Goal: Task Accomplishment & Management: Manage account settings

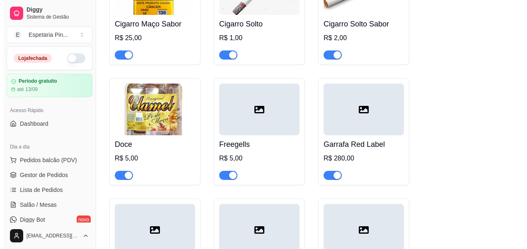
scroll to position [4806, 0]
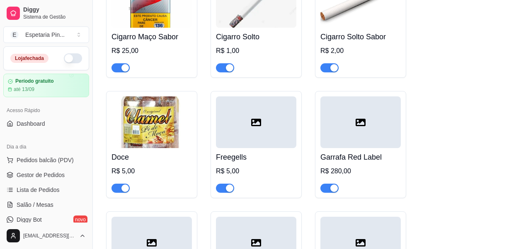
click at [265, 145] on div at bounding box center [256, 123] width 80 height 52
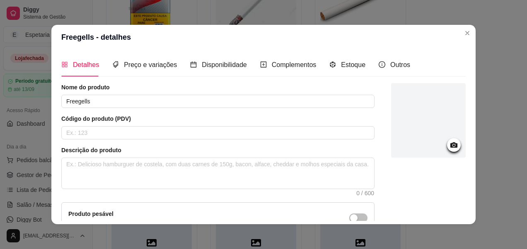
click at [447, 139] on div at bounding box center [454, 145] width 14 height 14
click at [450, 141] on div at bounding box center [454, 145] width 14 height 14
click at [449, 143] on icon at bounding box center [454, 145] width 10 height 10
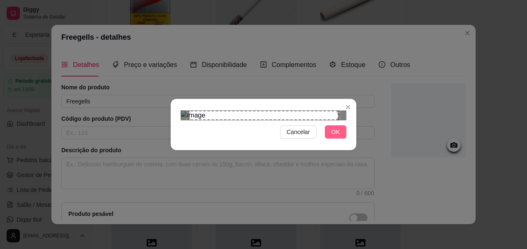
click at [333, 137] on span "OK" at bounding box center [335, 132] width 8 height 9
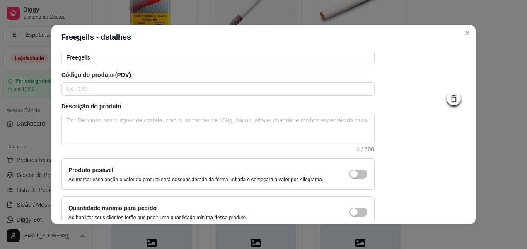
scroll to position [88, 0]
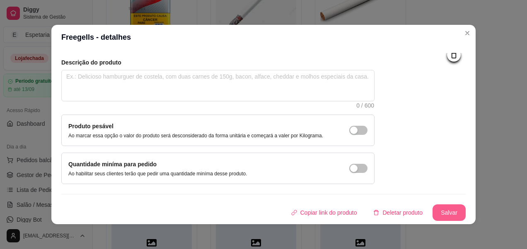
click at [433, 211] on button "Salvar" at bounding box center [449, 213] width 33 height 17
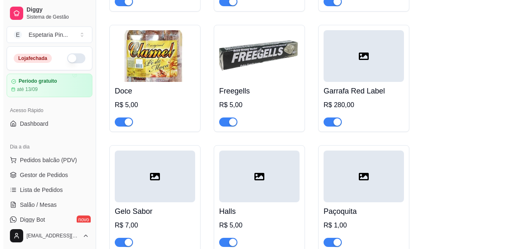
scroll to position [4854, 0]
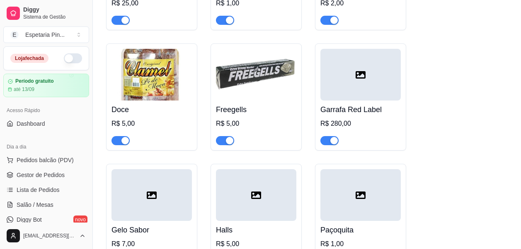
click at [355, 95] on div at bounding box center [360, 75] width 80 height 52
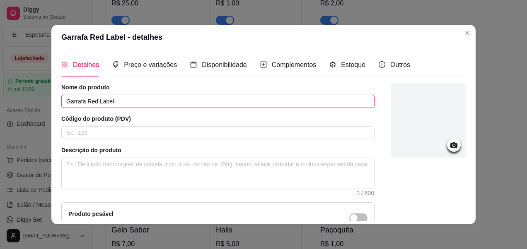
click at [245, 97] on input "Garrafa Red Label" at bounding box center [217, 101] width 313 height 13
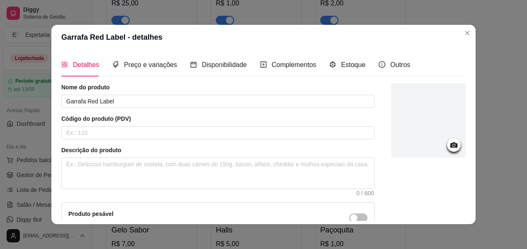
click at [450, 144] on icon at bounding box center [453, 145] width 7 height 5
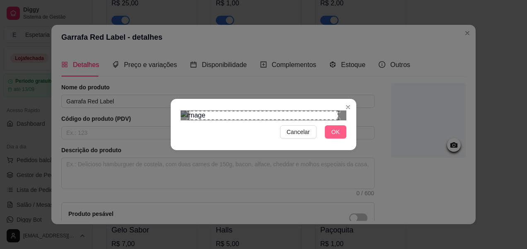
click at [336, 137] on span "OK" at bounding box center [335, 132] width 8 height 9
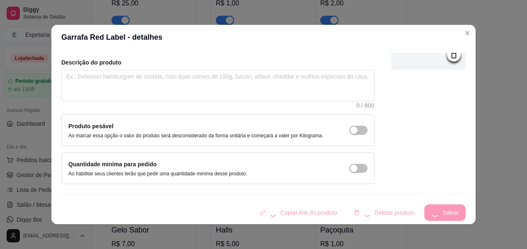
scroll to position [2, 0]
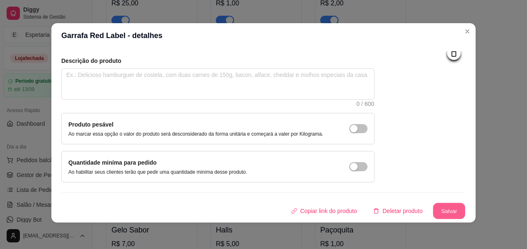
click at [435, 207] on button "Salvar" at bounding box center [449, 211] width 32 height 16
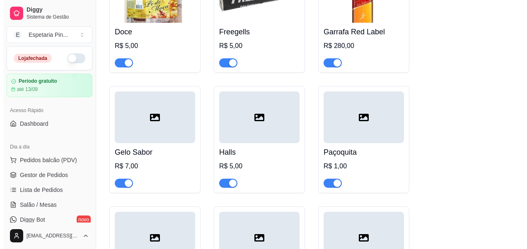
scroll to position [4937, 0]
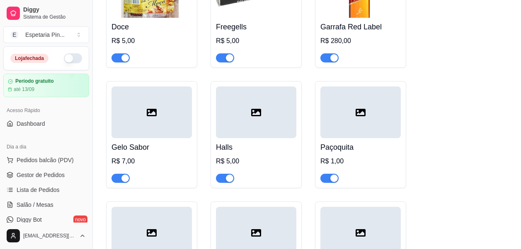
click at [139, 134] on div at bounding box center [151, 113] width 80 height 52
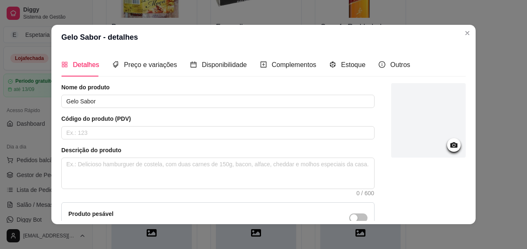
click at [431, 129] on div at bounding box center [428, 120] width 75 height 75
click at [447, 140] on div at bounding box center [454, 145] width 14 height 14
click at [449, 143] on icon at bounding box center [454, 145] width 10 height 10
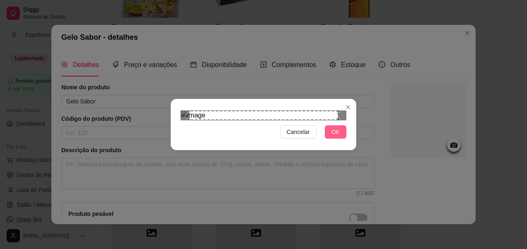
click at [338, 139] on button "OK" at bounding box center [336, 132] width 22 height 13
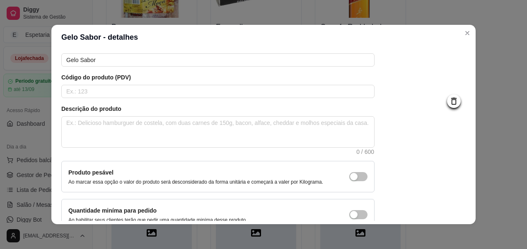
scroll to position [88, 0]
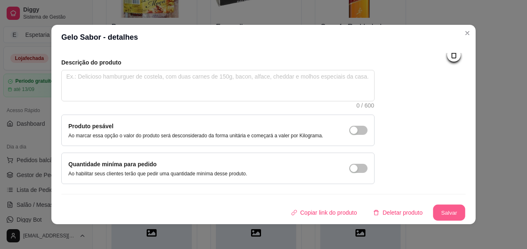
click at [438, 209] on button "Salvar" at bounding box center [449, 213] width 32 height 16
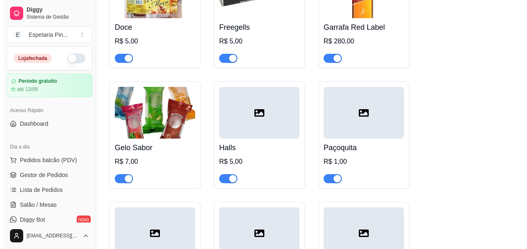
scroll to position [4937, 0]
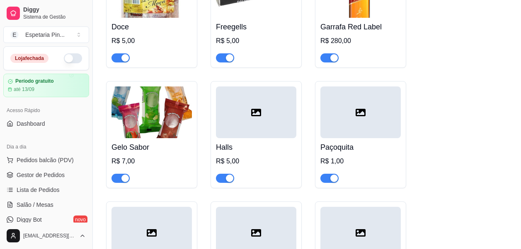
click at [246, 135] on div at bounding box center [256, 113] width 80 height 52
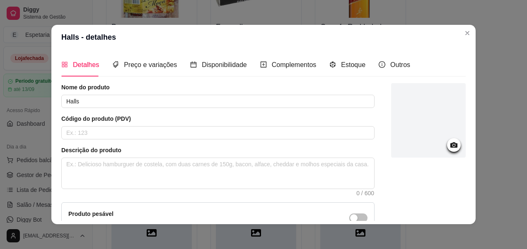
click at [450, 143] on icon at bounding box center [453, 145] width 7 height 5
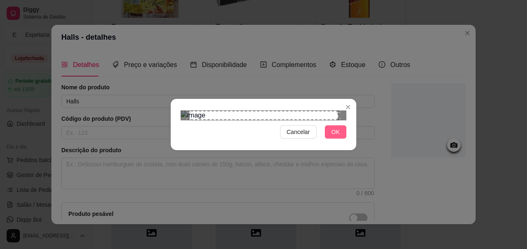
click at [336, 137] on span "OK" at bounding box center [335, 132] width 8 height 9
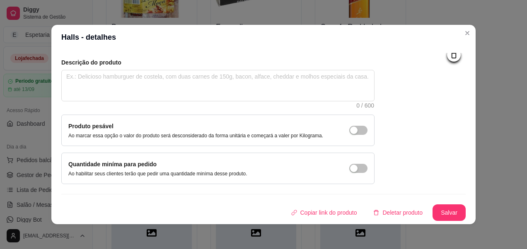
scroll to position [2, 0]
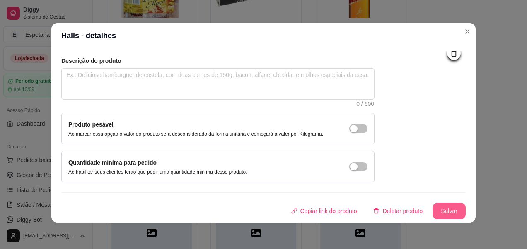
click at [445, 211] on button "Salvar" at bounding box center [449, 211] width 33 height 17
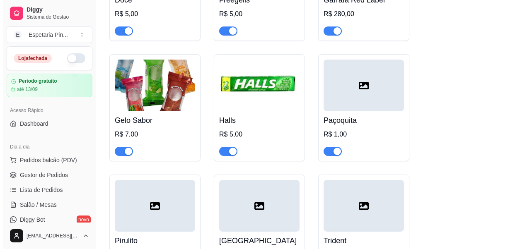
scroll to position [4978, 0]
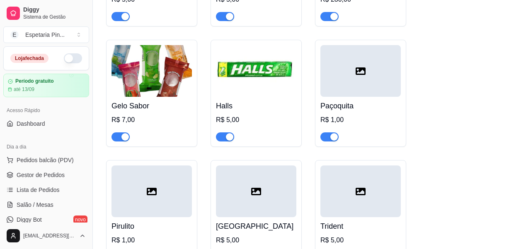
click at [352, 89] on div at bounding box center [360, 71] width 80 height 52
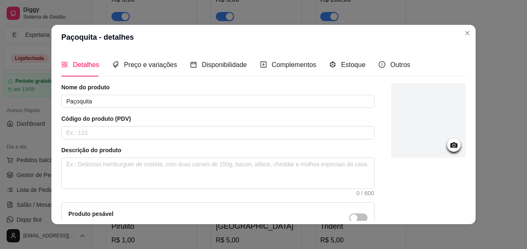
click at [450, 145] on icon at bounding box center [453, 145] width 7 height 5
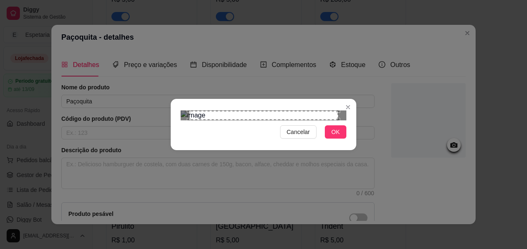
click at [335, 137] on span "OK" at bounding box center [335, 132] width 8 height 9
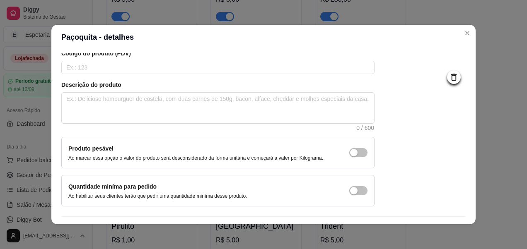
scroll to position [88, 0]
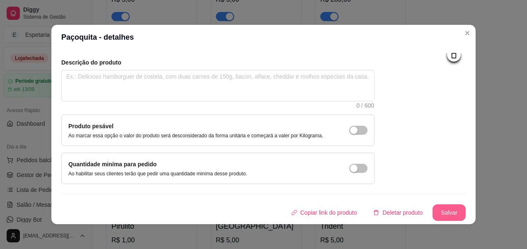
click at [433, 210] on button "Salvar" at bounding box center [449, 213] width 33 height 17
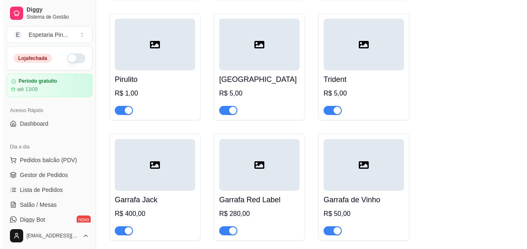
scroll to position [5144, 0]
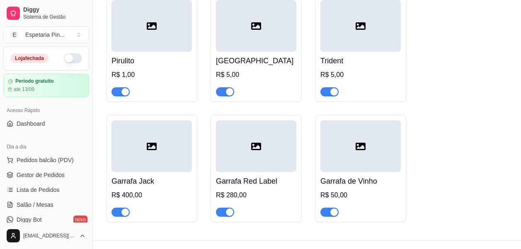
click at [123, 42] on div at bounding box center [151, 26] width 80 height 52
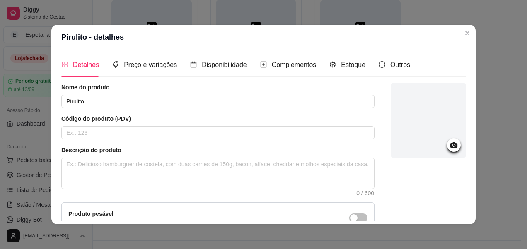
click at [450, 147] on icon at bounding box center [453, 145] width 7 height 5
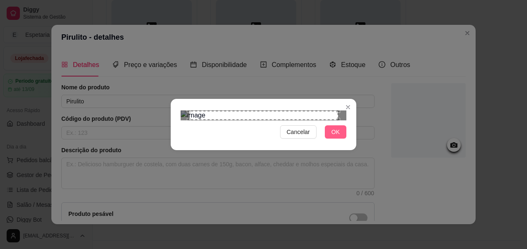
click at [325, 139] on button "OK" at bounding box center [336, 132] width 22 height 13
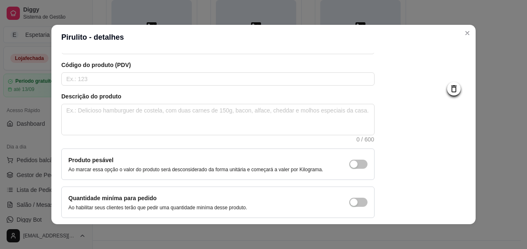
scroll to position [88, 0]
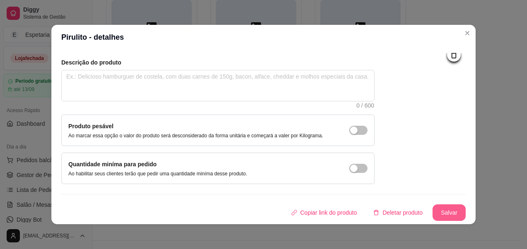
click at [445, 212] on button "Salvar" at bounding box center [449, 213] width 33 height 17
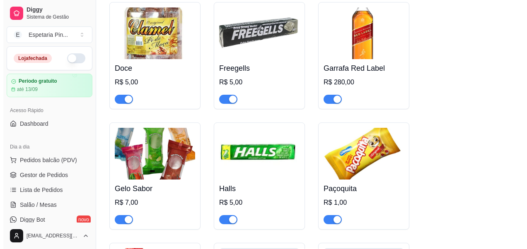
scroll to position [5103, 0]
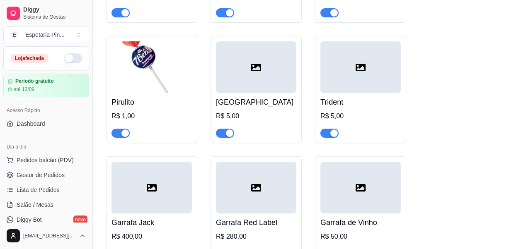
click at [241, 71] on div at bounding box center [256, 67] width 80 height 52
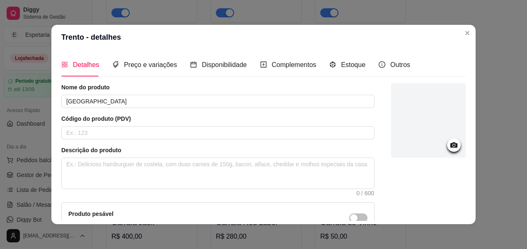
click at [449, 143] on icon at bounding box center [454, 145] width 10 height 10
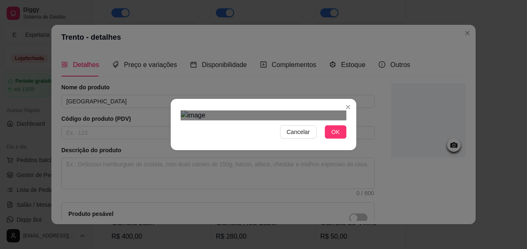
click at [364, 185] on div "Cancelar OK" at bounding box center [263, 124] width 527 height 249
click at [347, 142] on div "Cancelar OK" at bounding box center [264, 124] width 186 height 35
click at [352, 142] on div "Cancelar OK" at bounding box center [264, 124] width 186 height 35
click at [342, 121] on img at bounding box center [264, 116] width 166 height 10
click at [184, 114] on img at bounding box center [264, 116] width 166 height 10
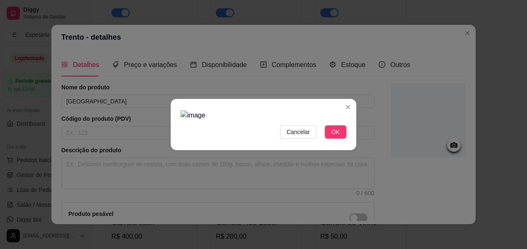
click at [208, 119] on img at bounding box center [264, 116] width 166 height 10
click at [261, 121] on img at bounding box center [264, 116] width 166 height 10
click at [334, 137] on span "OK" at bounding box center [335, 132] width 8 height 9
click at [296, 137] on span "Cancelar" at bounding box center [298, 132] width 23 height 9
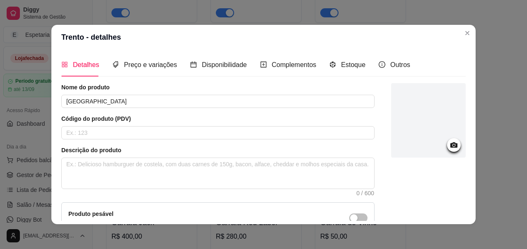
click at [449, 141] on icon at bounding box center [454, 145] width 10 height 10
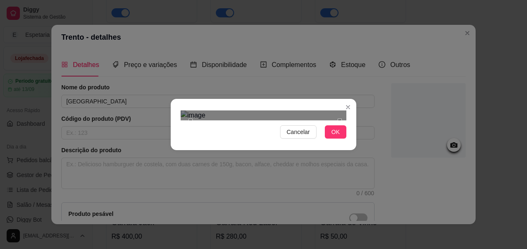
click at [331, 121] on div "Use the arrow keys to move the crop selection area" at bounding box center [265, 195] width 149 height 149
click at [310, 139] on button "Cancelar" at bounding box center [298, 132] width 36 height 13
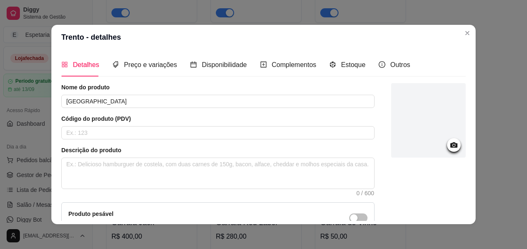
click at [449, 149] on icon at bounding box center [454, 145] width 10 height 10
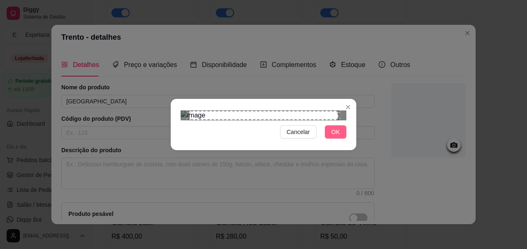
click at [331, 137] on span "OK" at bounding box center [335, 132] width 8 height 9
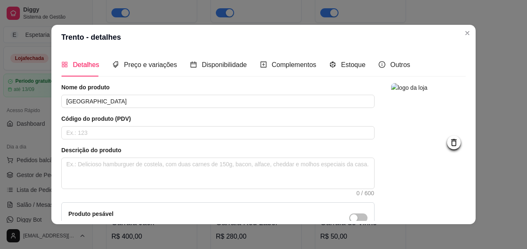
click at [449, 145] on icon at bounding box center [454, 143] width 10 height 10
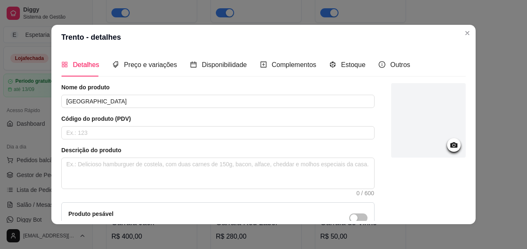
click at [449, 150] on icon at bounding box center [454, 145] width 10 height 10
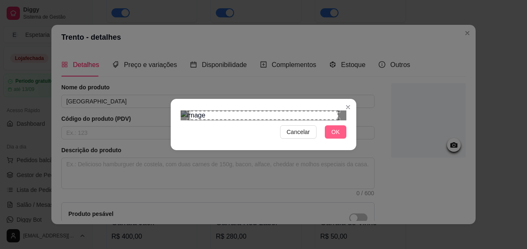
click at [327, 139] on button "OK" at bounding box center [336, 132] width 22 height 13
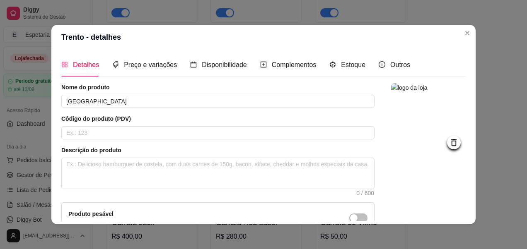
scroll to position [88, 0]
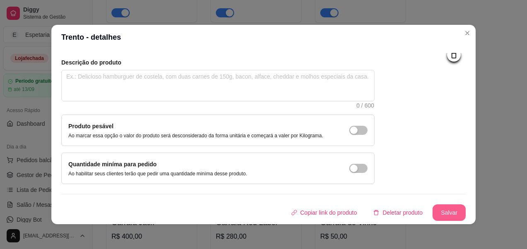
click at [433, 218] on button "Salvar" at bounding box center [449, 213] width 33 height 17
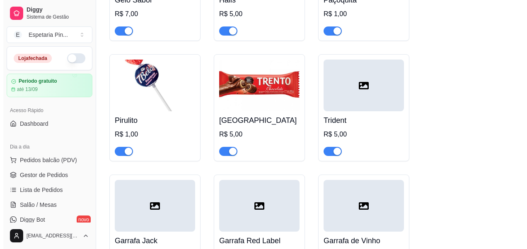
scroll to position [5103, 0]
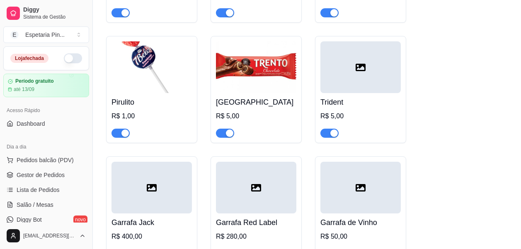
click at [351, 81] on div at bounding box center [360, 67] width 80 height 52
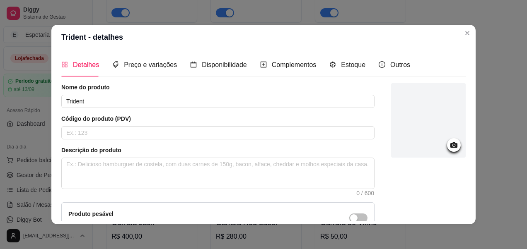
click at [450, 146] on icon at bounding box center [453, 145] width 7 height 5
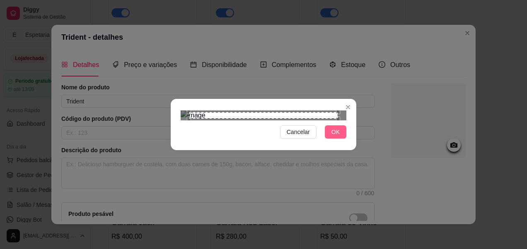
click at [332, 137] on span "OK" at bounding box center [335, 132] width 8 height 9
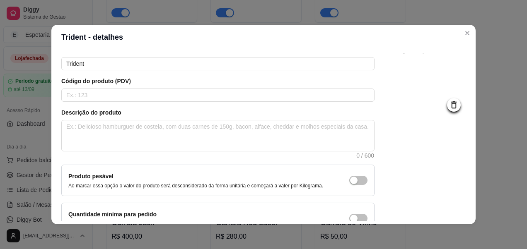
scroll to position [88, 0]
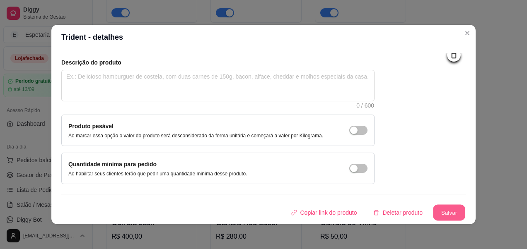
click at [433, 214] on button "Salvar" at bounding box center [449, 213] width 32 height 16
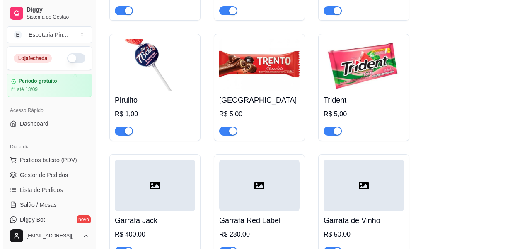
scroll to position [5144, 0]
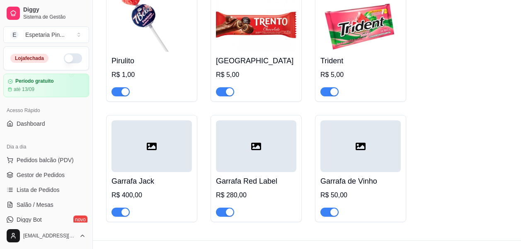
click at [151, 165] on div at bounding box center [151, 147] width 80 height 52
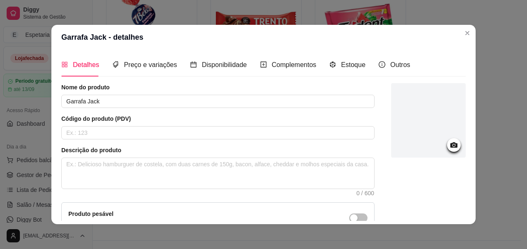
click at [450, 148] on icon at bounding box center [453, 145] width 7 height 5
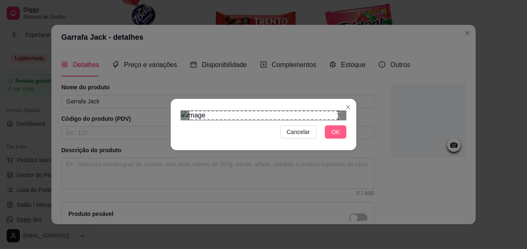
click at [326, 139] on button "OK" at bounding box center [336, 132] width 22 height 13
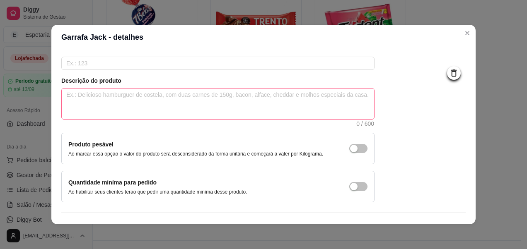
scroll to position [88, 0]
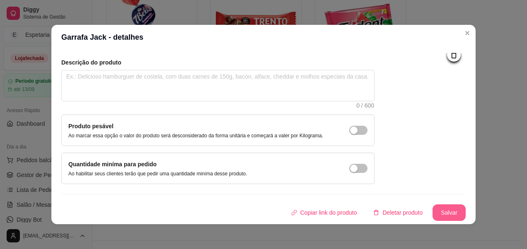
click at [436, 218] on button "Salvar" at bounding box center [449, 213] width 33 height 17
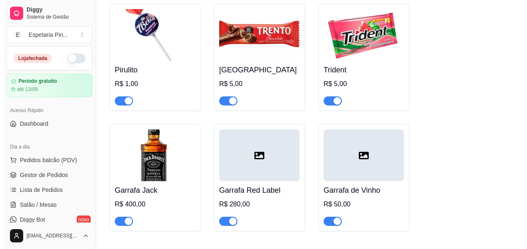
scroll to position [5164, 0]
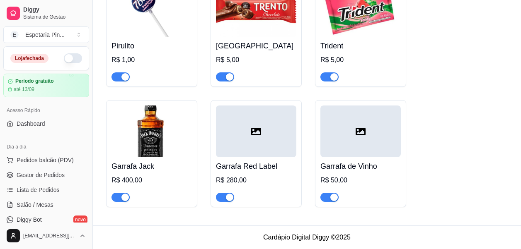
click at [250, 133] on div at bounding box center [256, 132] width 80 height 52
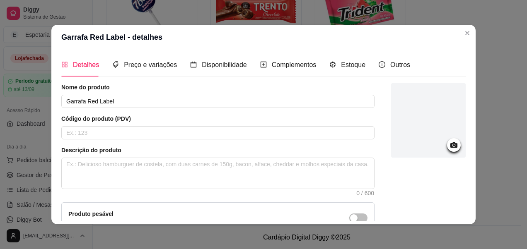
click at [450, 143] on icon at bounding box center [453, 145] width 7 height 5
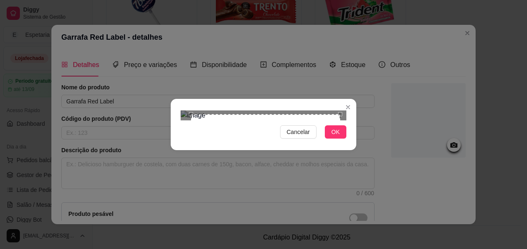
click at [307, 169] on div "Use the arrow keys to move the crop selection area" at bounding box center [265, 188] width 149 height 149
click at [335, 142] on div "Cancelar OK" at bounding box center [264, 124] width 186 height 35
click at [302, 150] on section "Cancelar OK" at bounding box center [264, 124] width 186 height 51
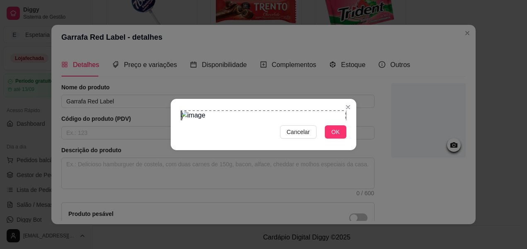
click at [331, 137] on span "OK" at bounding box center [335, 132] width 8 height 9
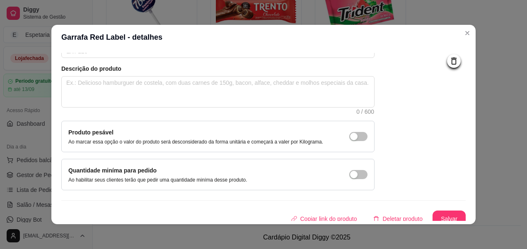
scroll to position [88, 0]
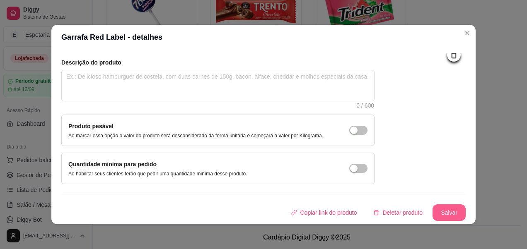
click at [435, 216] on button "Salvar" at bounding box center [449, 213] width 33 height 17
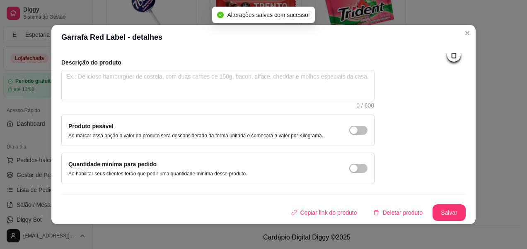
click at [471, 29] on header "Garrafa Red Label - detalhes" at bounding box center [263, 37] width 424 height 25
click at [457, 34] on header "Garrafa Red Label - detalhes" at bounding box center [263, 37] width 424 height 25
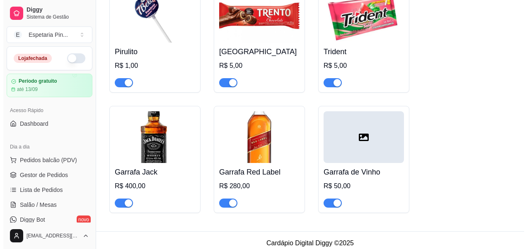
scroll to position [5164, 0]
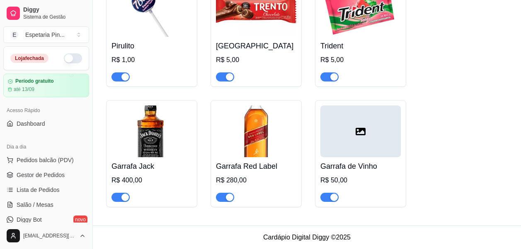
click at [344, 120] on div at bounding box center [360, 132] width 80 height 52
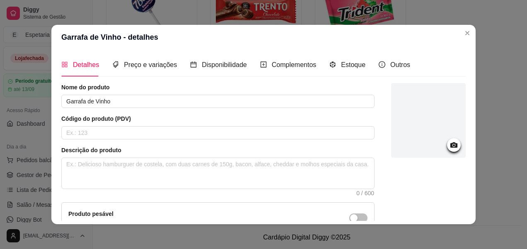
click at [451, 148] on div at bounding box center [454, 145] width 14 height 14
click at [450, 143] on icon at bounding box center [453, 145] width 7 height 5
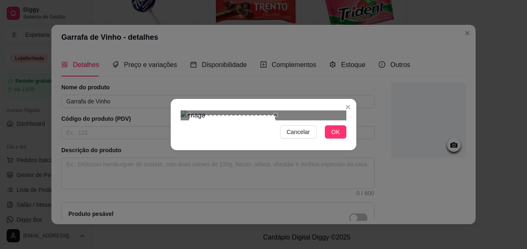
click at [276, 142] on div "Cancelar OK" at bounding box center [264, 124] width 186 height 35
click at [267, 142] on div "Cancelar OK" at bounding box center [264, 124] width 186 height 35
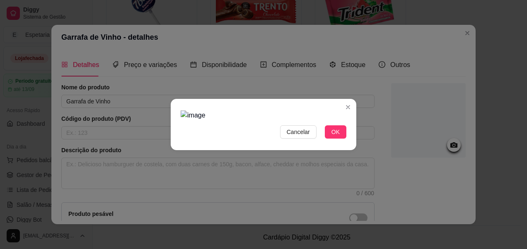
click at [279, 111] on div at bounding box center [264, 116] width 166 height 10
click at [244, 121] on img at bounding box center [264, 116] width 166 height 10
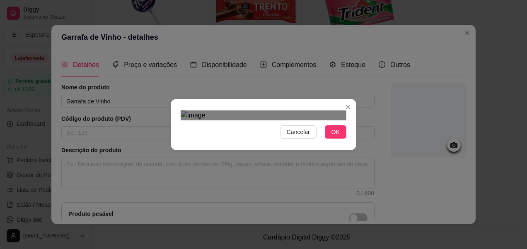
click at [244, 142] on div "Cancelar OK" at bounding box center [264, 124] width 186 height 35
click at [290, 137] on span "Cancelar" at bounding box center [298, 132] width 23 height 9
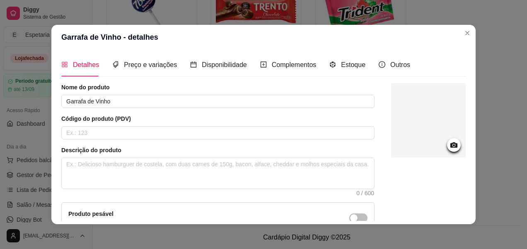
click at [450, 148] on icon at bounding box center [453, 145] width 7 height 5
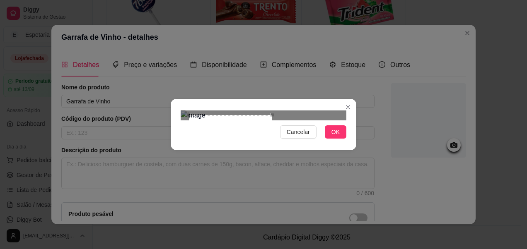
click at [274, 201] on div "Use the arrow keys to move the south east drag handle to change the crop select…" at bounding box center [274, 201] width 0 height 0
click at [272, 111] on div at bounding box center [264, 116] width 166 height 10
click at [330, 139] on button "OK" at bounding box center [336, 132] width 22 height 13
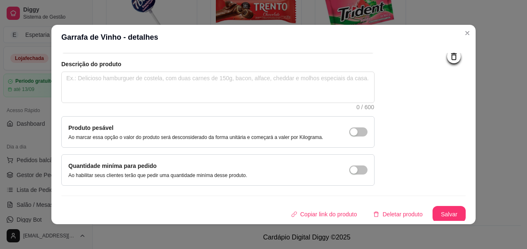
scroll to position [88, 0]
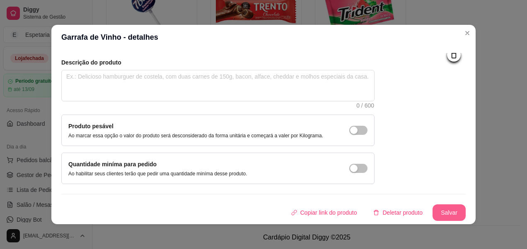
click at [434, 211] on button "Salvar" at bounding box center [449, 213] width 33 height 17
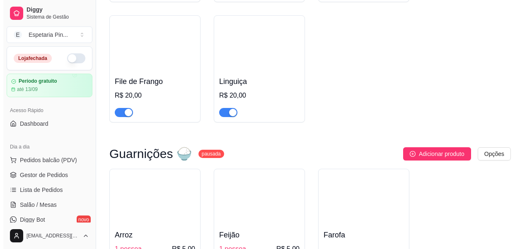
scroll to position [4252, 0]
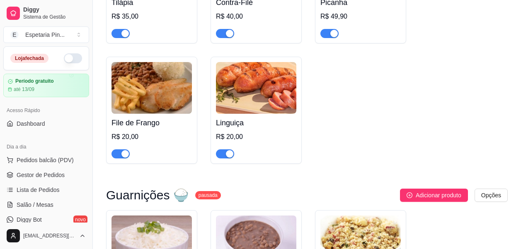
click at [272, 109] on img at bounding box center [256, 88] width 80 height 52
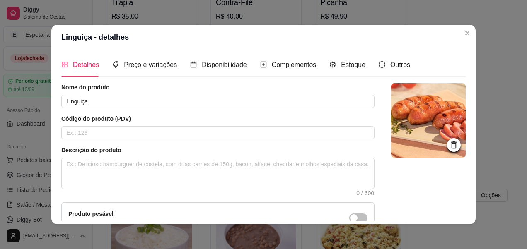
click at [449, 146] on icon at bounding box center [454, 145] width 10 height 10
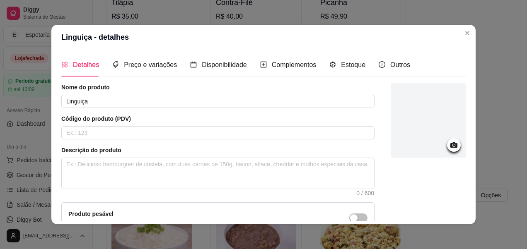
click at [449, 148] on icon at bounding box center [454, 145] width 10 height 10
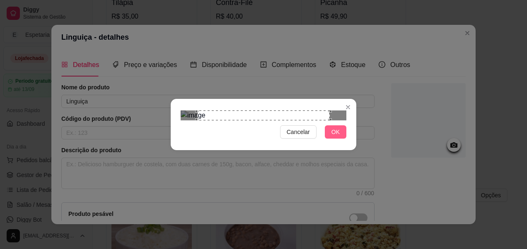
click at [331, 139] on button "OK" at bounding box center [336, 132] width 22 height 13
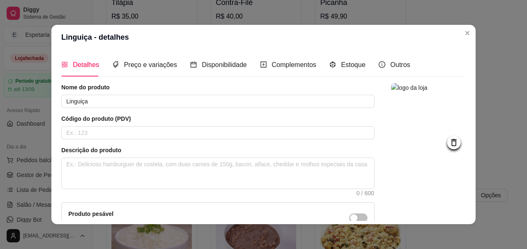
click at [449, 147] on icon at bounding box center [454, 143] width 10 height 10
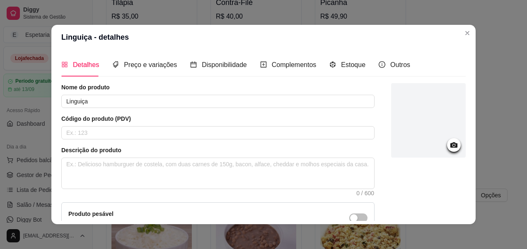
click at [449, 147] on icon at bounding box center [454, 145] width 10 height 10
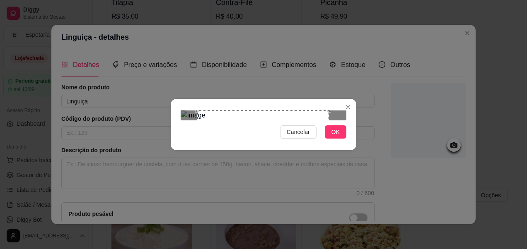
click at [331, 244] on div "Use the arrow keys to move the south east drag handle to change the crop select…" at bounding box center [331, 244] width 0 height 0
click at [336, 137] on span "OK" at bounding box center [335, 132] width 8 height 9
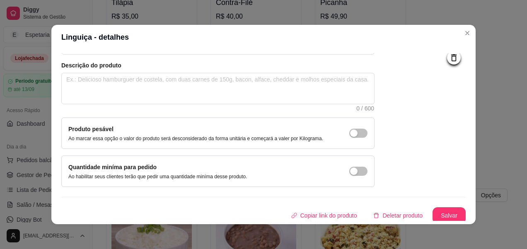
scroll to position [88, 0]
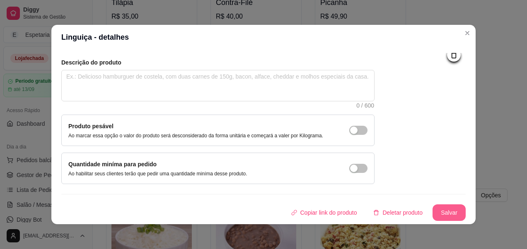
click at [447, 213] on button "Salvar" at bounding box center [449, 213] width 33 height 17
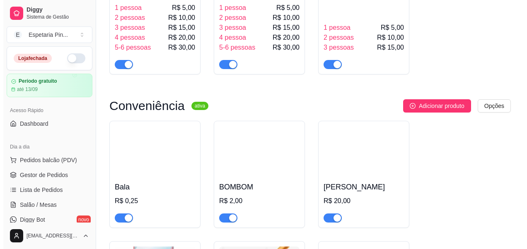
scroll to position [4542, 0]
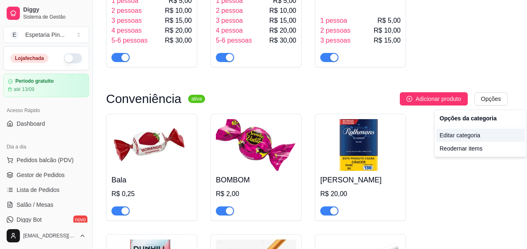
click at [460, 133] on div "Editar categoria" at bounding box center [480, 135] width 89 height 13
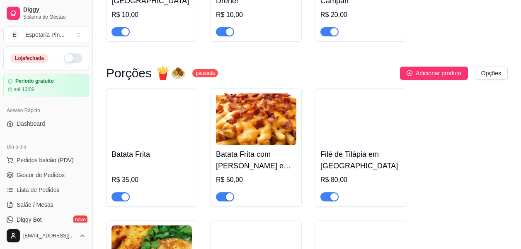
scroll to position [3626, 0]
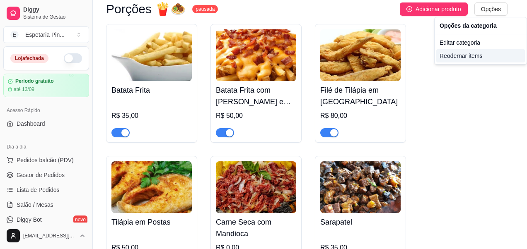
click at [471, 54] on div "Reodernar items" at bounding box center [480, 55] width 89 height 13
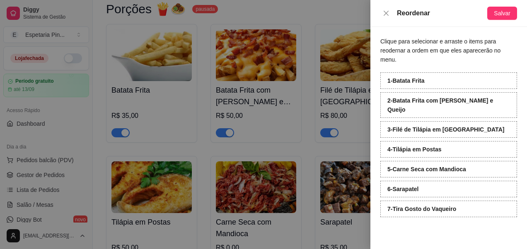
click at [342, 111] on div at bounding box center [263, 124] width 527 height 249
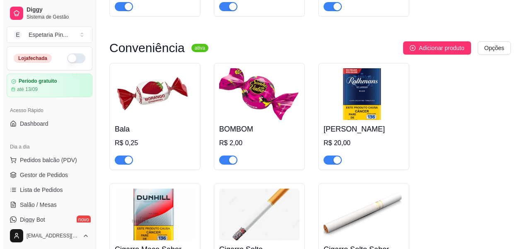
scroll to position [4579, 0]
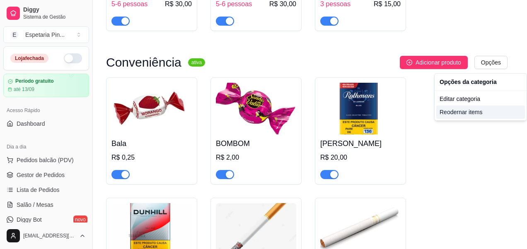
click at [469, 115] on div "Reodernar items" at bounding box center [480, 112] width 89 height 13
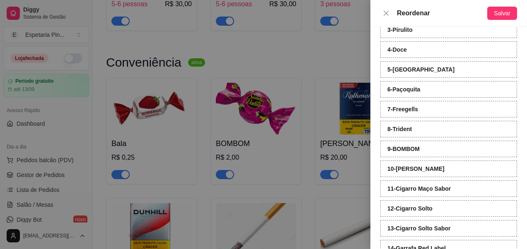
scroll to position [0, 0]
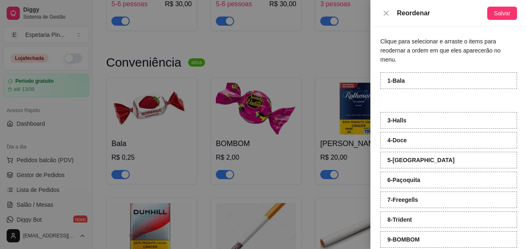
click at [414, 93] on div "2 - Pirulito" at bounding box center [448, 100] width 137 height 17
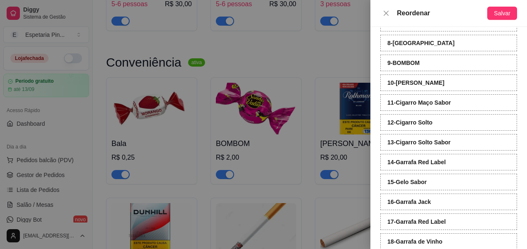
scroll to position [191, 0]
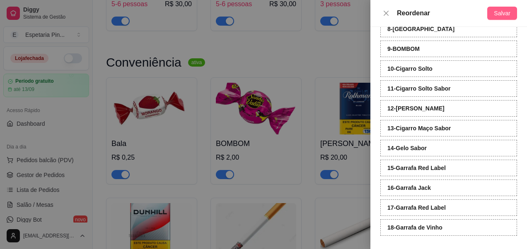
click at [506, 16] on span "Salvar" at bounding box center [502, 13] width 17 height 9
click at [386, 16] on icon "close" at bounding box center [386, 13] width 7 height 7
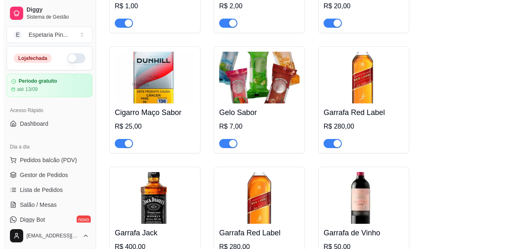
scroll to position [5081, 0]
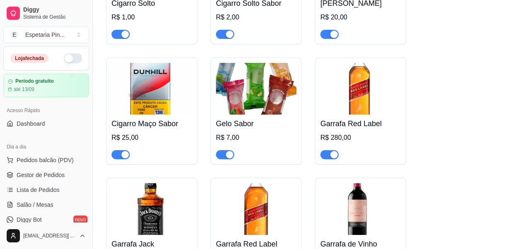
click at [359, 102] on img at bounding box center [360, 89] width 80 height 52
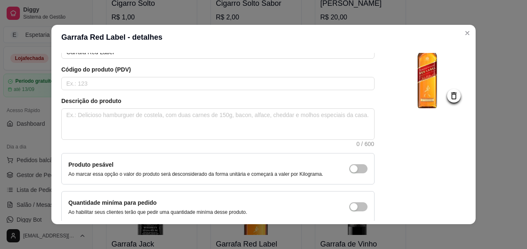
scroll to position [88, 0]
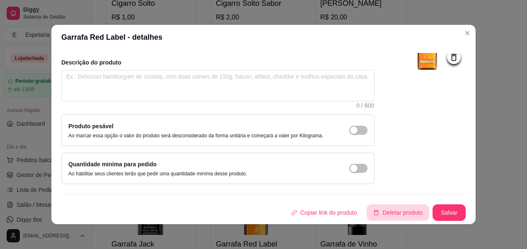
click at [379, 215] on button "Deletar produto" at bounding box center [398, 213] width 63 height 17
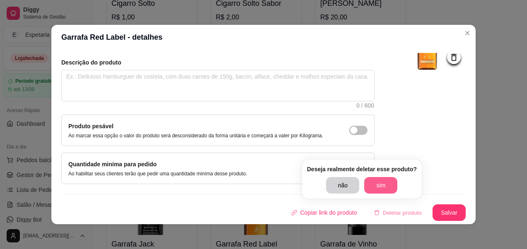
click at [378, 188] on button "sim" at bounding box center [380, 185] width 33 height 17
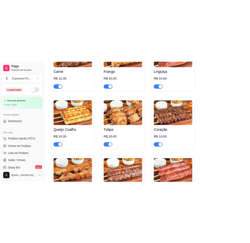
scroll to position [0, 0]
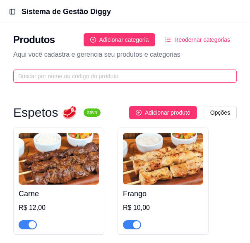
click at [106, 74] on input "text" at bounding box center [121, 76] width 207 height 9
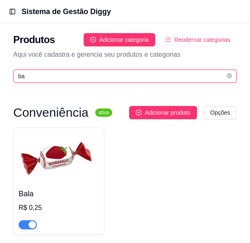
type input "b"
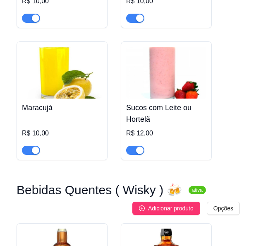
scroll to position [3978, 0]
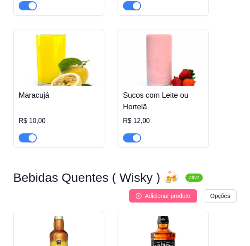
click at [183, 191] on span "Adicionar produto" at bounding box center [168, 195] width 46 height 9
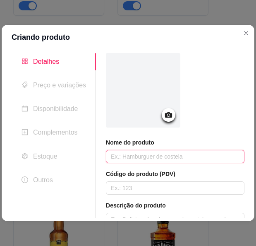
click at [162, 158] on input "text" at bounding box center [175, 156] width 139 height 13
type input "Ballena"
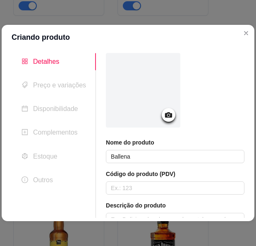
click at [170, 112] on icon at bounding box center [169, 115] width 10 height 10
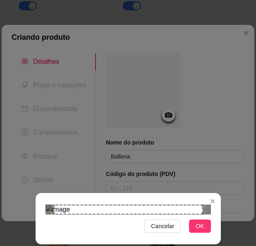
click at [198, 223] on span "OK" at bounding box center [200, 226] width 8 height 9
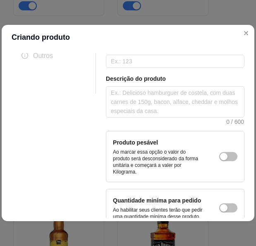
scroll to position [179, 0]
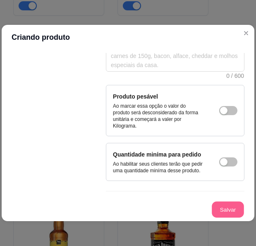
click at [217, 207] on button "Salvar" at bounding box center [228, 210] width 32 height 16
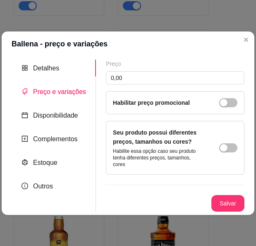
scroll to position [0, 0]
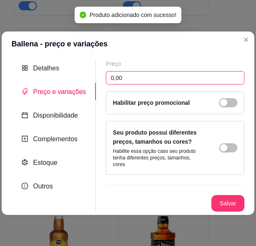
click at [165, 85] on input "0,00" at bounding box center [175, 77] width 139 height 13
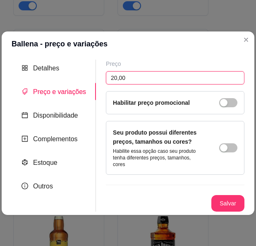
type input "20,00"
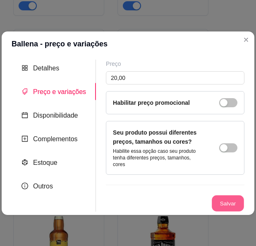
click at [226, 200] on button "Salvar" at bounding box center [228, 203] width 32 height 16
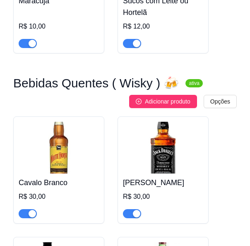
scroll to position [4061, 0]
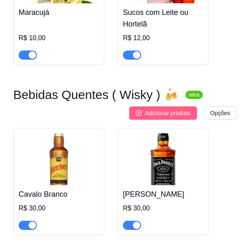
click at [160, 109] on span "Adicionar produto" at bounding box center [168, 113] width 46 height 9
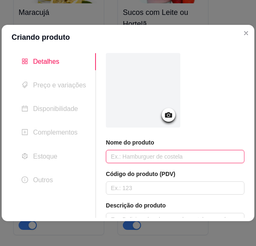
click at [152, 155] on input "text" at bounding box center [175, 156] width 139 height 13
type input "C"
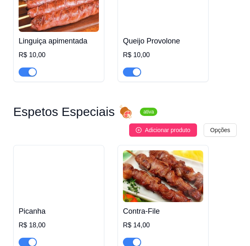
scroll to position [0, 0]
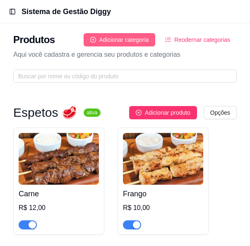
click at [151, 39] on button "Adicionar categoria" at bounding box center [120, 39] width 72 height 13
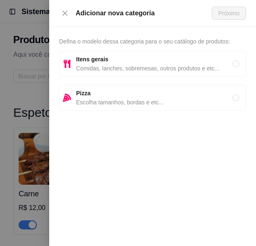
click at [146, 67] on span "Comidas, lanches, sobremesas, outros produtos e etc..." at bounding box center [154, 68] width 157 height 9
radio input "true"
click at [232, 20] on div "Adicionar nova categoria Próximo" at bounding box center [152, 13] width 207 height 27
click at [230, 15] on span "Próximo" at bounding box center [229, 13] width 21 height 9
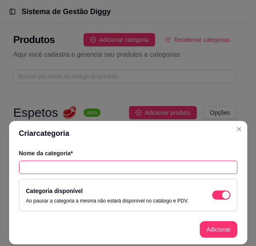
click at [56, 170] on input "text" at bounding box center [128, 167] width 219 height 13
type input "Caipirinhas"
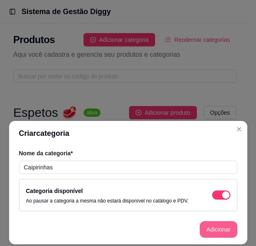
click at [231, 227] on button "Adicionar" at bounding box center [218, 229] width 37 height 17
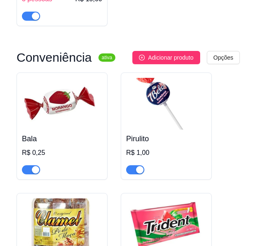
scroll to position [7423, 0]
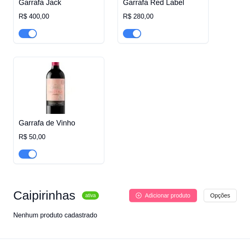
click at [177, 191] on span "Adicionar produto" at bounding box center [168, 195] width 46 height 9
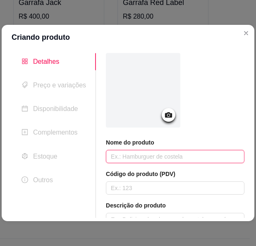
click at [134, 159] on input "text" at bounding box center [175, 156] width 139 height 13
type input "Caipirinha de Cachaça"
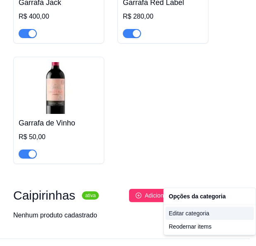
click at [201, 210] on div "Editar categoria" at bounding box center [210, 213] width 89 height 13
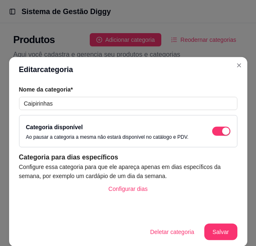
scroll to position [7390, 0]
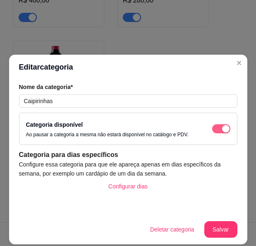
click at [223, 126] on div "button" at bounding box center [226, 128] width 7 height 7
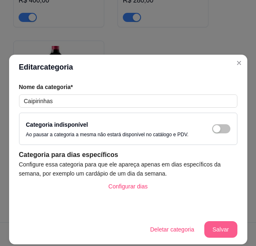
click at [221, 235] on button "Salvar" at bounding box center [221, 229] width 33 height 17
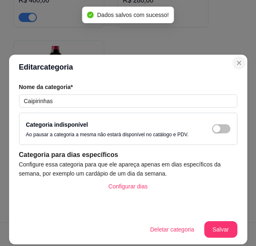
scroll to position [7423, 0]
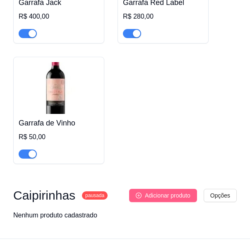
click at [168, 189] on button "Adicionar produto" at bounding box center [163, 195] width 68 height 13
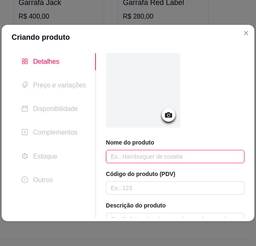
click at [156, 152] on input "text" at bounding box center [175, 156] width 139 height 13
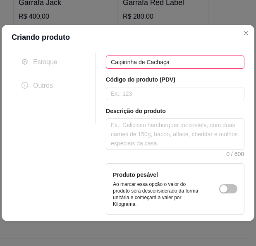
scroll to position [179, 0]
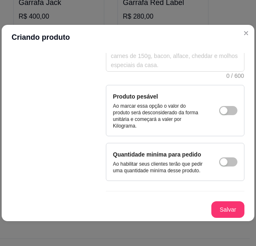
type input "Caipirinha de Cachaça"
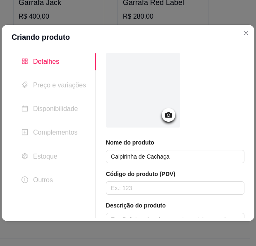
click at [165, 116] on icon at bounding box center [168, 114] width 7 height 5
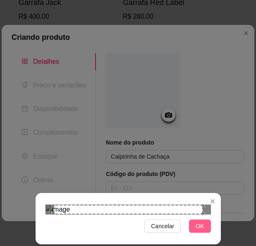
click at [207, 220] on button "OK" at bounding box center [200, 226] width 22 height 13
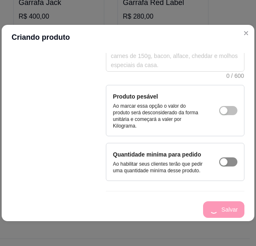
scroll to position [179, 0]
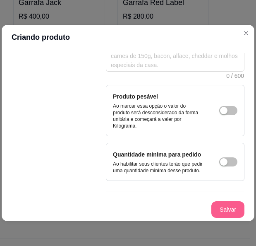
click at [215, 206] on button "Salvar" at bounding box center [228, 209] width 33 height 17
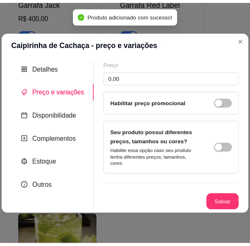
scroll to position [0, 0]
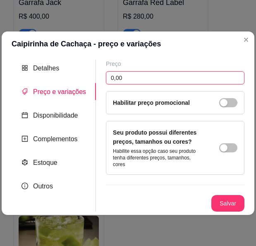
click at [121, 76] on input "0,00" at bounding box center [175, 77] width 139 height 13
type input "20,00"
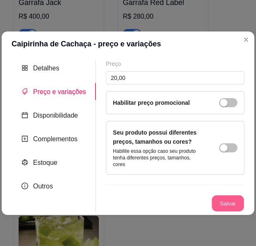
click at [232, 200] on button "Salvar" at bounding box center [228, 203] width 32 height 16
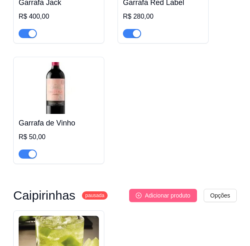
click at [156, 191] on span "Adicionar produto" at bounding box center [168, 195] width 46 height 9
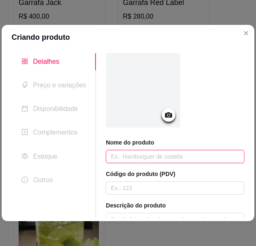
click at [170, 158] on input "text" at bounding box center [175, 156] width 139 height 13
type input "Caipi"
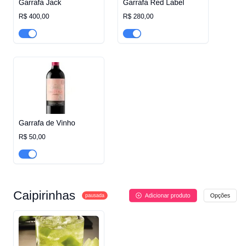
drag, startPoint x: 79, startPoint y: 213, endPoint x: 223, endPoint y: 214, distance: 143.8
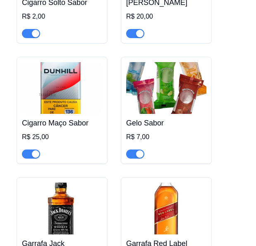
scroll to position [7521, 0]
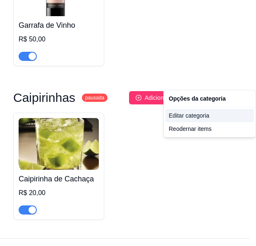
click at [189, 121] on div "Editar categoria" at bounding box center [210, 115] width 89 height 13
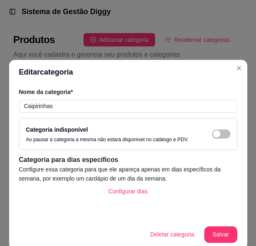
scroll to position [7446, 0]
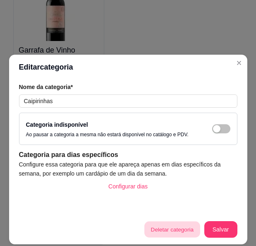
click at [186, 235] on button "Deletar categoria" at bounding box center [173, 230] width 56 height 16
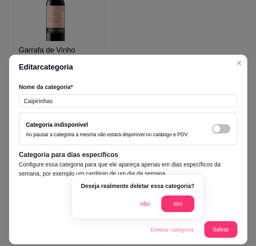
click at [176, 192] on div "Deseja realmente deletar essa categoria? não sim" at bounding box center [138, 196] width 114 height 31
click at [177, 203] on button "sim" at bounding box center [178, 204] width 33 height 17
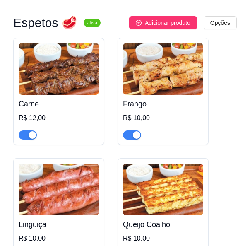
scroll to position [0, 0]
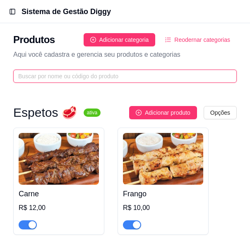
click at [118, 80] on input "text" at bounding box center [121, 76] width 207 height 9
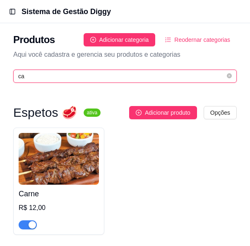
type input "c"
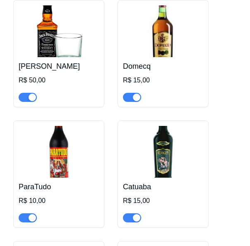
scroll to position [4061, 0]
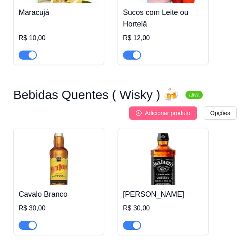
click at [168, 109] on span "Adicionar produto" at bounding box center [168, 113] width 46 height 9
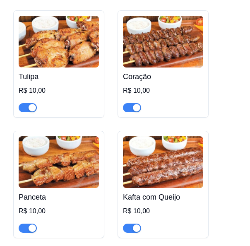
scroll to position [0, 0]
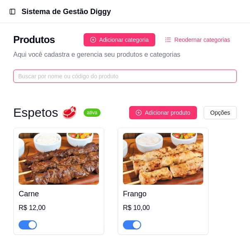
click at [162, 73] on input "text" at bounding box center [121, 76] width 207 height 9
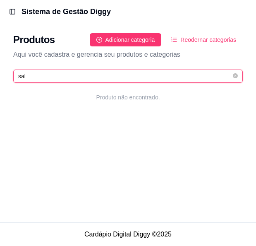
type input "sa"
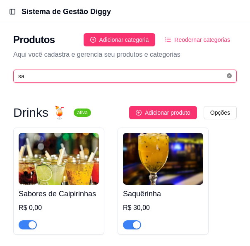
click at [229, 77] on icon "close-circle" at bounding box center [229, 75] width 5 height 5
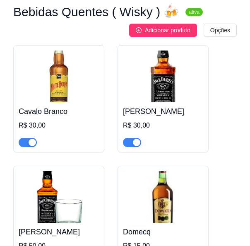
scroll to position [3978, 0]
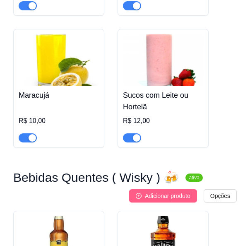
click at [163, 191] on span "Adicionar produto" at bounding box center [168, 195] width 46 height 9
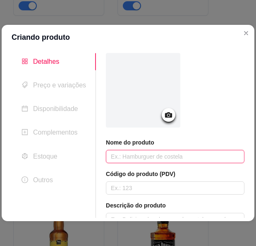
click at [198, 155] on input "text" at bounding box center [175, 156] width 139 height 13
type input "Cachaça Sal"
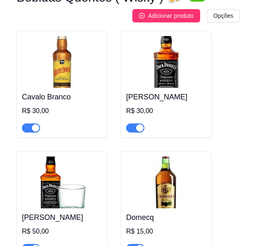
scroll to position [4143, 0]
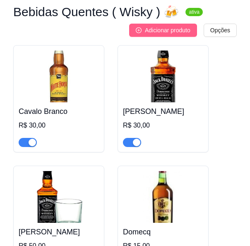
click at [176, 26] on span "Adicionar produto" at bounding box center [168, 30] width 46 height 9
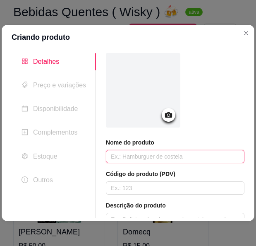
click at [142, 159] on input "text" at bounding box center [175, 156] width 139 height 13
type input "Salinas"
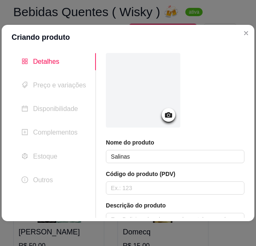
click at [165, 117] on icon at bounding box center [168, 114] width 7 height 5
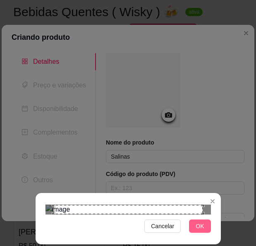
click at [195, 230] on button "OK" at bounding box center [200, 226] width 22 height 13
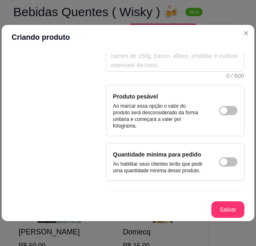
scroll to position [179, 0]
click at [228, 210] on button "Salvar" at bounding box center [228, 210] width 32 height 16
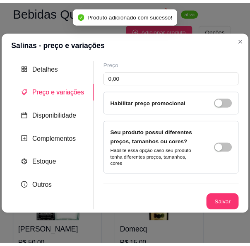
scroll to position [0, 0]
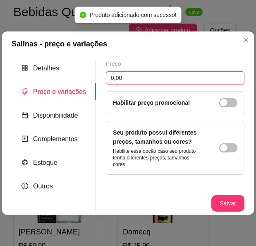
click at [196, 80] on input "0,00" at bounding box center [175, 77] width 139 height 13
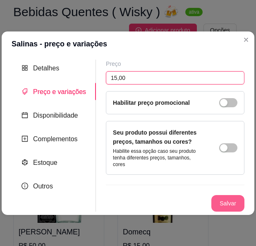
type input "15,00"
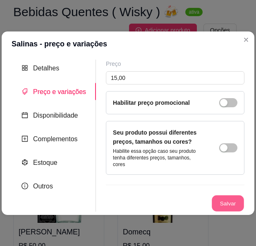
click at [225, 202] on button "Salvar" at bounding box center [228, 203] width 32 height 16
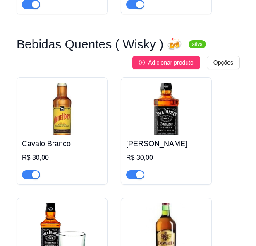
scroll to position [4153, 0]
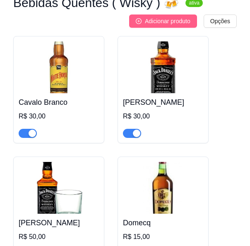
click at [189, 17] on span "Adicionar produto" at bounding box center [168, 21] width 46 height 9
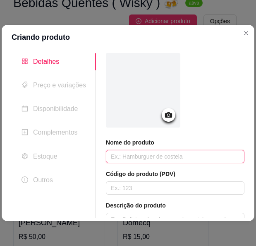
click at [143, 161] on input "text" at bounding box center [175, 156] width 139 height 13
type input "Seleta"
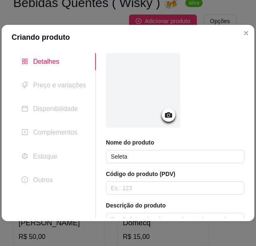
click at [164, 119] on icon at bounding box center [169, 115] width 10 height 10
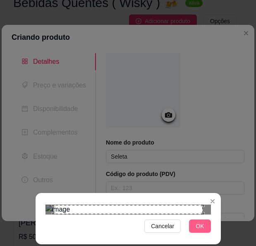
click at [200, 223] on span "OK" at bounding box center [200, 226] width 8 height 9
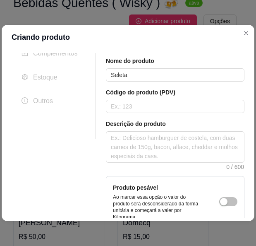
scroll to position [179, 0]
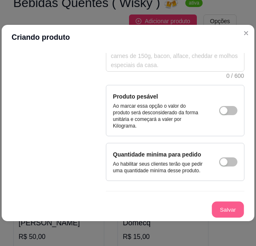
click at [235, 211] on button "Salvar" at bounding box center [228, 210] width 32 height 16
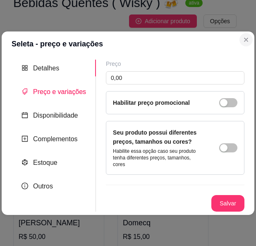
scroll to position [0, 0]
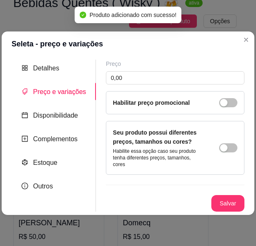
click at [172, 88] on div "Preço 0,00 Habilitar preço promocional" at bounding box center [175, 87] width 139 height 55
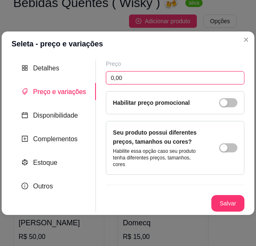
click at [173, 82] on input "0,00" at bounding box center [175, 77] width 139 height 13
type input "15,00"
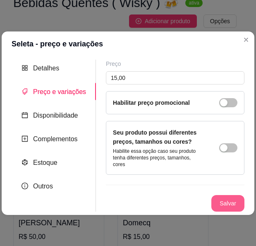
click at [217, 197] on button "Salvar" at bounding box center [228, 203] width 33 height 17
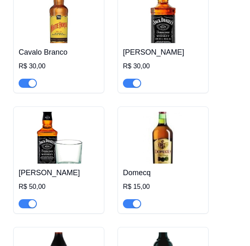
scroll to position [4153, 0]
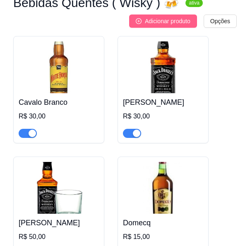
click at [175, 17] on span "Adicionar produto" at bounding box center [168, 21] width 46 height 9
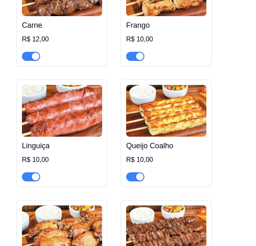
scroll to position [0, 0]
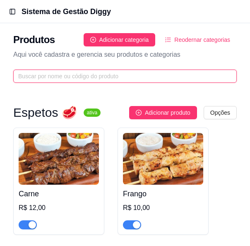
click at [162, 79] on input "text" at bounding box center [121, 76] width 207 height 9
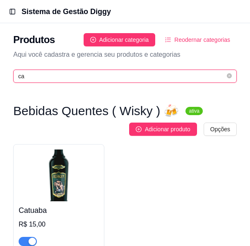
type input "c"
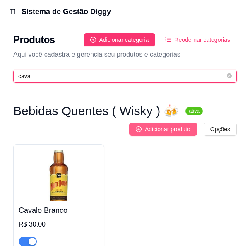
type input "cava"
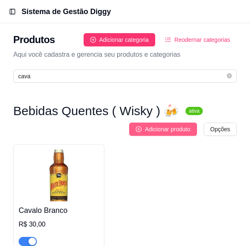
click at [155, 131] on span "Adicionar produto" at bounding box center [168, 129] width 46 height 9
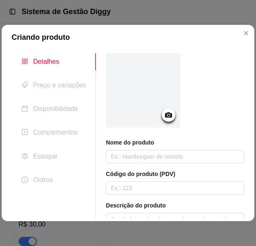
click at [165, 116] on icon at bounding box center [168, 114] width 7 height 5
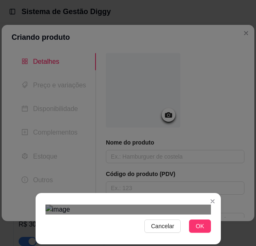
click at [196, 224] on span "OK" at bounding box center [200, 226] width 8 height 9
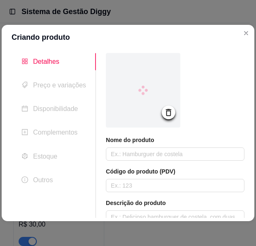
drag, startPoint x: 189, startPoint y: 223, endPoint x: 177, endPoint y: 163, distance: 61.7
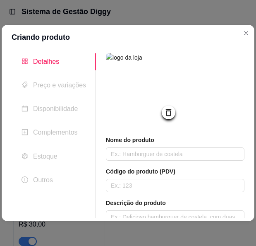
drag, startPoint x: 177, startPoint y: 163, endPoint x: 143, endPoint y: 62, distance: 106.7
click at [143, 62] on img at bounding box center [143, 90] width 75 height 75
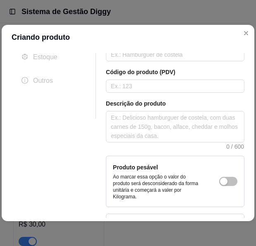
scroll to position [179, 0]
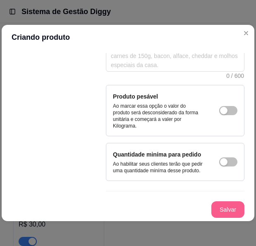
click at [223, 209] on button "Salvar" at bounding box center [228, 209] width 33 height 17
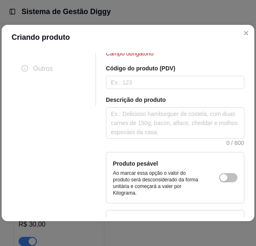
scroll to position [188, 0]
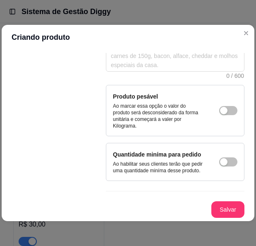
click at [214, 208] on button "Salvar" at bounding box center [228, 209] width 33 height 17
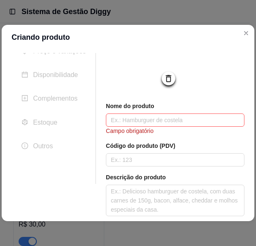
scroll to position [22, 0]
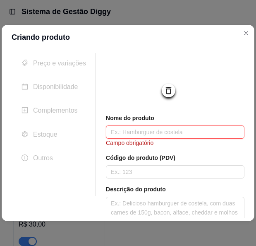
click at [194, 132] on input "text" at bounding box center [175, 132] width 139 height 13
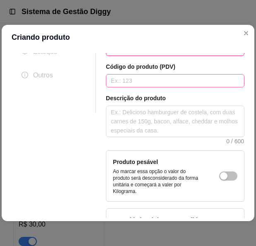
scroll to position [146, 0]
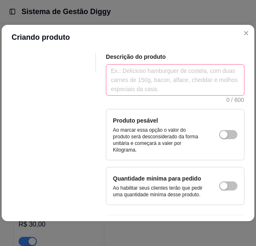
type input "Cavalo Branco"
click at [166, 86] on textarea at bounding box center [175, 80] width 138 height 31
type textarea "C"
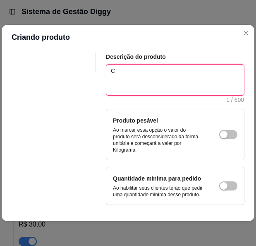
type textarea "Co"
type textarea "Cop"
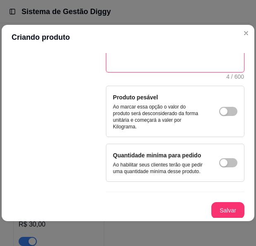
scroll to position [179, 0]
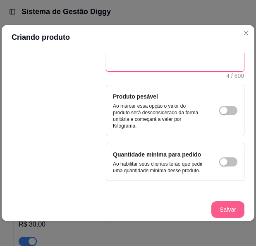
type textarea "Copo"
click at [215, 203] on button "Salvar" at bounding box center [228, 210] width 32 height 16
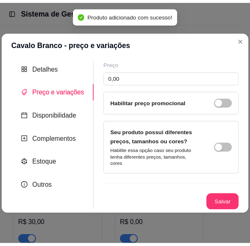
scroll to position [0, 0]
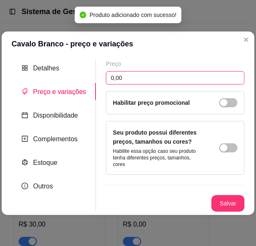
click at [188, 77] on input "0,00" at bounding box center [175, 77] width 139 height 13
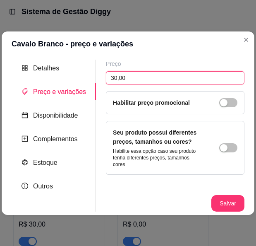
type input "30,00"
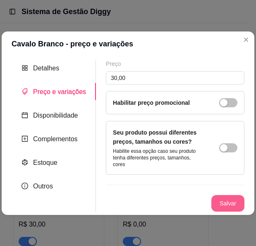
click at [218, 200] on button "Salvar" at bounding box center [228, 203] width 33 height 17
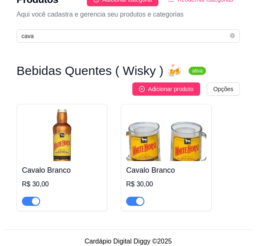
scroll to position [48, 0]
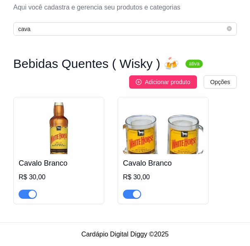
click at [58, 144] on img at bounding box center [59, 128] width 80 height 52
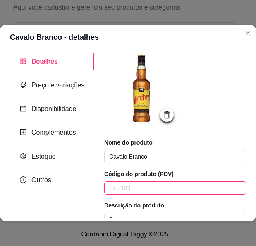
click at [156, 188] on input "text" at bounding box center [175, 187] width 142 height 13
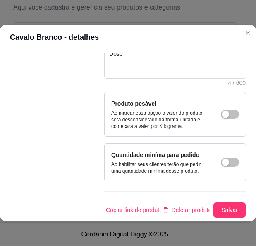
scroll to position [179, 0]
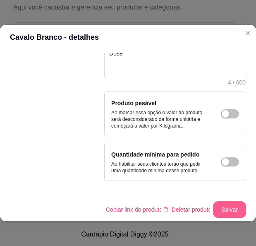
click at [222, 203] on button "Salvar" at bounding box center [229, 209] width 33 height 17
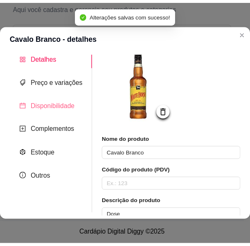
scroll to position [0, 0]
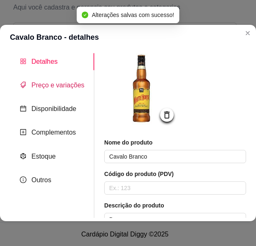
click at [72, 90] on div "Preço e variações" at bounding box center [52, 85] width 65 height 10
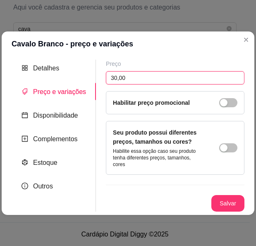
click at [137, 76] on input "30,00" at bounding box center [175, 77] width 139 height 13
type input "20,00"
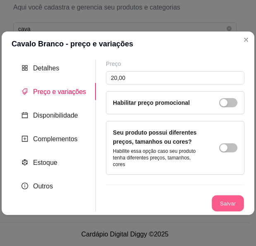
click at [225, 206] on button "Salvar" at bounding box center [228, 203] width 32 height 16
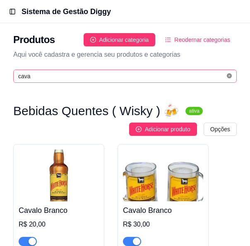
click at [229, 75] on icon "close-circle" at bounding box center [229, 75] width 5 height 5
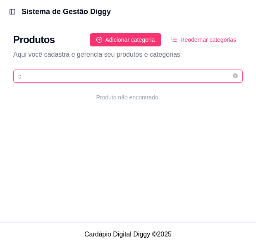
type input ";"
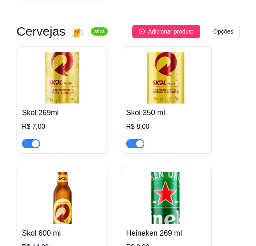
scroll to position [1202, 0]
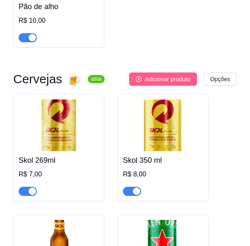
click at [190, 83] on span "Adicionar produto" at bounding box center [168, 79] width 46 height 9
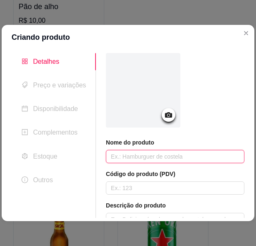
click at [142, 155] on input "text" at bounding box center [175, 156] width 139 height 13
type input "Chopp Claro"
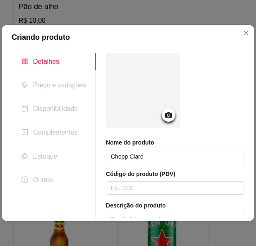
click at [165, 121] on div at bounding box center [169, 115] width 14 height 14
click at [164, 114] on icon at bounding box center [169, 115] width 10 height 10
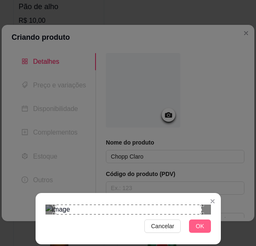
click at [206, 225] on button "OK" at bounding box center [200, 226] width 22 height 13
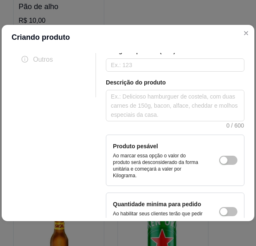
scroll to position [179, 0]
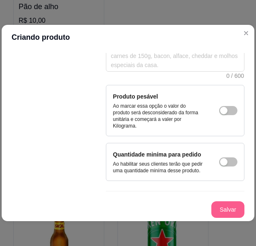
click at [212, 208] on button "Salvar" at bounding box center [228, 209] width 33 height 17
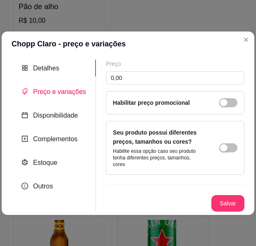
scroll to position [0, 0]
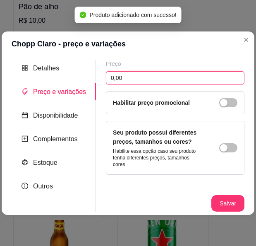
click at [190, 80] on input "0,00" at bounding box center [175, 77] width 139 height 13
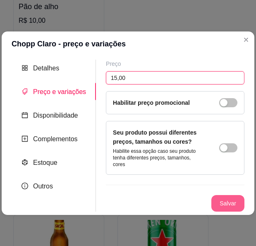
type input "15,00"
click at [235, 195] on button "Salvar" at bounding box center [228, 203] width 33 height 17
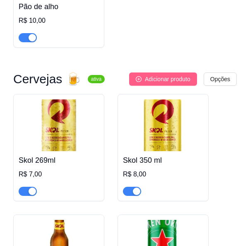
click at [155, 80] on span "Adicionar produto" at bounding box center [168, 79] width 46 height 9
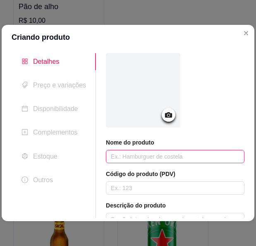
click at [152, 155] on input "text" at bounding box center [175, 156] width 139 height 13
type input "Chopp de Vinho"
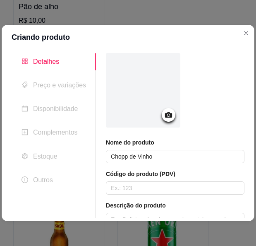
click at [166, 112] on icon at bounding box center [169, 115] width 10 height 10
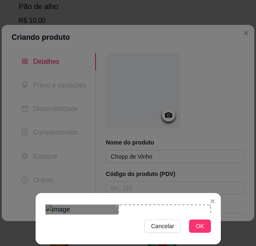
click at [203, 226] on span "OK" at bounding box center [200, 226] width 8 height 9
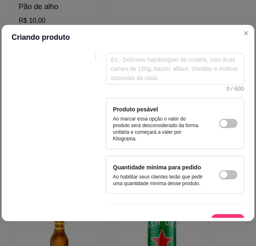
scroll to position [179, 0]
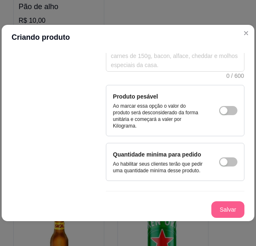
click at [224, 208] on button "Salvar" at bounding box center [228, 209] width 33 height 17
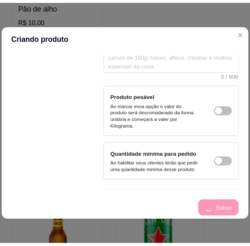
scroll to position [0, 0]
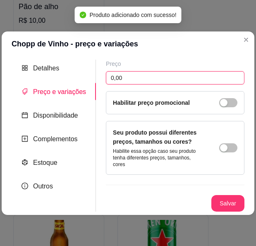
click at [130, 77] on input "0,00" at bounding box center [175, 77] width 139 height 13
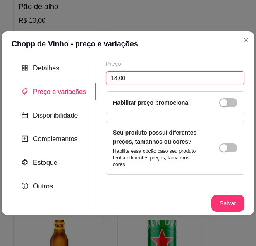
type input "18,00"
click at [234, 188] on div "Preço 18,00 Habilitar preço promocional Seu produto possui diferentes preços, t…" at bounding box center [175, 136] width 139 height 152
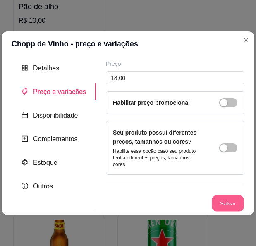
click at [237, 196] on button "Salvar" at bounding box center [228, 203] width 32 height 16
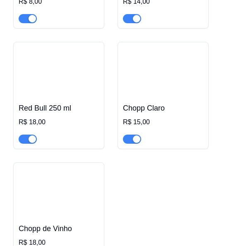
scroll to position [2072, 0]
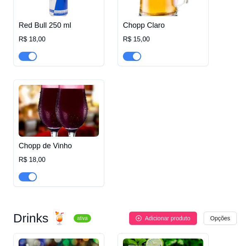
drag, startPoint x: 131, startPoint y: 53, endPoint x: 121, endPoint y: 56, distance: 11.2
click at [131, 53] on span "button" at bounding box center [132, 56] width 18 height 9
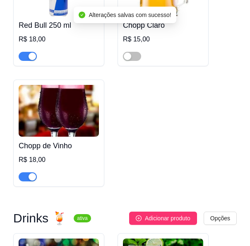
click at [35, 173] on div "button" at bounding box center [32, 176] width 7 height 7
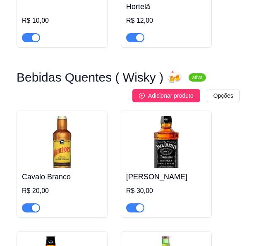
scroll to position [4185, 0]
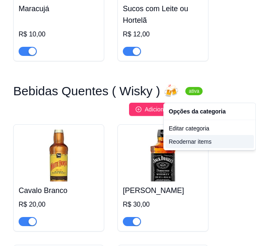
click at [222, 137] on div "Reodernar items" at bounding box center [210, 141] width 89 height 13
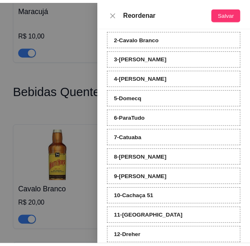
scroll to position [0, 0]
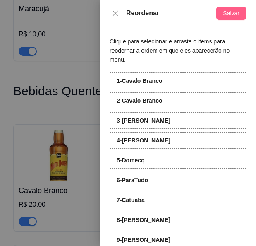
click at [219, 14] on button "Salvar" at bounding box center [232, 13] width 30 height 13
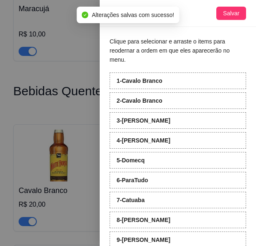
click at [117, 12] on span "Alterações salvas com sucesso!" at bounding box center [133, 15] width 82 height 7
click at [114, 10] on div "Alterações salvas com sucesso!" at bounding box center [128, 15] width 102 height 17
click at [116, 17] on span "Alterações salvas com sucesso!" at bounding box center [133, 15] width 82 height 7
click at [116, 7] on div "Alterações salvas com sucesso!" at bounding box center [128, 15] width 102 height 17
click at [119, 10] on div "Alterações salvas com sucesso!" at bounding box center [128, 15] width 102 height 17
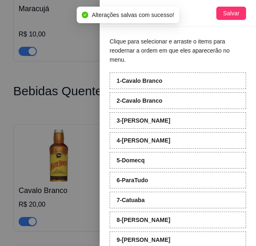
click at [119, 22] on div "Alterações salvas com sucesso!" at bounding box center [128, 15] width 102 height 17
click at [117, 21] on div "Alterações salvas com sucesso!" at bounding box center [128, 15] width 102 height 17
click at [114, 19] on div "Alterações salvas com sucesso!" at bounding box center [128, 14] width 92 height 9
click at [114, 14] on span "Alterações salvas com sucesso!" at bounding box center [133, 15] width 82 height 7
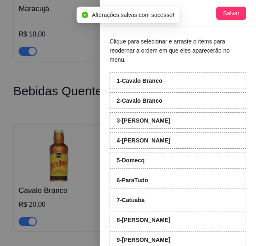
click at [79, 37] on div at bounding box center [128, 123] width 256 height 246
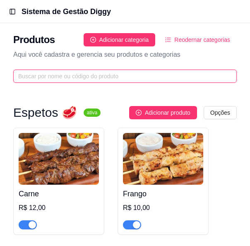
click at [191, 77] on input "text" at bounding box center [121, 76] width 207 height 9
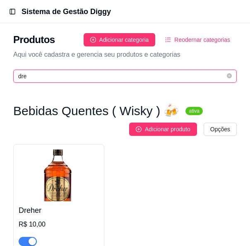
type input "dre"
click at [229, 77] on icon "close-circle" at bounding box center [229, 75] width 5 height 5
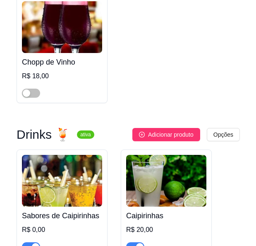
scroll to position [2155, 0]
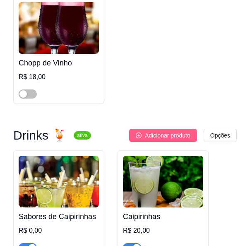
click at [170, 131] on span "Adicionar produto" at bounding box center [168, 135] width 46 height 9
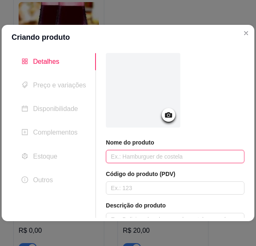
click at [139, 155] on input "text" at bounding box center [175, 156] width 139 height 13
type input "Espanhola"
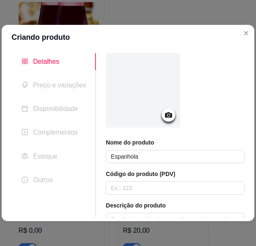
click at [162, 119] on div at bounding box center [169, 115] width 14 height 14
click at [169, 119] on icon at bounding box center [169, 115] width 10 height 10
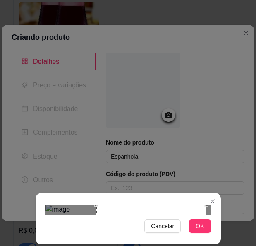
click at [196, 226] on button "OK" at bounding box center [200, 226] width 22 height 13
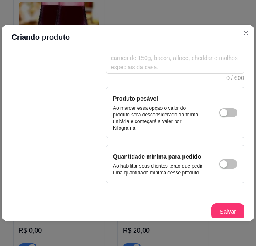
scroll to position [179, 0]
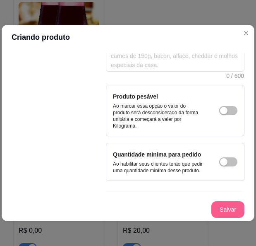
click at [237, 210] on button "Salvar" at bounding box center [228, 209] width 33 height 17
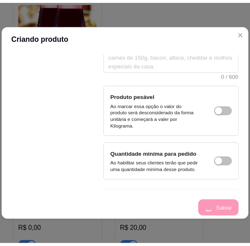
scroll to position [0, 0]
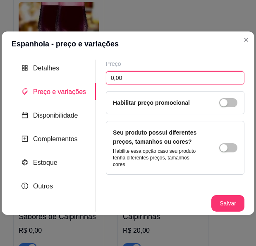
click at [129, 78] on input "0,00" at bounding box center [175, 77] width 139 height 13
type input "30,00"
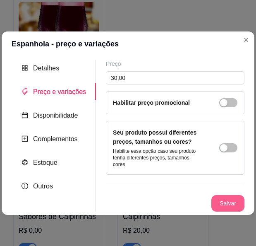
click at [229, 195] on div "Salvar" at bounding box center [175, 203] width 139 height 17
click at [228, 204] on button "Salvar" at bounding box center [228, 203] width 33 height 17
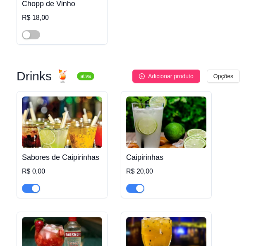
scroll to position [2196, 0]
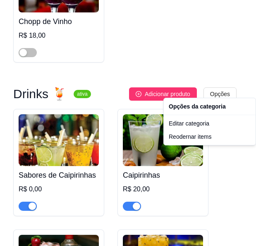
click at [202, 145] on div "Opções da categoria Editar categoria Reodernar items" at bounding box center [210, 122] width 93 height 48
click at [200, 135] on div "Reodernar items" at bounding box center [210, 136] width 89 height 13
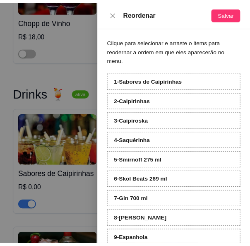
scroll to position [15, 0]
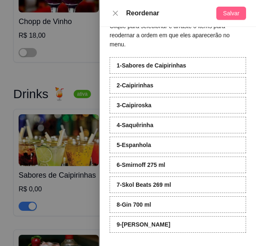
click at [228, 18] on button "Salvar" at bounding box center [232, 13] width 30 height 13
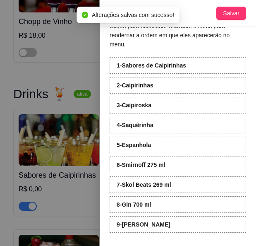
click at [114, 15] on span "Alterações salvas com sucesso!" at bounding box center [133, 15] width 82 height 7
click at [116, 12] on span "Alterações salvas com sucesso!" at bounding box center [133, 15] width 82 height 7
click at [60, 36] on div at bounding box center [128, 123] width 256 height 246
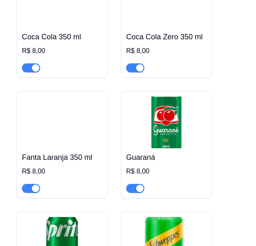
scroll to position [2818, 0]
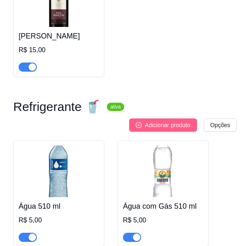
click at [154, 121] on span "Adicionar produto" at bounding box center [168, 125] width 46 height 9
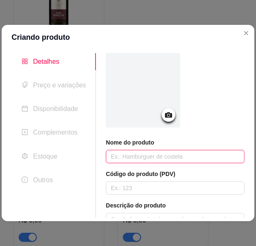
click at [128, 159] on input "text" at bounding box center [175, 156] width 139 height 13
type input "H2O"
click at [157, 158] on input "H2O" at bounding box center [175, 156] width 139 height 13
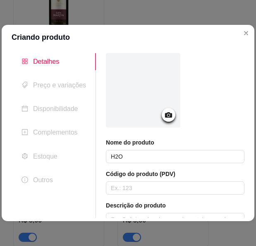
click at [172, 114] on div at bounding box center [169, 115] width 14 height 14
click at [168, 116] on icon at bounding box center [168, 114] width 7 height 5
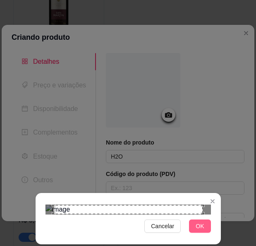
click at [194, 227] on button "OK" at bounding box center [200, 226] width 22 height 13
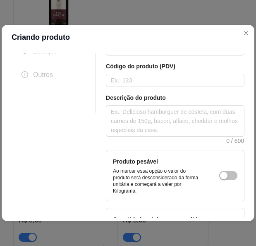
scroll to position [179, 0]
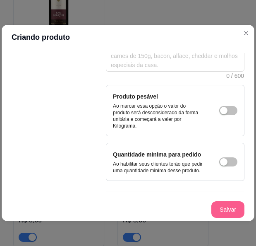
click at [220, 213] on button "Salvar" at bounding box center [228, 209] width 33 height 17
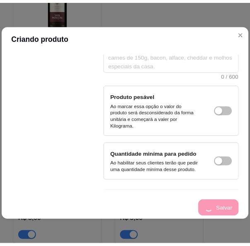
scroll to position [0, 0]
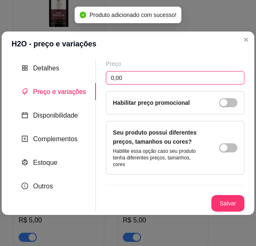
click at [184, 84] on input "0,00" at bounding box center [175, 77] width 139 height 13
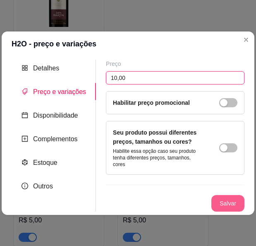
type input "10,00"
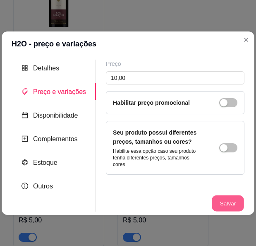
click at [240, 202] on button "Salvar" at bounding box center [228, 203] width 32 height 16
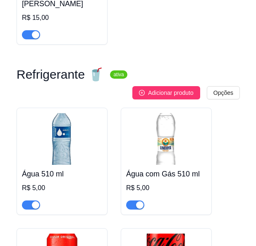
scroll to position [2859, 0]
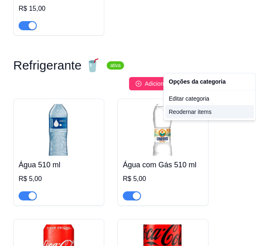
click at [196, 116] on div "Reodernar items" at bounding box center [210, 111] width 89 height 13
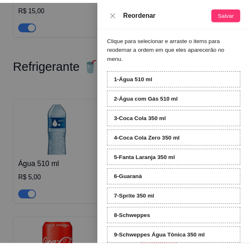
scroll to position [0, 0]
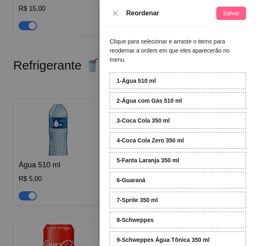
click at [223, 13] on button "Salvar" at bounding box center [232, 13] width 30 height 13
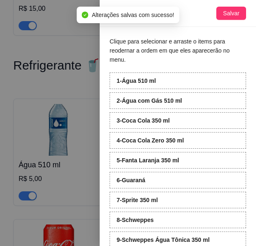
click at [68, 89] on div at bounding box center [128, 123] width 256 height 246
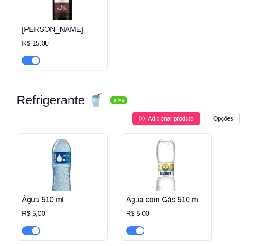
scroll to position [2818, 0]
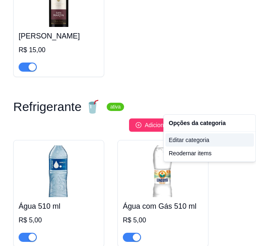
click at [214, 143] on div "Editar categoria" at bounding box center [210, 139] width 89 height 13
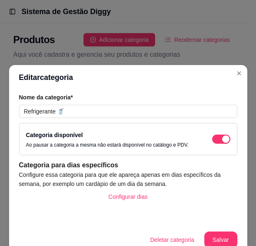
scroll to position [2801, 0]
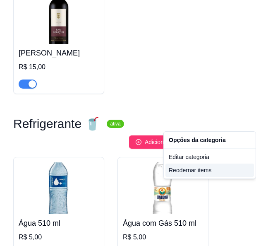
click at [199, 169] on div "Reodernar items" at bounding box center [210, 170] width 89 height 13
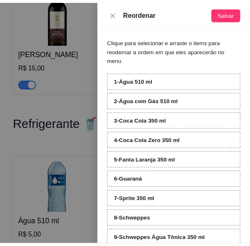
scroll to position [41, 0]
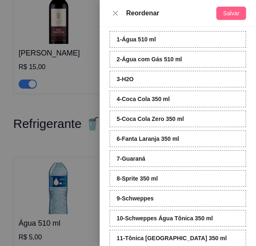
click at [235, 17] on span "Salvar" at bounding box center [231, 13] width 17 height 9
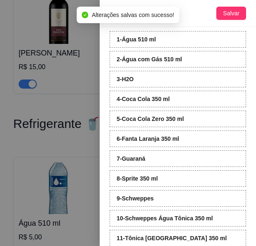
click at [46, 118] on div at bounding box center [128, 123] width 256 height 246
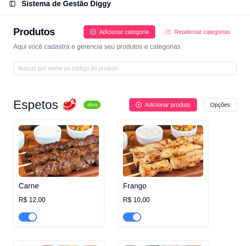
scroll to position [0, 0]
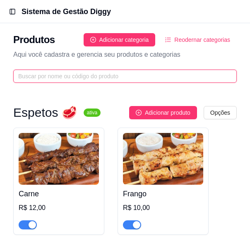
click at [133, 79] on input "text" at bounding box center [121, 76] width 207 height 9
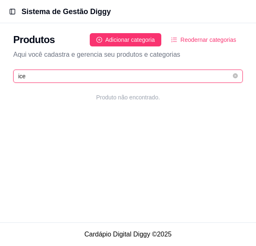
type input "ice"
click at [233, 76] on icon "close-circle" at bounding box center [235, 75] width 5 height 5
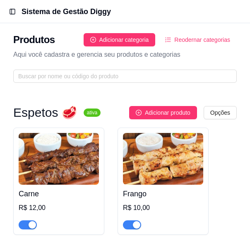
click at [94, 49] on div "Produtos Adicionar categoria Reodernar categorias Aqui você cadastra e gerencia…" at bounding box center [125, 55] width 250 height 65
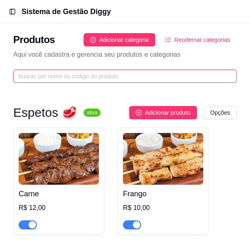
click at [78, 76] on input "text" at bounding box center [121, 76] width 207 height 9
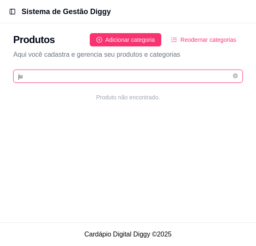
type input "j"
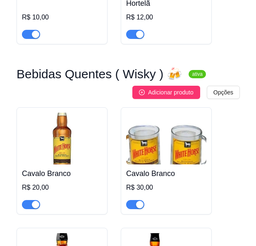
scroll to position [4351, 0]
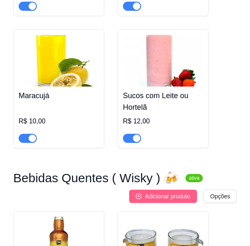
click at [191, 190] on button "Adicionar produto" at bounding box center [163, 196] width 68 height 13
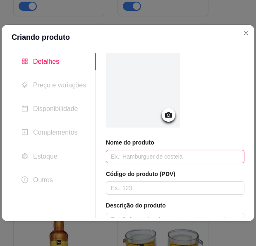
click at [141, 160] on input "text" at bounding box center [175, 156] width 139 height 13
type input "Jurupinga"
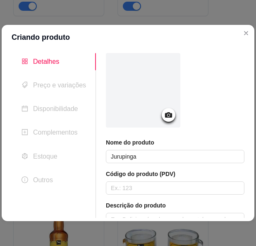
click at [168, 121] on div at bounding box center [169, 115] width 14 height 14
click at [165, 114] on icon at bounding box center [168, 114] width 7 height 5
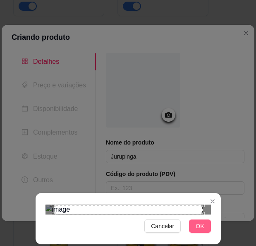
click at [193, 224] on button "OK" at bounding box center [200, 226] width 22 height 13
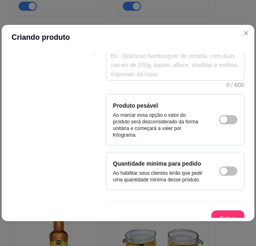
scroll to position [179, 0]
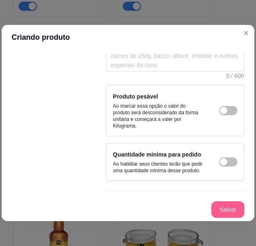
click at [219, 214] on button "Salvar" at bounding box center [228, 209] width 33 height 17
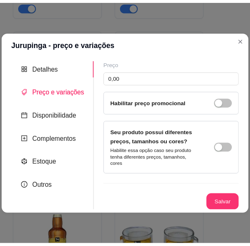
scroll to position [0, 0]
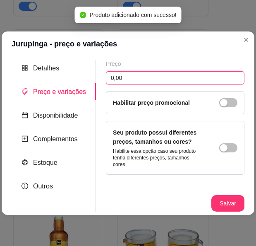
click at [157, 85] on input "0,00" at bounding box center [175, 77] width 139 height 13
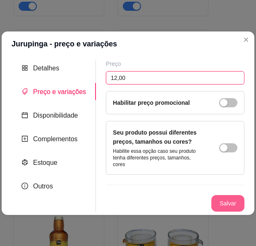
type input "12,00"
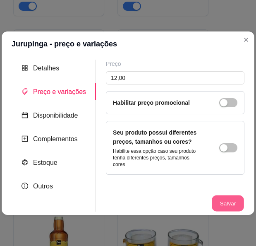
click at [229, 204] on button "Salvar" at bounding box center [228, 203] width 32 height 16
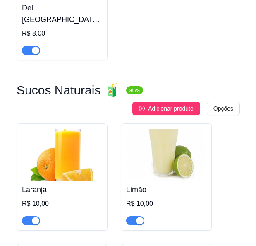
scroll to position [3853, 0]
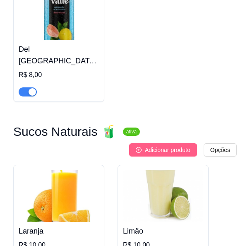
click at [175, 145] on span "Adicionar produto" at bounding box center [168, 149] width 46 height 9
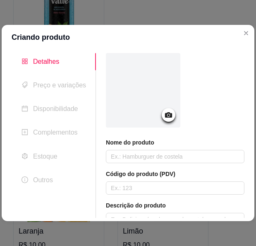
click at [165, 120] on div at bounding box center [169, 115] width 14 height 14
click at [165, 116] on icon at bounding box center [168, 114] width 7 height 5
click at [162, 112] on div at bounding box center [169, 115] width 14 height 14
click at [168, 115] on icon at bounding box center [168, 114] width 7 height 5
click at [165, 116] on icon at bounding box center [168, 114] width 7 height 5
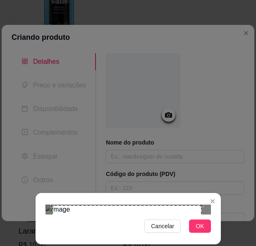
click at [192, 226] on button "OK" at bounding box center [200, 226] width 22 height 13
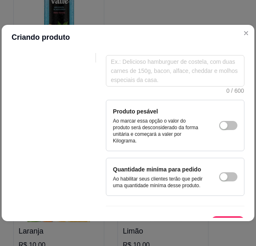
scroll to position [179, 0]
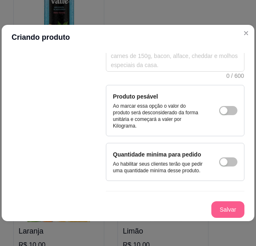
click at [212, 205] on button "Salvar" at bounding box center [228, 209] width 33 height 17
click at [220, 206] on button "Salvar" at bounding box center [228, 210] width 32 height 16
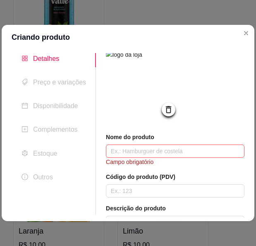
scroll to position [0, 0]
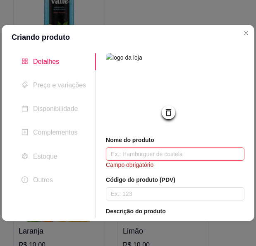
click at [134, 160] on input "text" at bounding box center [175, 154] width 139 height 13
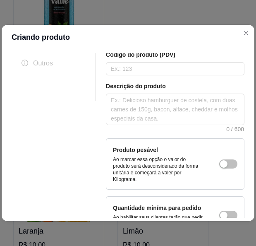
scroll to position [179, 0]
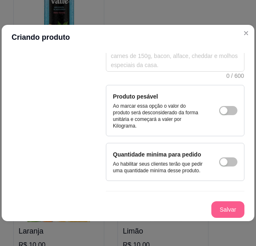
type input "Licor 43"
click at [231, 208] on button "Salvar" at bounding box center [228, 209] width 33 height 17
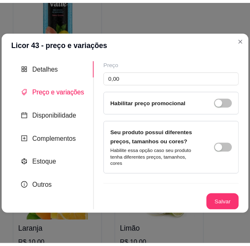
scroll to position [0, 0]
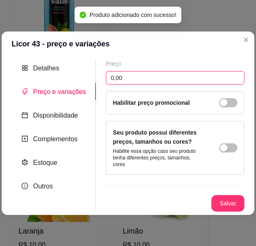
click at [179, 85] on input "0,00" at bounding box center [175, 77] width 139 height 13
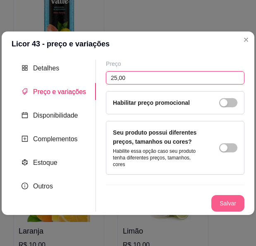
type input "25,00"
click at [218, 203] on button "Salvar" at bounding box center [228, 203] width 33 height 17
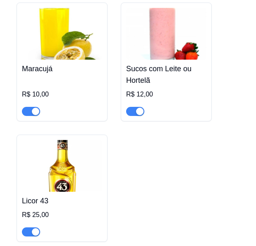
scroll to position [4392, 0]
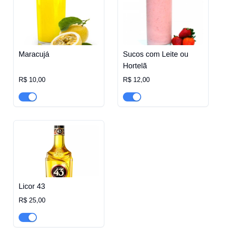
click at [46, 177] on div "Licor 43 R$ 25,00" at bounding box center [59, 199] width 80 height 45
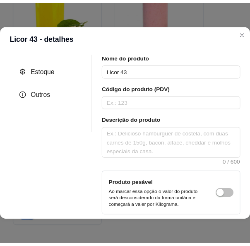
scroll to position [179, 0]
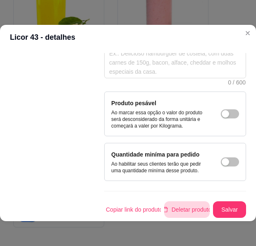
click at [170, 203] on button "Deletar produto" at bounding box center [187, 209] width 46 height 17
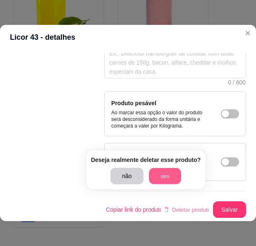
click at [164, 179] on button "sim" at bounding box center [165, 176] width 32 height 16
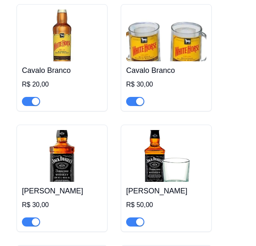
scroll to position [4475, 0]
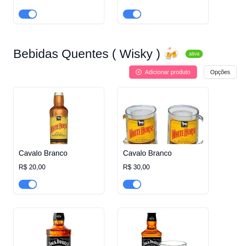
click at [167, 65] on button "Adicionar produto" at bounding box center [163, 71] width 68 height 13
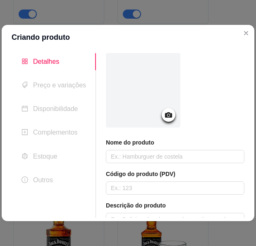
click at [164, 113] on icon at bounding box center [169, 115] width 10 height 10
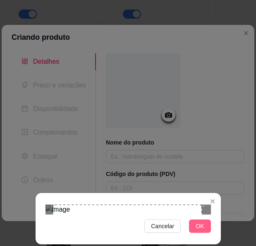
click at [192, 225] on button "OK" at bounding box center [200, 226] width 22 height 13
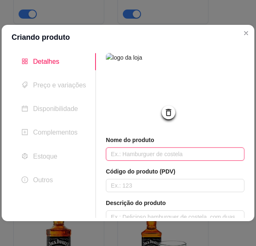
click at [184, 155] on input "text" at bounding box center [175, 154] width 139 height 13
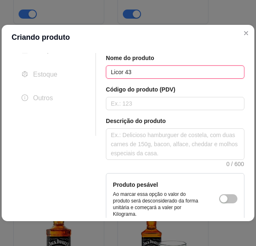
scroll to position [179, 0]
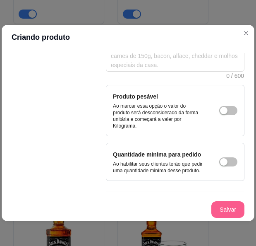
type input "Licor 43"
click at [225, 215] on button "Salvar" at bounding box center [228, 209] width 33 height 17
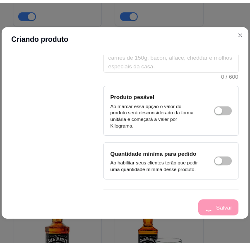
scroll to position [0, 0]
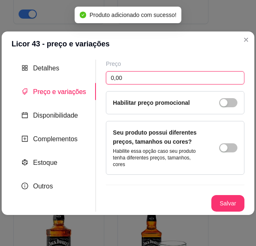
click at [172, 80] on input "0,00" at bounding box center [175, 77] width 139 height 13
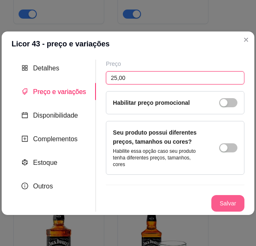
type input "25,00"
click at [225, 195] on button "Salvar" at bounding box center [228, 203] width 33 height 17
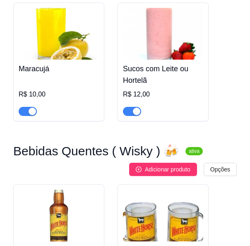
scroll to position [4392, 0]
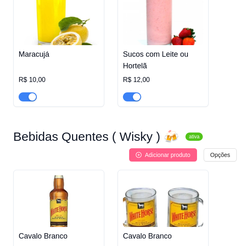
click at [171, 150] on span "Adicionar produto" at bounding box center [168, 154] width 46 height 9
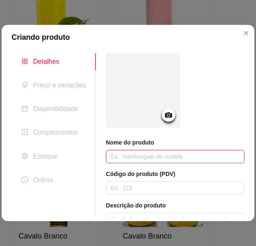
click at [156, 160] on input "text" at bounding box center [175, 156] width 139 height 13
type input "Licor Cacau"
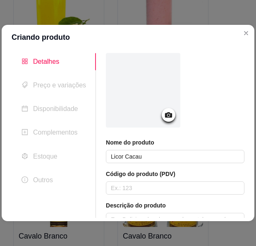
click at [166, 117] on icon at bounding box center [169, 115] width 10 height 10
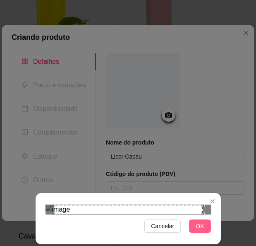
click at [191, 225] on button "OK" at bounding box center [200, 226] width 22 height 13
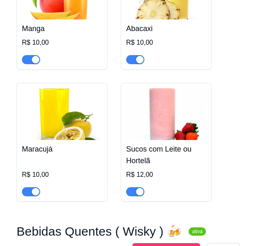
scroll to position [4475, 0]
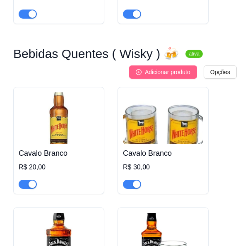
click at [189, 68] on span "Adicionar produto" at bounding box center [168, 72] width 46 height 9
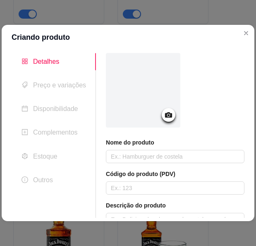
click at [177, 117] on div at bounding box center [143, 90] width 75 height 75
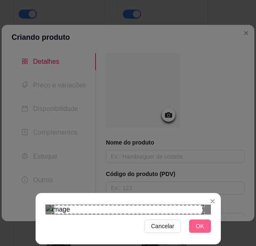
click at [197, 223] on span "OK" at bounding box center [200, 226] width 8 height 9
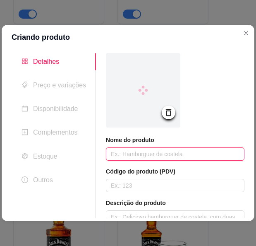
click at [144, 156] on input "text" at bounding box center [175, 154] width 139 height 13
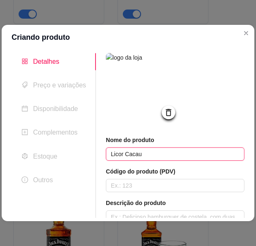
scroll to position [179, 0]
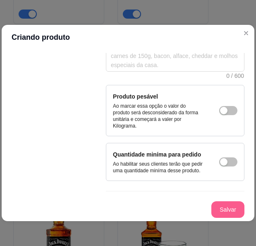
type input "Licor Cacau"
click at [212, 205] on button "Salvar" at bounding box center [228, 209] width 33 height 17
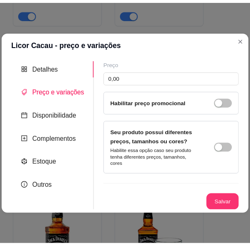
scroll to position [0, 0]
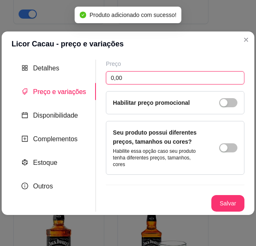
click at [140, 83] on input "0,00" at bounding box center [175, 77] width 139 height 13
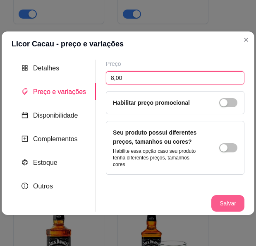
type input "8,00"
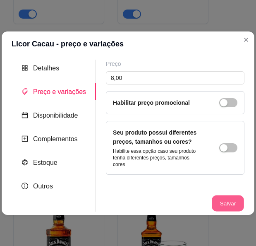
click at [233, 206] on button "Salvar" at bounding box center [228, 203] width 32 height 16
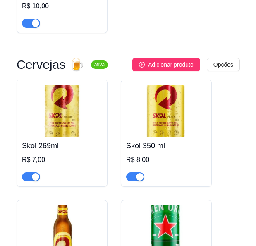
scroll to position [1202, 0]
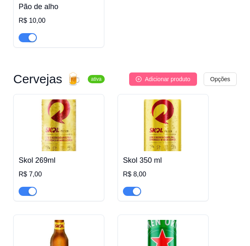
click at [188, 84] on span "Adicionar produto" at bounding box center [168, 79] width 46 height 9
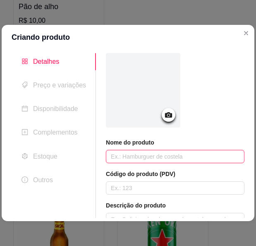
click at [172, 157] on input "text" at bounding box center [175, 156] width 139 height 13
type input "Monster"
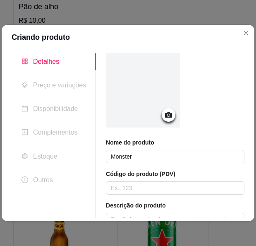
click at [168, 115] on icon at bounding box center [169, 115] width 10 height 10
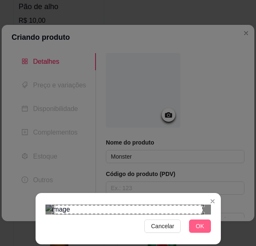
click at [196, 223] on span "OK" at bounding box center [200, 226] width 8 height 9
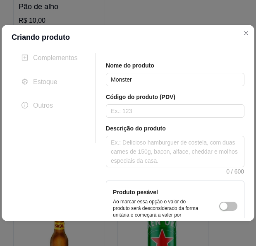
scroll to position [179, 0]
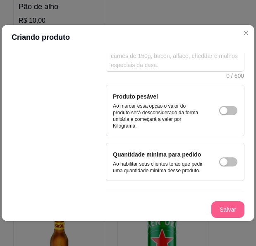
click at [223, 210] on button "Salvar" at bounding box center [228, 209] width 33 height 17
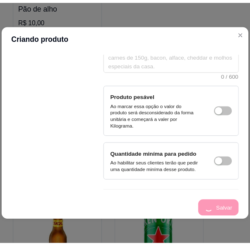
scroll to position [0, 0]
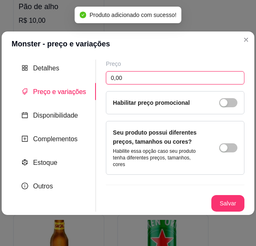
click at [143, 77] on input "0,00" at bounding box center [175, 77] width 139 height 13
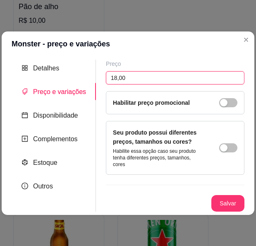
type input "18,00"
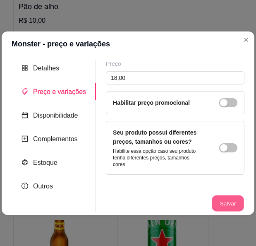
click at [232, 196] on button "Salvar" at bounding box center [228, 203] width 32 height 16
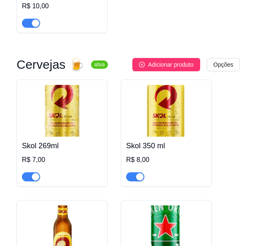
scroll to position [1202, 0]
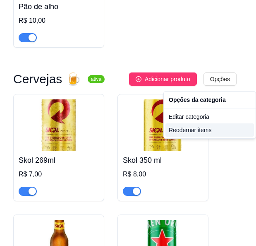
click at [205, 133] on div "Reodernar items" at bounding box center [210, 129] width 89 height 13
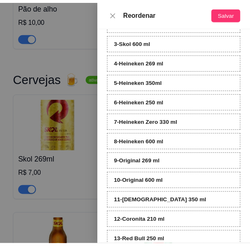
scroll to position [155, 0]
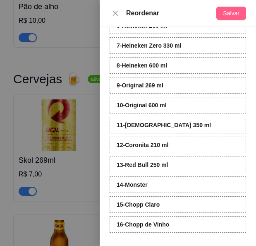
click at [237, 19] on div "Reordenar Salvar" at bounding box center [178, 13] width 157 height 27
click at [241, 12] on button "Salvar" at bounding box center [232, 13] width 30 height 13
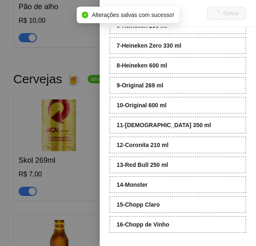
click at [23, 144] on div at bounding box center [128, 123] width 256 height 246
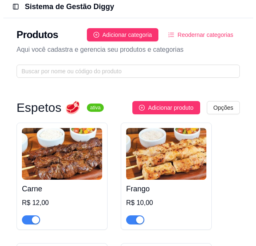
scroll to position [0, 0]
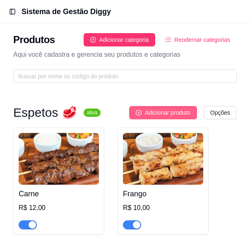
click at [185, 112] on span "Adicionar produto" at bounding box center [168, 112] width 46 height 9
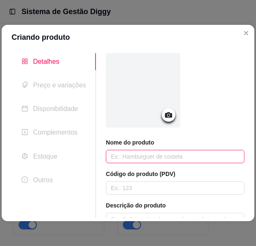
click at [143, 157] on input "text" at bounding box center [175, 156] width 139 height 13
type input "Nuggets"
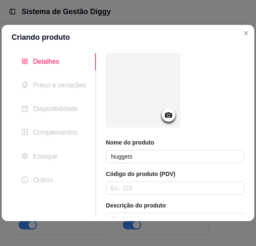
click at [164, 120] on div at bounding box center [169, 115] width 14 height 14
click at [164, 112] on icon at bounding box center [169, 115] width 10 height 10
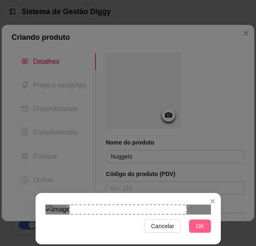
click at [199, 223] on span "OK" at bounding box center [200, 226] width 8 height 9
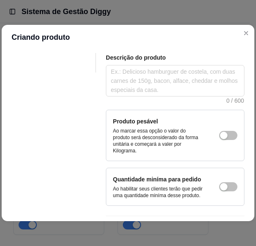
scroll to position [179, 0]
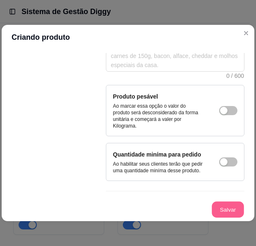
click at [222, 208] on button "Salvar" at bounding box center [228, 210] width 32 height 16
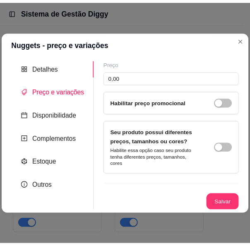
scroll to position [0, 0]
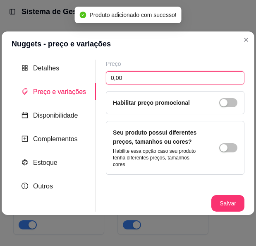
click at [197, 85] on input "0,00" at bounding box center [175, 77] width 139 height 13
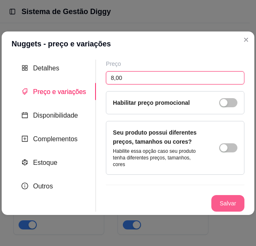
type input "8,00"
click at [220, 195] on div "Salvar" at bounding box center [175, 203] width 139 height 17
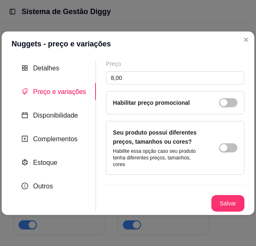
click at [245, 191] on div "Detalhes Preço e variações Disponibilidade Complementos Estoque Outros Nome do …" at bounding box center [128, 135] width 253 height 159
click at [225, 198] on button "Salvar" at bounding box center [228, 203] width 33 height 17
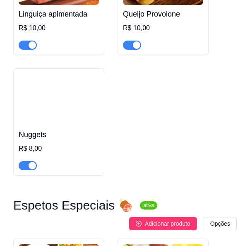
scroll to position [663, 0]
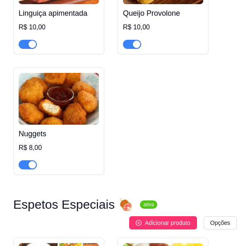
click at [31, 164] on div "button" at bounding box center [32, 164] width 7 height 7
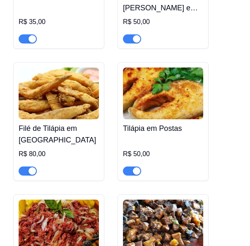
scroll to position [5759, 0]
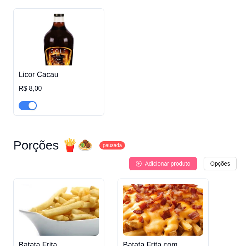
click at [168, 159] on span "Adicionar produto" at bounding box center [168, 163] width 46 height 9
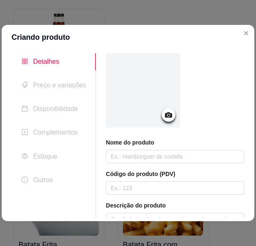
click at [167, 119] on icon at bounding box center [169, 115] width 10 height 10
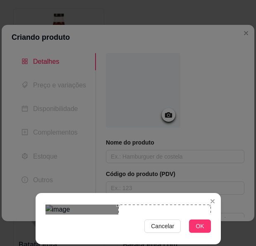
click at [192, 216] on div "Cancelar OK" at bounding box center [129, 218] width 186 height 35
click at [193, 230] on button "OK" at bounding box center [200, 226] width 22 height 13
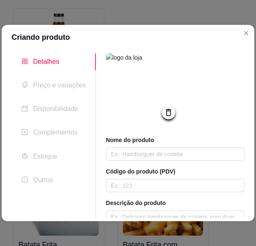
click at [166, 115] on icon at bounding box center [169, 113] width 10 height 10
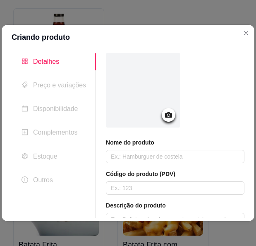
click at [172, 113] on div at bounding box center [169, 115] width 14 height 14
click at [169, 114] on icon at bounding box center [168, 114] width 7 height 5
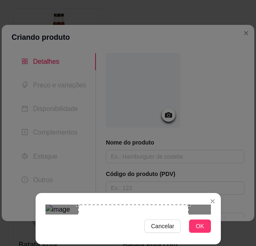
click at [167, 227] on span "Cancelar" at bounding box center [162, 226] width 23 height 9
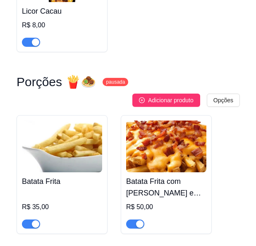
scroll to position [5801, 0]
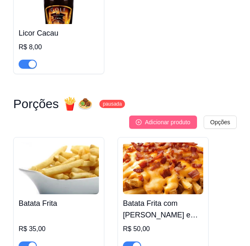
click at [160, 118] on span "Adicionar produto" at bounding box center [168, 122] width 46 height 9
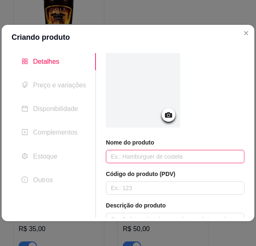
click at [145, 159] on input "text" at bounding box center [175, 156] width 139 height 13
type input "Peixe Assado"
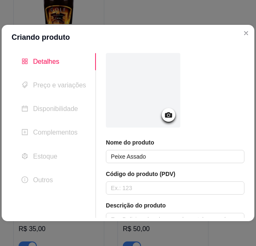
click at [171, 105] on div at bounding box center [143, 90] width 75 height 75
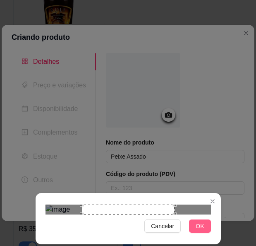
click at [203, 227] on span "OK" at bounding box center [200, 226] width 8 height 9
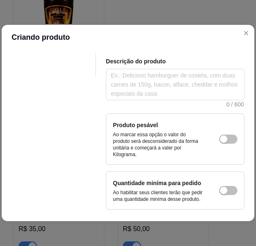
scroll to position [179, 0]
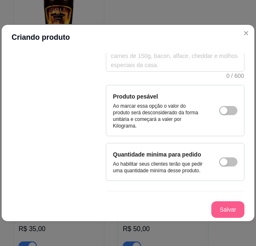
click at [214, 217] on button "Salvar" at bounding box center [228, 209] width 33 height 17
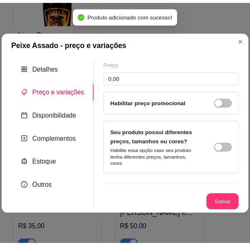
scroll to position [0, 0]
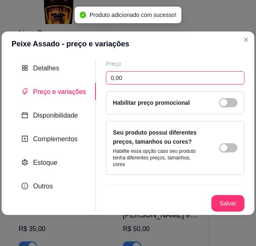
click at [192, 82] on input "0,00" at bounding box center [175, 77] width 139 height 13
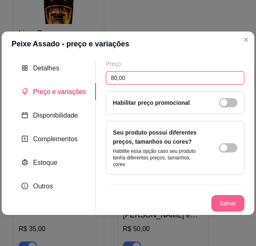
type input "80,00"
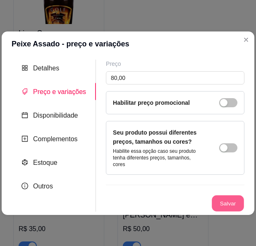
click at [215, 205] on button "Salvar" at bounding box center [228, 203] width 32 height 16
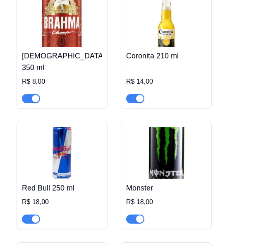
scroll to position [2030, 0]
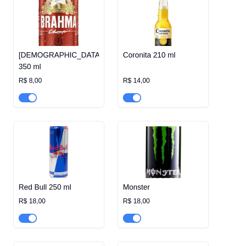
click at [41, 157] on img at bounding box center [59, 152] width 80 height 52
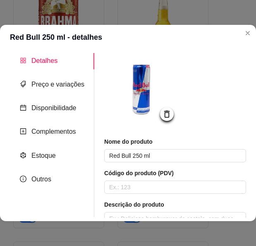
scroll to position [0, 0]
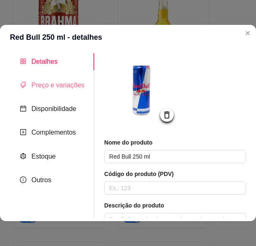
click at [66, 91] on div "Preço e variações" at bounding box center [52, 85] width 85 height 17
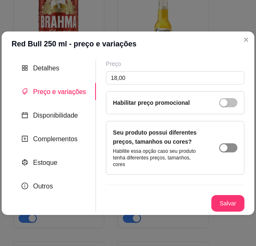
click at [225, 145] on div "button" at bounding box center [223, 147] width 7 height 7
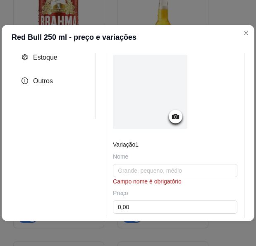
scroll to position [124, 0]
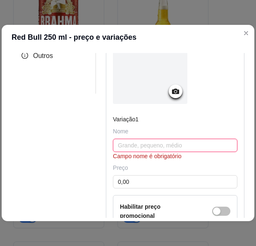
click at [167, 147] on input "text" at bounding box center [175, 145] width 125 height 13
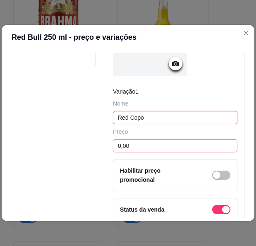
scroll to position [166, 0]
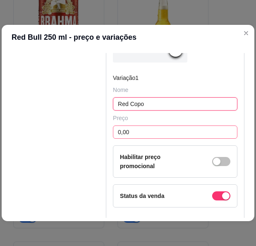
type input "Red Copo"
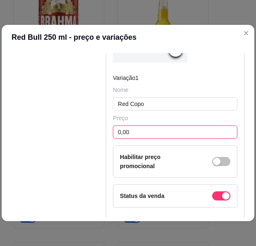
click at [180, 132] on input "0,00" at bounding box center [175, 132] width 125 height 13
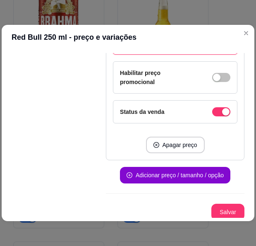
scroll to position [252, 0]
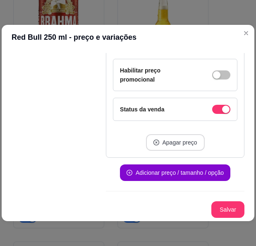
type input "40,00"
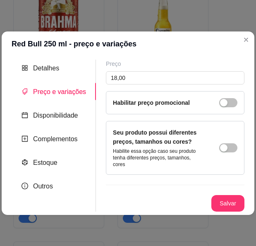
scroll to position [0, 0]
click at [227, 151] on div "button" at bounding box center [223, 147] width 7 height 7
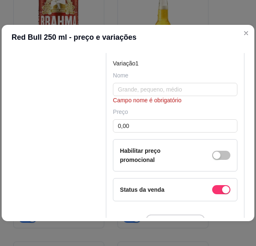
scroll to position [166, 0]
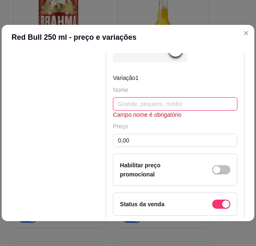
click at [152, 102] on input "text" at bounding box center [175, 103] width 125 height 13
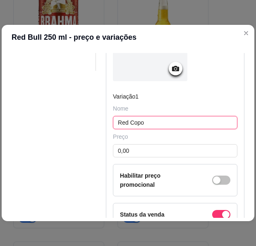
scroll to position [128, 0]
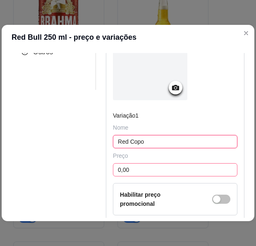
type input "Red Copo"
click at [129, 167] on input "0,00" at bounding box center [175, 169] width 125 height 13
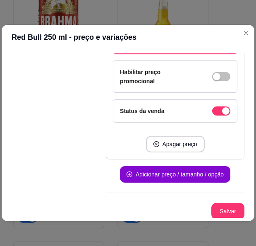
scroll to position [252, 0]
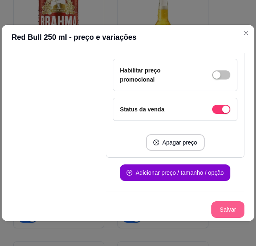
type input "40,00"
click at [212, 213] on button "Salvar" at bounding box center [228, 210] width 32 height 16
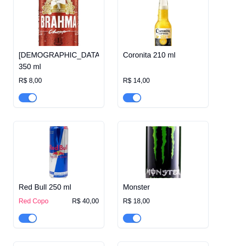
click at [50, 155] on img at bounding box center [59, 152] width 80 height 52
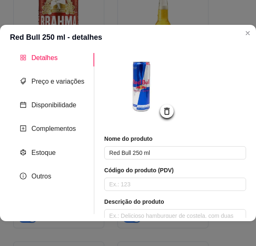
scroll to position [0, 0]
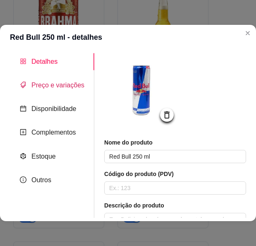
click at [63, 86] on span "Preço e variações" at bounding box center [57, 85] width 53 height 7
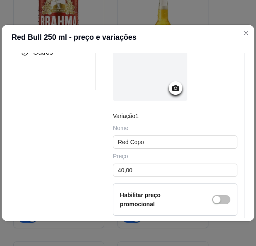
scroll to position [124, 0]
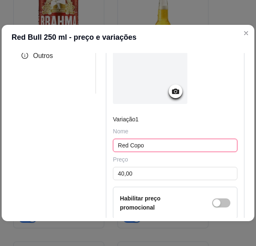
drag, startPoint x: 150, startPoint y: 144, endPoint x: 126, endPoint y: 154, distance: 25.9
click at [126, 154] on div "Variação 1 Nome Red Copo Preço 40,00 Habilitar preço promocional Status da vend…" at bounding box center [175, 197] width 125 height 164
type input "Red Bull"
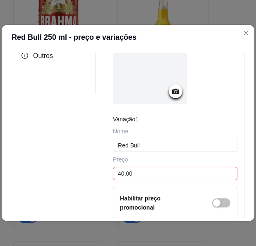
click at [155, 170] on input "40,00" at bounding box center [175, 173] width 125 height 13
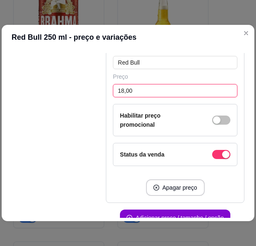
scroll to position [249, 0]
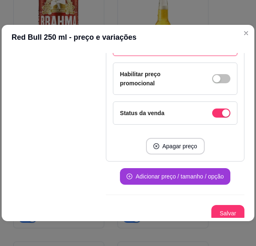
type input "18,00"
click at [174, 180] on button "Adicionar preço / tamanho / opção" at bounding box center [175, 177] width 107 height 16
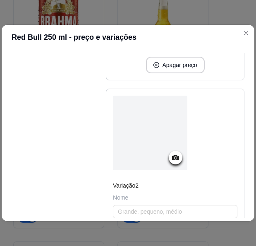
scroll to position [414, 0]
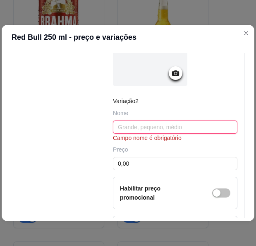
click at [157, 133] on input "text" at bounding box center [175, 127] width 125 height 13
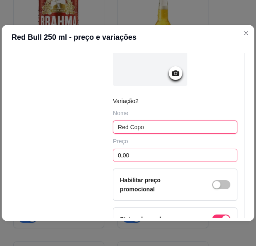
type input "Red Copo"
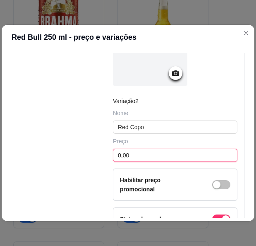
click at [162, 157] on input "0,00" at bounding box center [175, 155] width 125 height 13
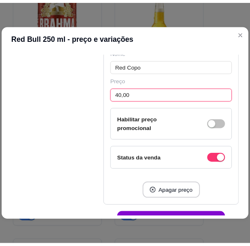
scroll to position [524, 0]
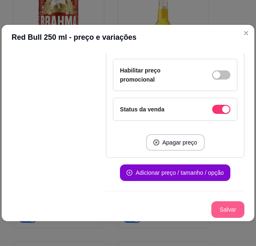
type input "40,00"
click at [218, 214] on button "Salvar" at bounding box center [228, 209] width 33 height 17
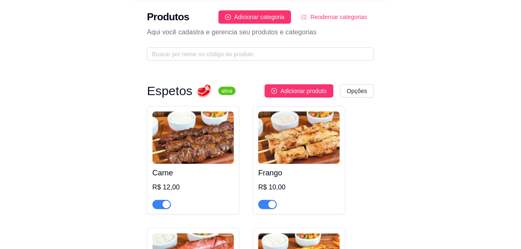
scroll to position [0, 0]
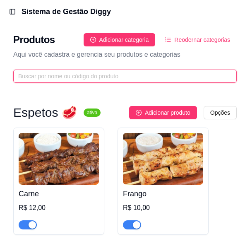
click at [148, 80] on input "text" at bounding box center [121, 76] width 207 height 9
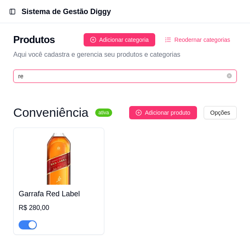
type input "r"
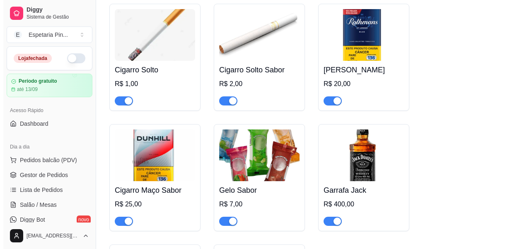
scroll to position [5481, 0]
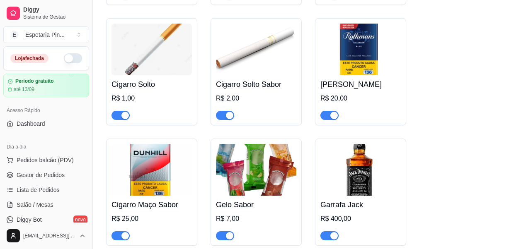
click at [146, 169] on img at bounding box center [151, 170] width 80 height 52
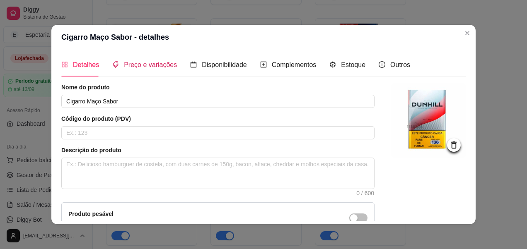
click at [139, 61] on span "Preço e variações" at bounding box center [150, 64] width 53 height 7
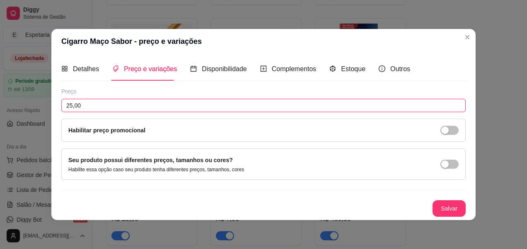
click at [116, 104] on input "25,00" at bounding box center [263, 105] width 404 height 13
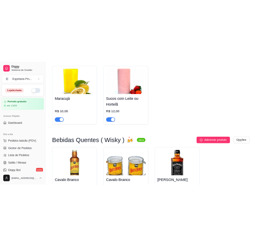
scroll to position [3072, 0]
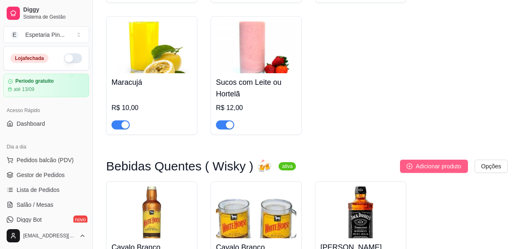
click at [426, 160] on button "Adicionar produto" at bounding box center [434, 166] width 68 height 13
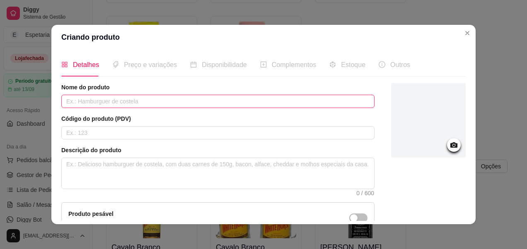
click at [186, 99] on input "text" at bounding box center [217, 101] width 313 height 13
type input "Red"
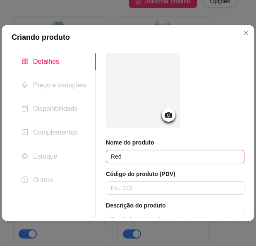
click at [186, 154] on input "Red" at bounding box center [175, 156] width 139 height 13
type input "Red Label"
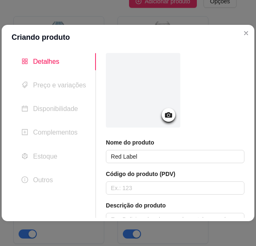
click at [168, 117] on icon at bounding box center [168, 114] width 7 height 5
click at [164, 114] on icon at bounding box center [169, 115] width 10 height 10
click at [172, 110] on div at bounding box center [143, 90] width 75 height 75
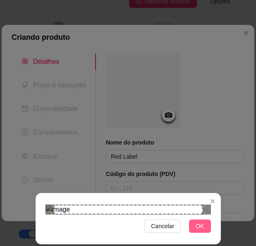
click at [195, 228] on button "OK" at bounding box center [200, 226] width 22 height 13
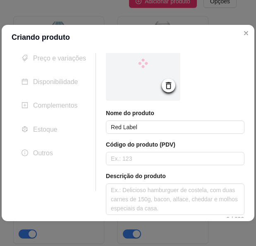
scroll to position [41, 0]
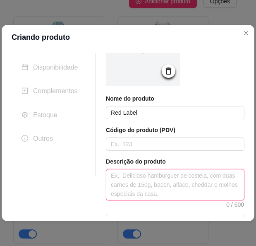
click at [141, 178] on textarea at bounding box center [175, 184] width 138 height 31
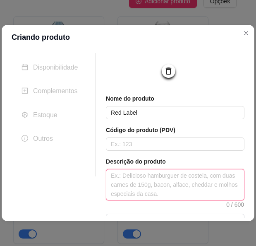
type textarea "D"
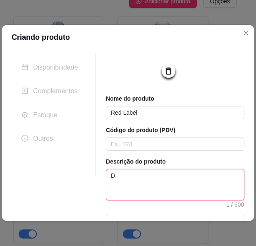
type textarea "Do"
type textarea "Dos"
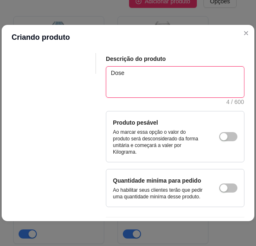
scroll to position [179, 0]
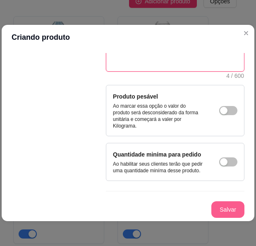
type textarea "Dose"
click at [223, 210] on button "Salvar" at bounding box center [228, 209] width 33 height 17
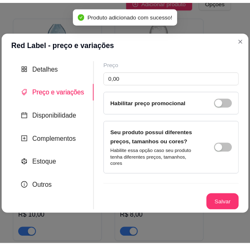
scroll to position [0, 0]
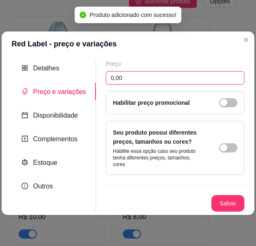
click at [182, 85] on input "0,00" at bounding box center [175, 77] width 139 height 13
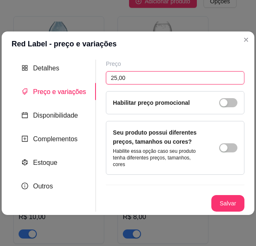
type input "25,00"
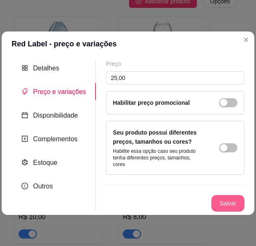
click at [236, 196] on button "Salvar" at bounding box center [228, 203] width 33 height 17
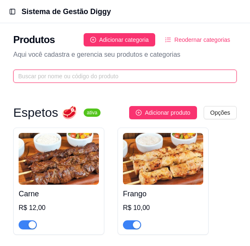
click at [161, 73] on input "text" at bounding box center [121, 76] width 207 height 9
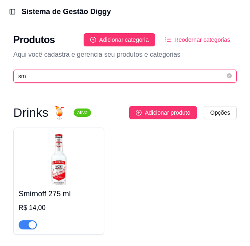
type input "s"
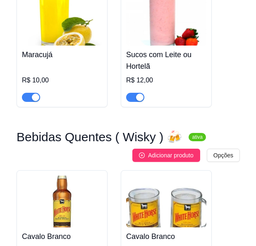
scroll to position [4523, 0]
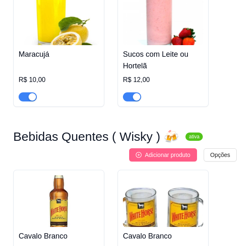
click at [174, 148] on button "Adicionar produto" at bounding box center [163, 154] width 68 height 13
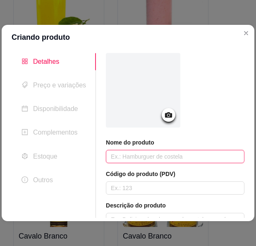
click at [133, 158] on input "text" at bounding box center [175, 156] width 139 height 13
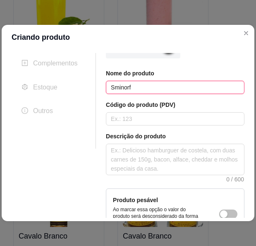
scroll to position [83, 0]
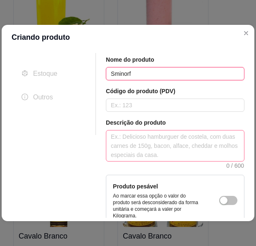
type input "Sminorf"
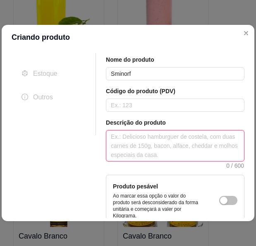
click at [140, 147] on textarea at bounding box center [175, 146] width 138 height 31
type textarea "d"
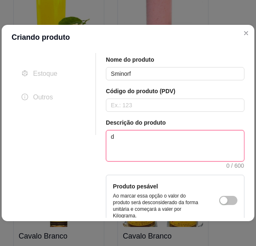
type textarea "do"
type textarea "dos"
type textarea "dose"
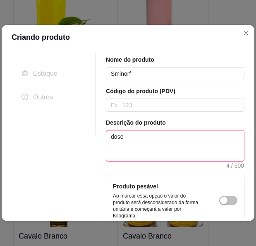
type textarea "dos"
type textarea "do"
type textarea "d"
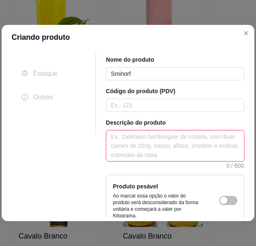
type textarea "D"
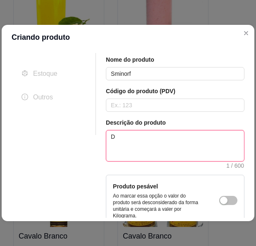
type textarea "Do"
type textarea "Doe"
type textarea "Do"
type textarea "Dos"
type textarea "Dose"
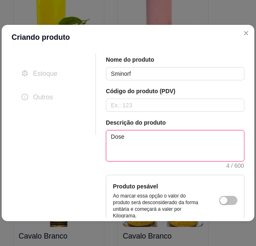
scroll to position [0, 0]
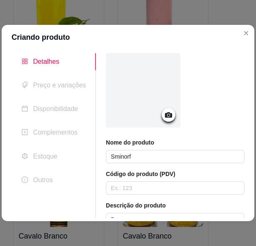
click at [167, 123] on div at bounding box center [143, 90] width 75 height 75
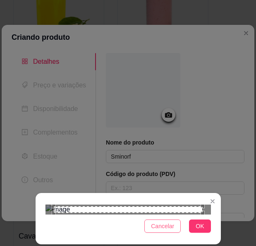
click at [174, 226] on span "Cancelar" at bounding box center [162, 226] width 23 height 9
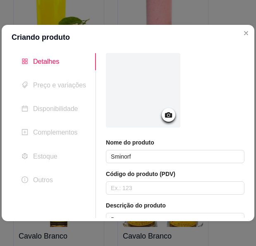
click at [167, 117] on icon at bounding box center [168, 114] width 7 height 5
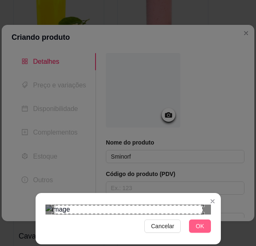
click at [202, 227] on span "OK" at bounding box center [200, 226] width 8 height 9
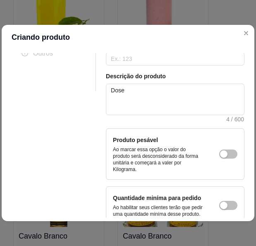
scroll to position [179, 0]
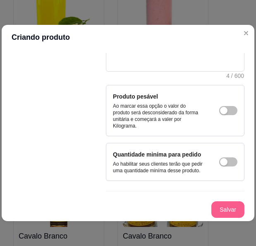
click at [217, 206] on button "Salvar" at bounding box center [228, 209] width 33 height 17
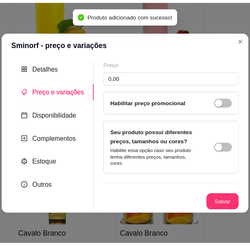
scroll to position [0, 0]
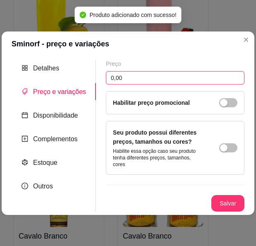
click at [157, 80] on input "0,00" at bounding box center [175, 77] width 139 height 13
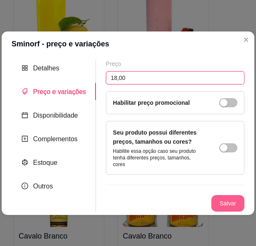
type input "18,00"
click at [229, 206] on button "Salvar" at bounding box center [228, 203] width 33 height 17
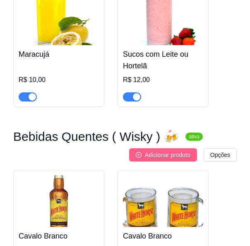
click at [175, 150] on span "Adicionar produto" at bounding box center [168, 154] width 46 height 9
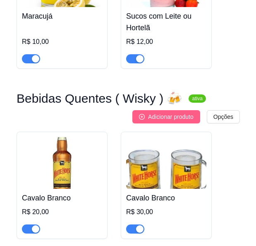
scroll to position [4564, 0]
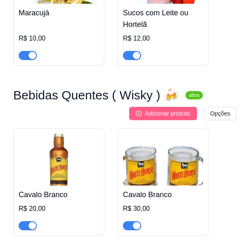
click at [168, 109] on span "Adicionar produto" at bounding box center [168, 113] width 46 height 9
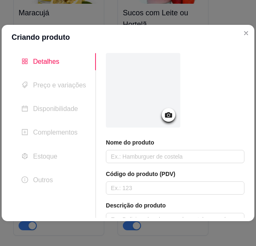
click at [164, 117] on icon at bounding box center [169, 115] width 10 height 10
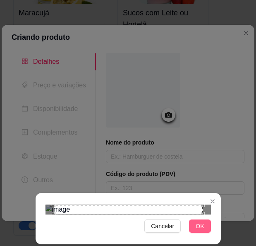
click at [195, 227] on button "OK" at bounding box center [200, 226] width 22 height 13
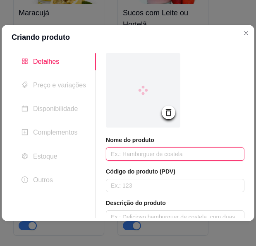
click at [168, 153] on input "text" at bounding box center [175, 154] width 139 height 13
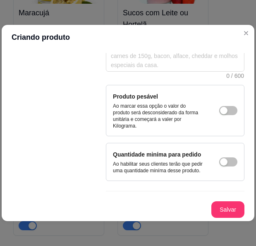
scroll to position [179, 0]
type input "Tequila"
click at [212, 208] on button "Salvar" at bounding box center [228, 210] width 32 height 16
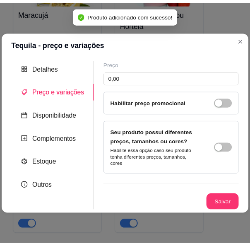
scroll to position [0, 0]
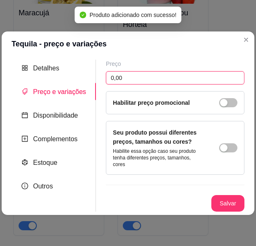
click at [204, 85] on input "0,00" at bounding box center [175, 77] width 139 height 13
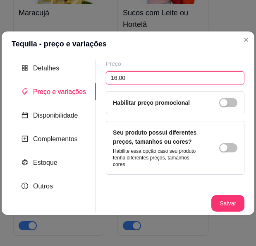
type input "16,00"
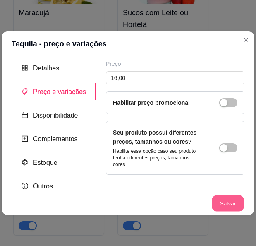
click at [228, 196] on button "Salvar" at bounding box center [228, 203] width 32 height 16
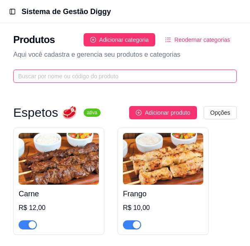
click at [186, 74] on input "text" at bounding box center [121, 76] width 207 height 9
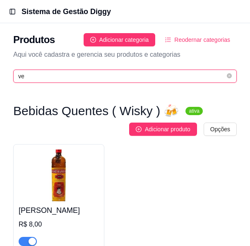
type input "v"
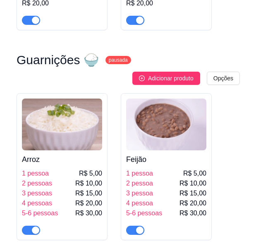
scroll to position [7072, 0]
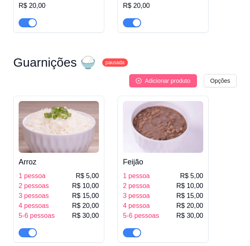
click at [176, 76] on span "Adicionar produto" at bounding box center [168, 80] width 46 height 9
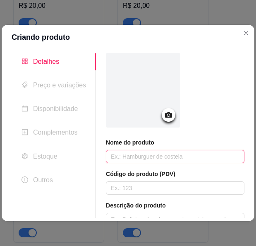
click at [153, 153] on input "text" at bounding box center [175, 156] width 139 height 13
type input "Vinagrete"
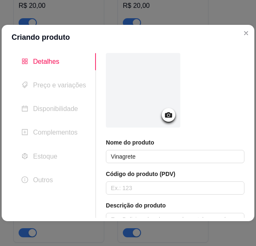
click at [165, 114] on icon at bounding box center [168, 114] width 7 height 5
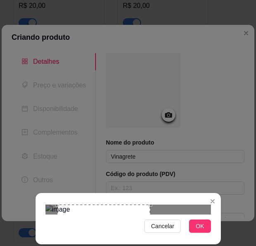
click at [200, 221] on button "OK" at bounding box center [200, 226] width 22 height 13
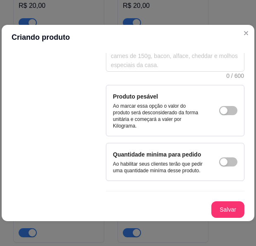
scroll to position [179, 0]
click at [232, 207] on button "Salvar" at bounding box center [228, 210] width 32 height 16
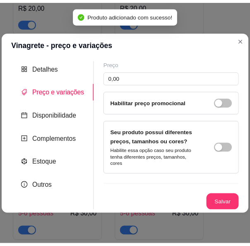
scroll to position [0, 0]
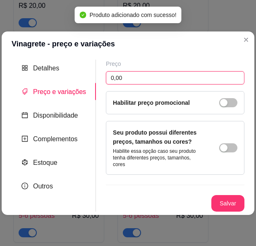
click at [159, 85] on input "0,00" at bounding box center [175, 77] width 139 height 13
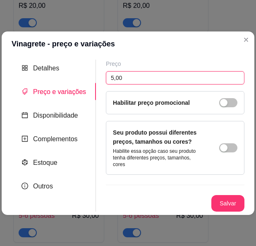
type input "5,00"
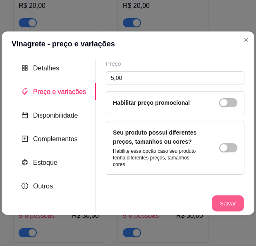
click at [219, 200] on button "Salvar" at bounding box center [228, 203] width 32 height 16
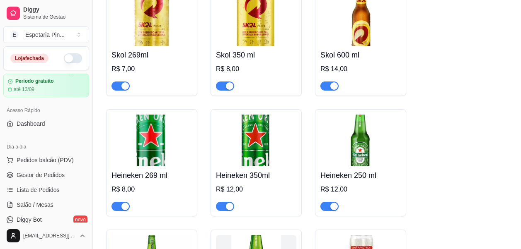
scroll to position [1040, 0]
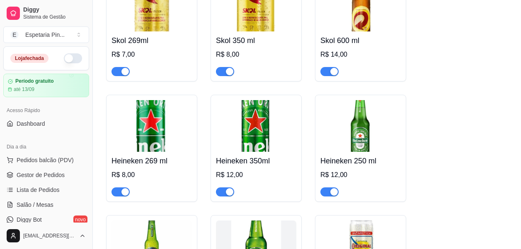
click at [156, 130] on img at bounding box center [151, 126] width 80 height 52
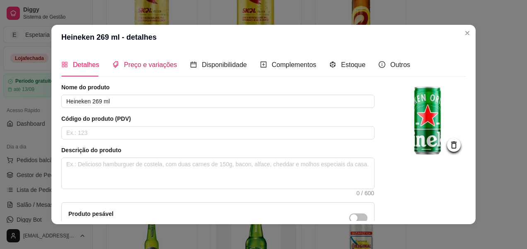
click at [152, 63] on span "Preço e variações" at bounding box center [150, 64] width 53 height 7
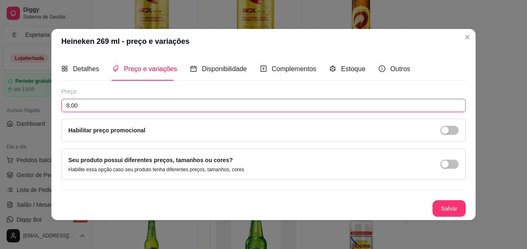
click at [68, 106] on input "8,00" at bounding box center [263, 105] width 404 height 13
type input "10,00"
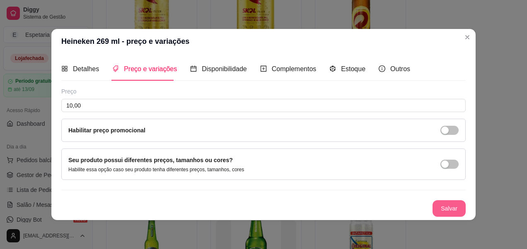
click at [447, 205] on button "Salvar" at bounding box center [449, 209] width 33 height 17
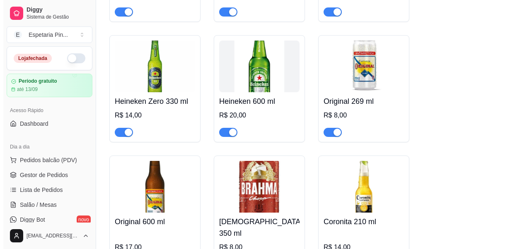
scroll to position [1206, 0]
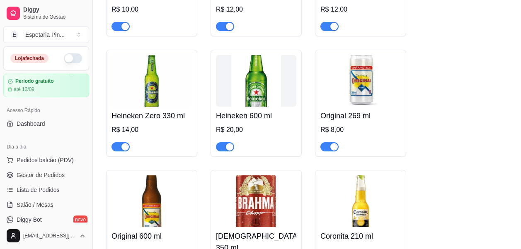
click at [128, 88] on img at bounding box center [151, 81] width 80 height 52
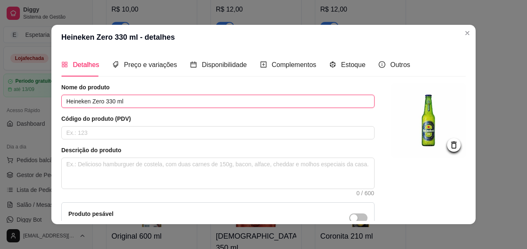
click at [101, 101] on input "Heineken Zero 330 ml" at bounding box center [217, 101] width 313 height 13
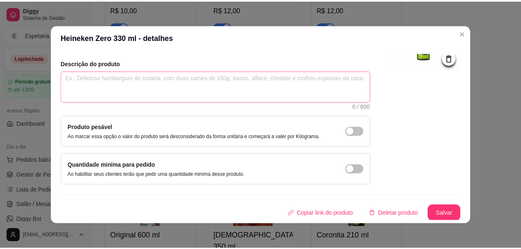
scroll to position [88, 0]
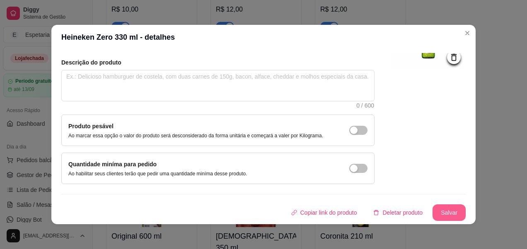
type input "Heineken 330 ml"
click at [433, 212] on button "Salvar" at bounding box center [449, 213] width 33 height 17
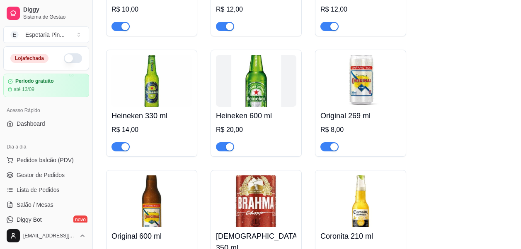
click at [168, 115] on h4 "Heineken 330 ml" at bounding box center [151, 116] width 80 height 12
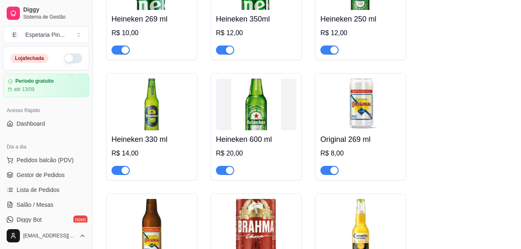
scroll to position [1123, 0]
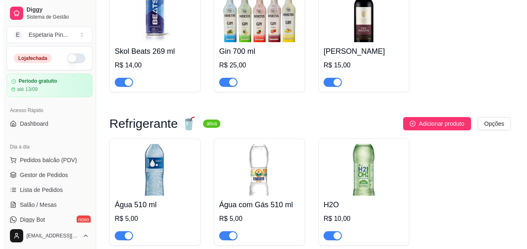
scroll to position [2035, 0]
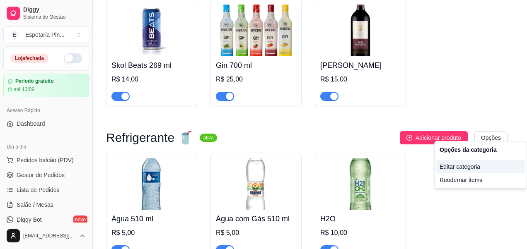
click at [455, 166] on div "Editar categoria" at bounding box center [480, 166] width 89 height 13
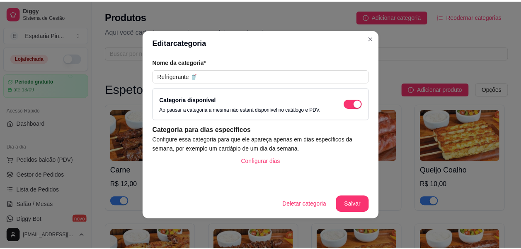
scroll to position [1559, 0]
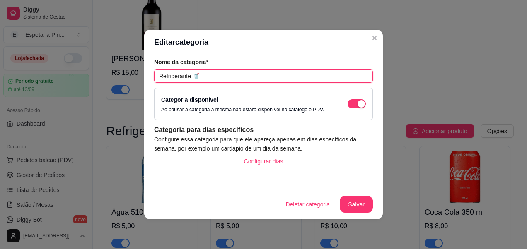
drag, startPoint x: 191, startPoint y: 71, endPoint x: 191, endPoint y: 91, distance: 20.3
click at [191, 72] on input "Refrigerante 🥤" at bounding box center [263, 76] width 219 height 13
type input "Refrigerante e Água 🥤"
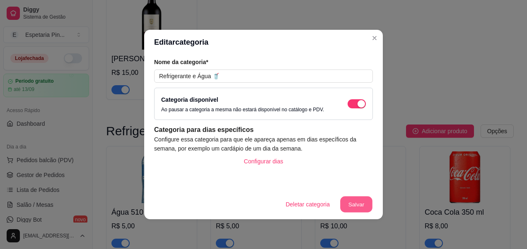
click at [361, 204] on button "Salvar" at bounding box center [356, 205] width 32 height 16
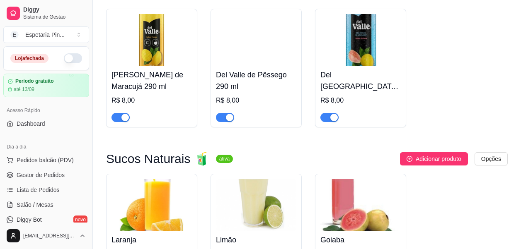
scroll to position [2719, 0]
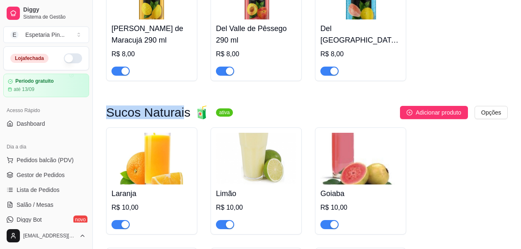
drag, startPoint x: 107, startPoint y: 106, endPoint x: 179, endPoint y: 109, distance: 71.7
drag, startPoint x: 179, startPoint y: 109, endPoint x: 174, endPoint y: 111, distance: 5.2
click at [174, 111] on h3 "Sucos Naturais 🧃" at bounding box center [157, 113] width 103 height 10
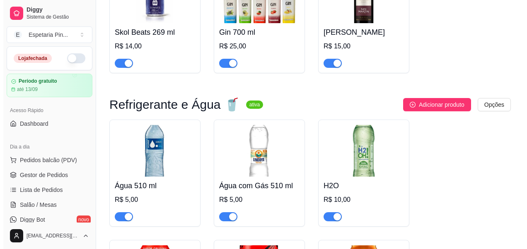
scroll to position [2056, 0]
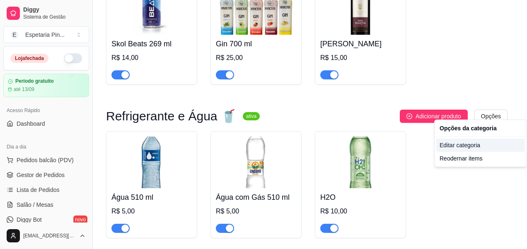
click at [461, 149] on div "Editar categoria" at bounding box center [480, 145] width 89 height 13
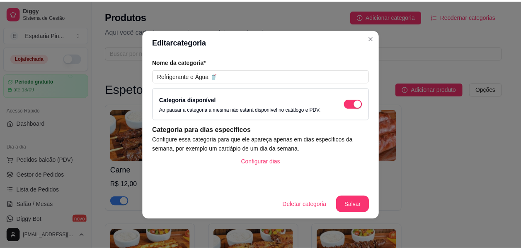
scroll to position [1559, 0]
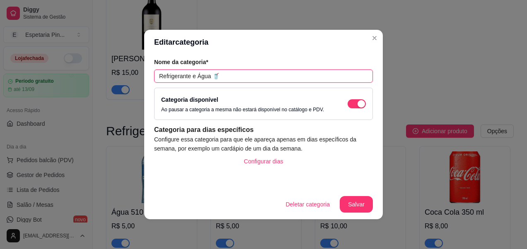
drag, startPoint x: 210, startPoint y: 77, endPoint x: 196, endPoint y: 83, distance: 15.4
click at [196, 83] on div "Nome da categoria* Refrigerante e Água 🥤 Categoria disponível Ao pausar a categ…" at bounding box center [263, 122] width 239 height 135
click at [207, 78] on input "Refrigerante e Água 🥤" at bounding box center [263, 76] width 219 height 13
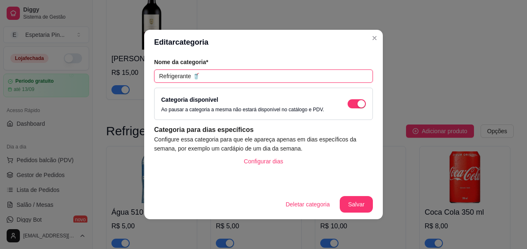
click at [158, 76] on input "Refrigerante 🥤" at bounding box center [263, 76] width 219 height 13
type input "Água e Refrigerante 🥤"
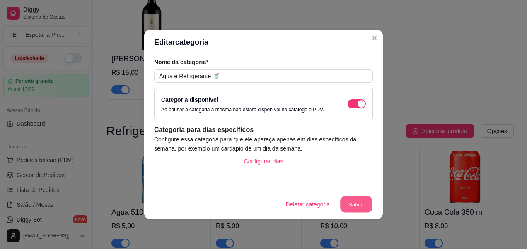
click at [356, 198] on button "Salvar" at bounding box center [356, 205] width 32 height 16
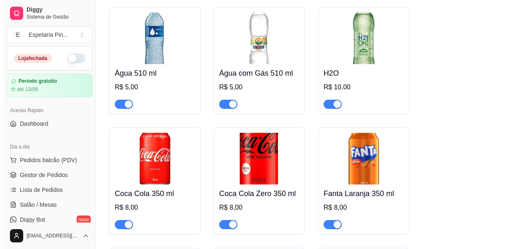
scroll to position [2056, 0]
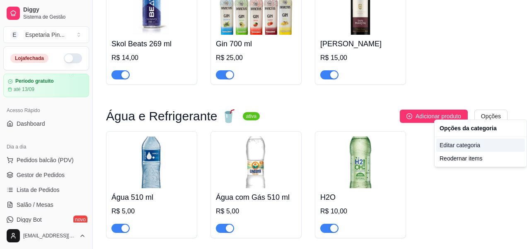
click at [458, 145] on div "Editar categoria" at bounding box center [480, 145] width 89 height 13
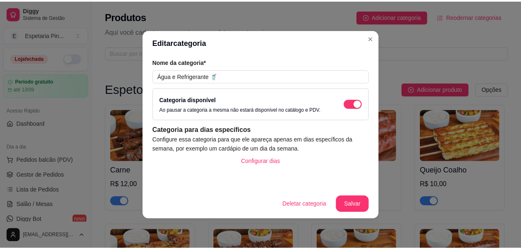
scroll to position [1559, 0]
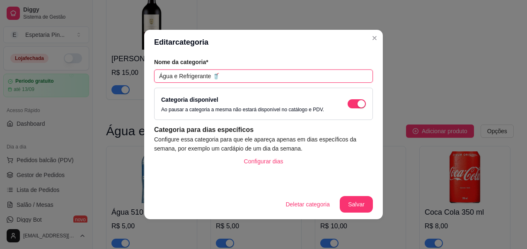
click at [177, 79] on input "Água e Refrigerante 🥤" at bounding box center [263, 76] width 219 height 13
type input "Águas, Sucos Refrigerantes 🥤"
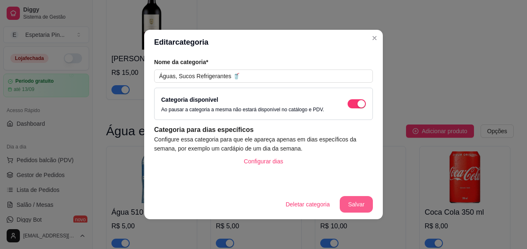
click at [363, 199] on button "Salvar" at bounding box center [356, 204] width 33 height 17
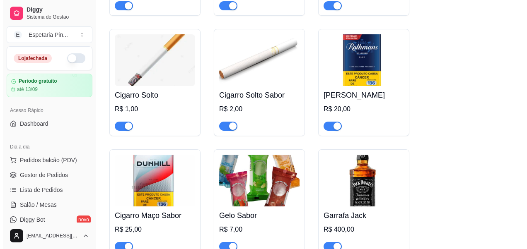
scroll to position [5703, 0]
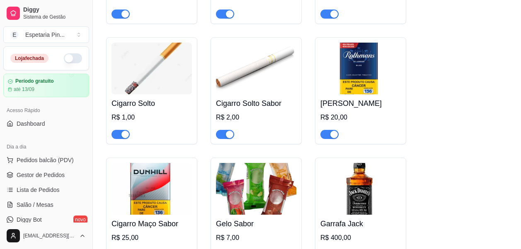
click at [349, 83] on img at bounding box center [360, 69] width 80 height 52
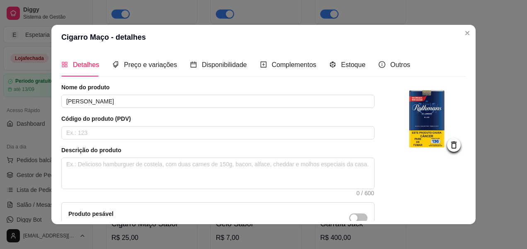
click at [449, 145] on icon at bounding box center [454, 145] width 10 height 10
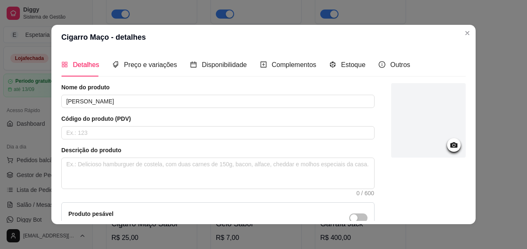
click at [450, 145] on icon at bounding box center [453, 145] width 7 height 5
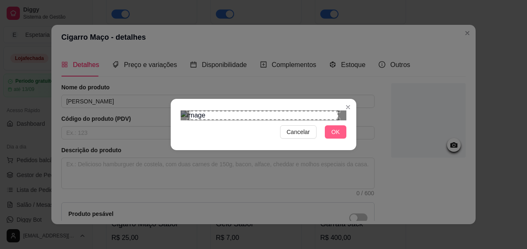
click at [334, 137] on span "OK" at bounding box center [335, 132] width 8 height 9
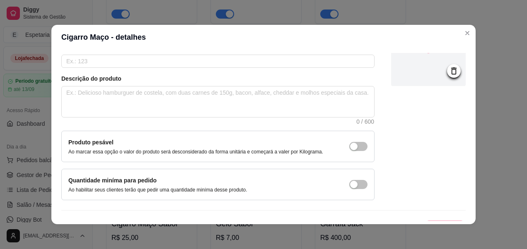
scroll to position [88, 0]
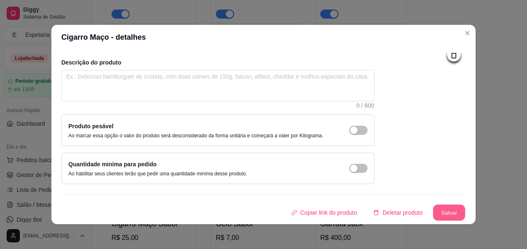
click at [439, 217] on button "Salvar" at bounding box center [449, 213] width 32 height 16
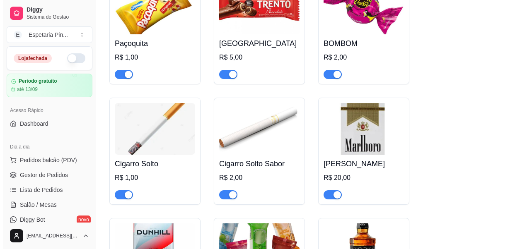
scroll to position [5723, 0]
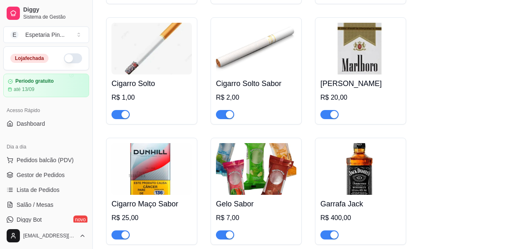
click at [146, 169] on img at bounding box center [151, 169] width 80 height 52
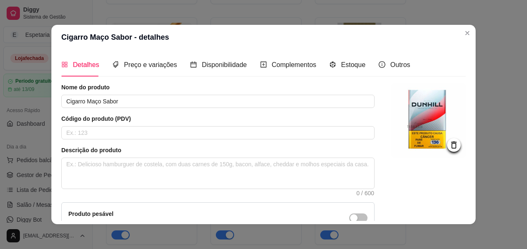
click at [449, 146] on icon at bounding box center [454, 145] width 10 height 10
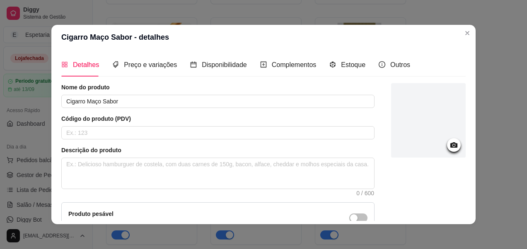
click at [450, 146] on icon at bounding box center [453, 145] width 7 height 5
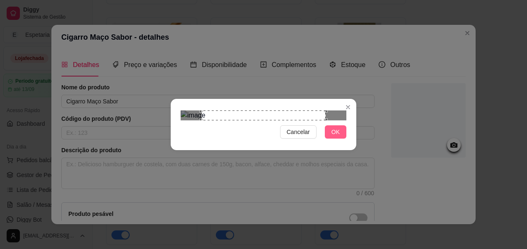
click at [335, 137] on span "OK" at bounding box center [335, 132] width 8 height 9
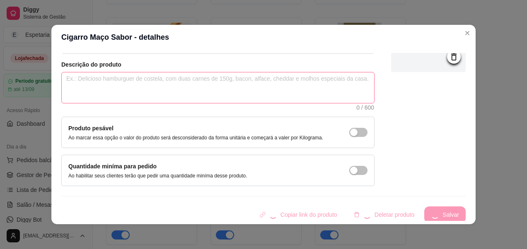
scroll to position [88, 0]
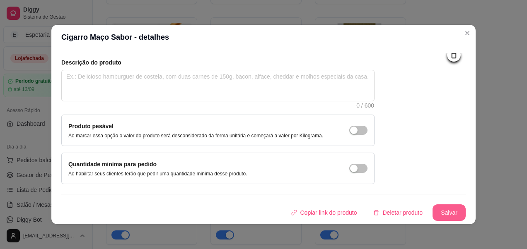
click at [449, 218] on button "Salvar" at bounding box center [449, 213] width 33 height 17
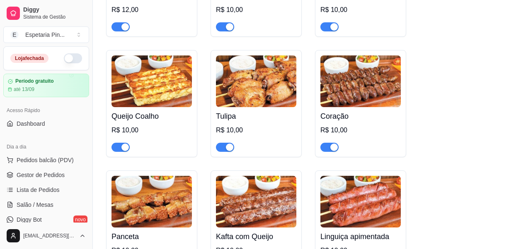
scroll to position [0, 0]
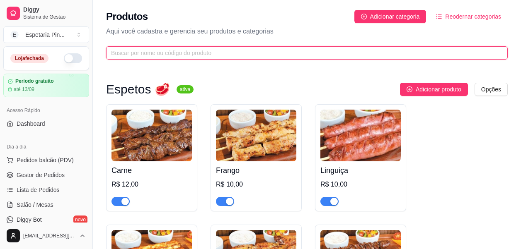
click at [305, 56] on input "text" at bounding box center [303, 52] width 385 height 9
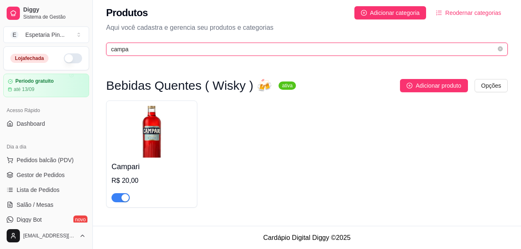
scroll to position [5, 0]
type input "campa"
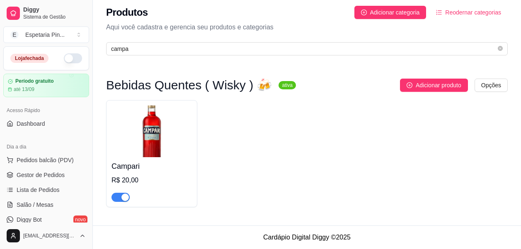
click at [174, 130] on img at bounding box center [151, 132] width 80 height 52
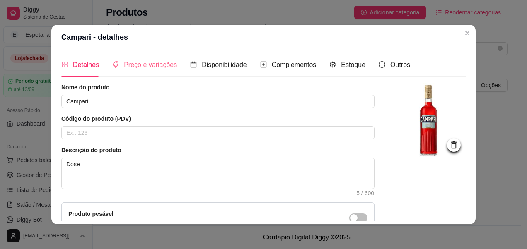
click at [131, 59] on div "Preço e variações" at bounding box center [144, 65] width 65 height 24
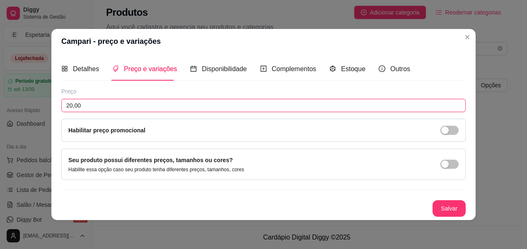
drag, startPoint x: 131, startPoint y: 59, endPoint x: 71, endPoint y: 104, distance: 74.9
click at [71, 104] on input "20,00" at bounding box center [263, 105] width 404 height 13
click at [72, 105] on input "20,00" at bounding box center [263, 105] width 404 height 13
type input "25,00"
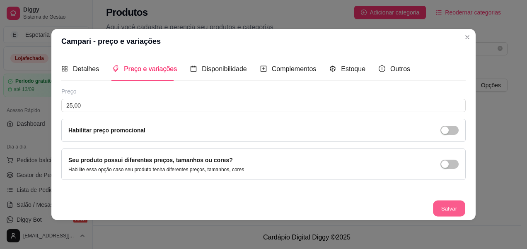
click at [445, 205] on button "Salvar" at bounding box center [449, 209] width 32 height 16
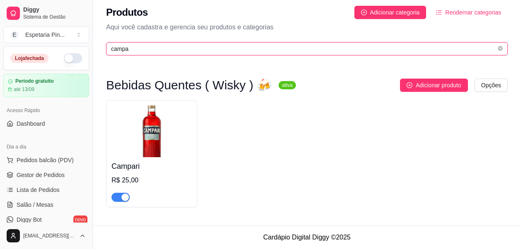
click at [213, 50] on input "campa" at bounding box center [303, 48] width 385 height 9
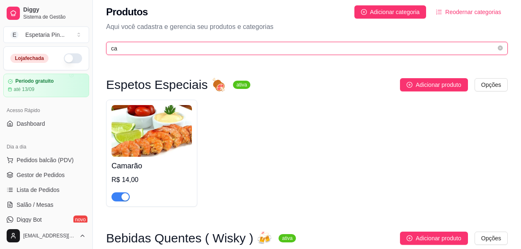
type input "c"
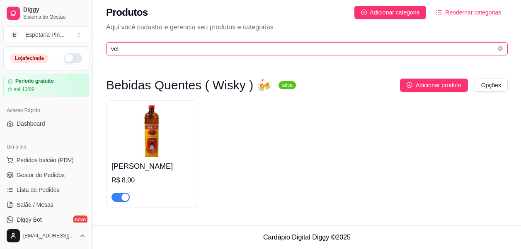
scroll to position [0, 0]
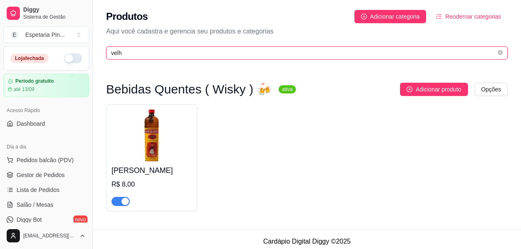
type input "velh"
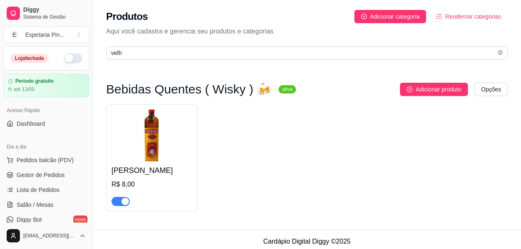
click at [144, 131] on img at bounding box center [151, 136] width 80 height 52
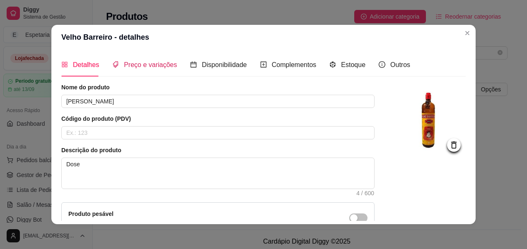
click at [127, 66] on span "Preço e variações" at bounding box center [150, 64] width 53 height 7
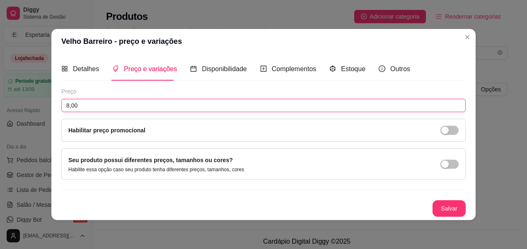
click at [69, 102] on input "8,00" at bounding box center [263, 105] width 404 height 13
type input "10,00"
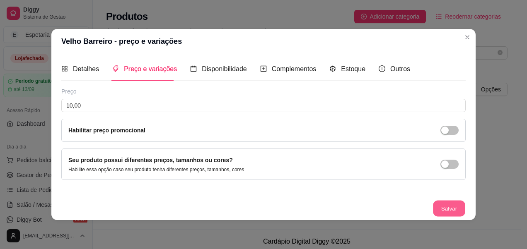
click at [455, 205] on button "Salvar" at bounding box center [449, 209] width 32 height 16
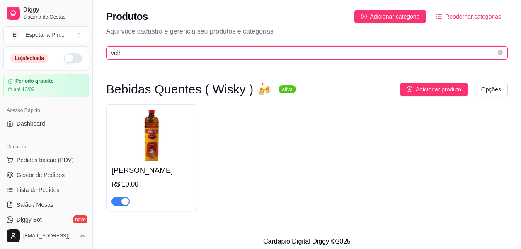
drag, startPoint x: 137, startPoint y: 53, endPoint x: 112, endPoint y: 59, distance: 25.2
click at [112, 59] on span "velh" at bounding box center [307, 52] width 402 height 13
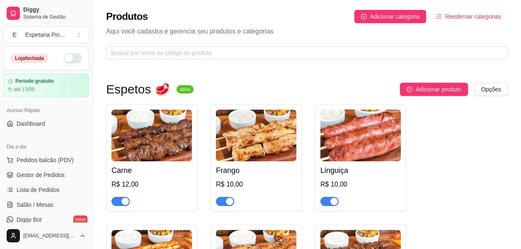
click at [304, 89] on div "Adicionar produto Opções" at bounding box center [353, 89] width 307 height 13
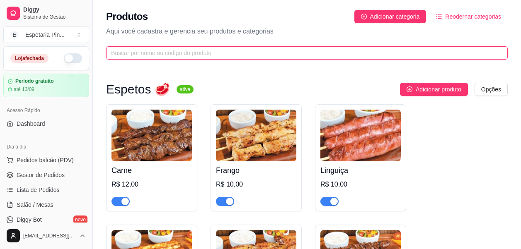
click at [260, 55] on input "text" at bounding box center [303, 52] width 385 height 9
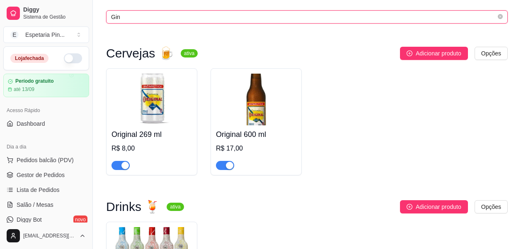
scroll to position [34, 0]
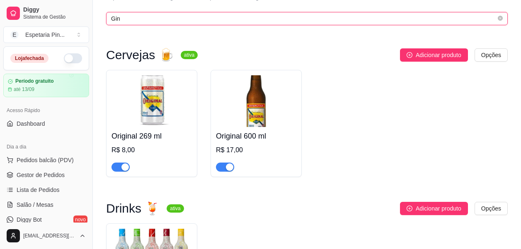
click at [268, 15] on input "Gin" at bounding box center [303, 18] width 385 height 9
type input "G"
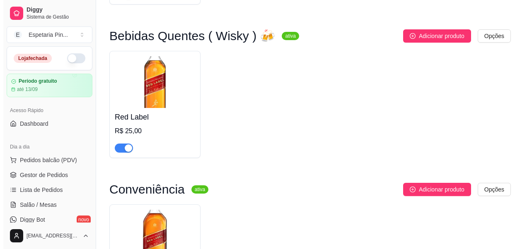
scroll to position [198, 0]
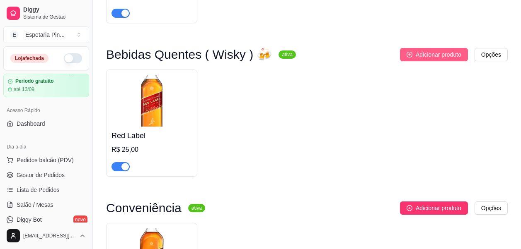
type input "red"
click at [440, 58] on span "Adicionar produto" at bounding box center [439, 54] width 46 height 9
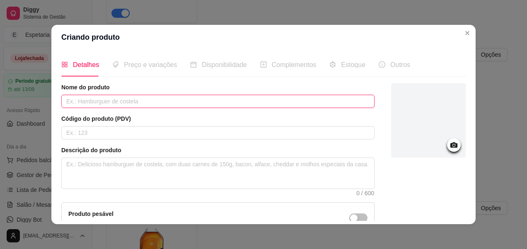
click at [141, 98] on input "text" at bounding box center [217, 101] width 313 height 13
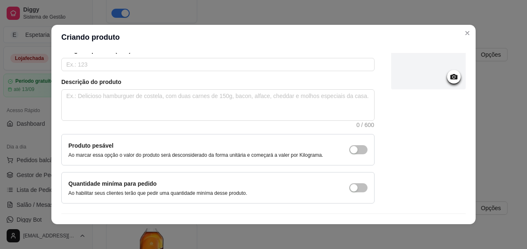
scroll to position [88, 0]
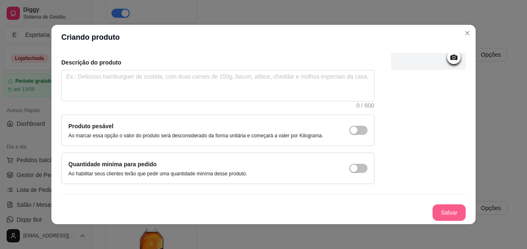
type input "Red Label"
click at [435, 208] on button "Salvar" at bounding box center [449, 213] width 33 height 17
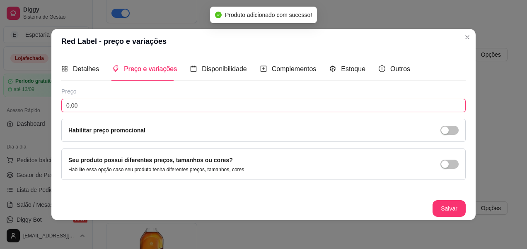
click at [84, 102] on input "0,00" at bounding box center [263, 105] width 404 height 13
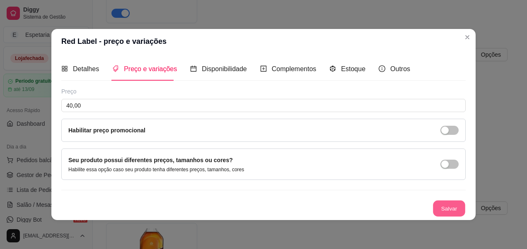
click at [446, 208] on button "Salvar" at bounding box center [449, 209] width 32 height 16
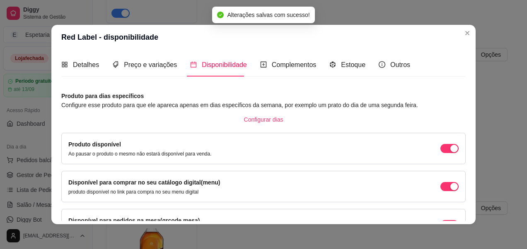
click at [95, 68] on div "Detalhes Preço e variações Disponibilidade Complementos Estoque Outros" at bounding box center [235, 65] width 349 height 24
click at [89, 62] on span "Detalhes" at bounding box center [86, 64] width 26 height 7
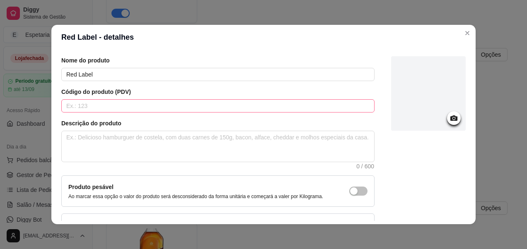
scroll to position [41, 0]
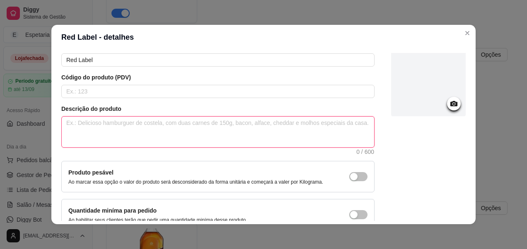
click at [118, 127] on textarea at bounding box center [218, 132] width 312 height 31
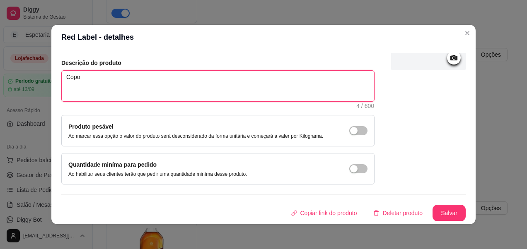
scroll to position [88, 0]
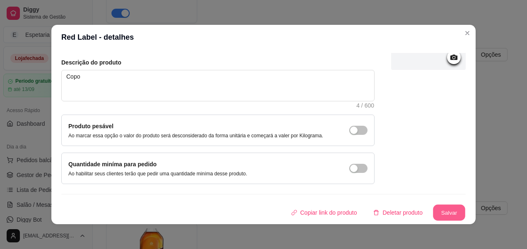
click at [442, 212] on button "Salvar" at bounding box center [449, 213] width 32 height 16
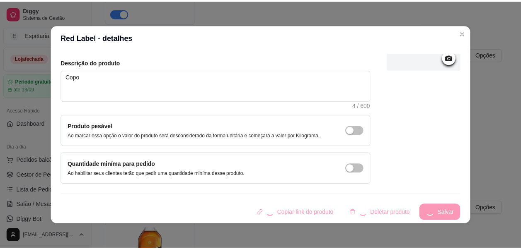
scroll to position [0, 0]
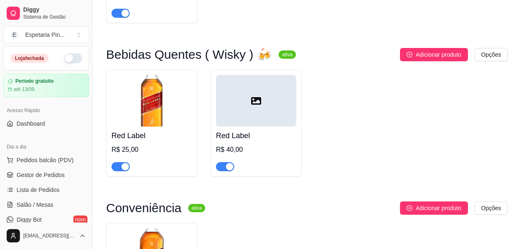
click at [183, 109] on img at bounding box center [151, 101] width 80 height 52
click at [259, 123] on div at bounding box center [256, 101] width 80 height 52
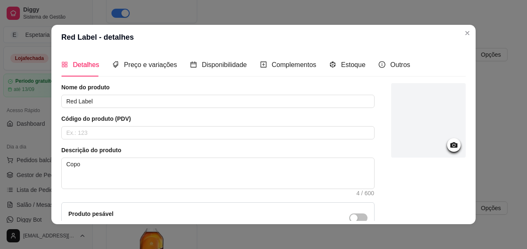
click at [449, 150] on icon at bounding box center [454, 145] width 10 height 10
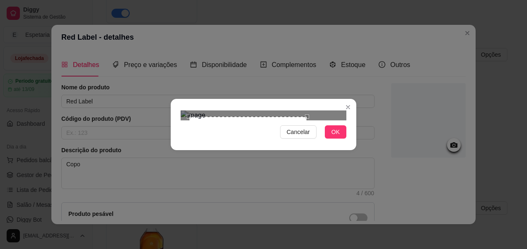
click at [311, 142] on div "Cancelar OK" at bounding box center [264, 124] width 186 height 35
click at [238, 148] on div "Use the arrow keys to move the crop selection area" at bounding box center [242, 176] width 118 height 118
click at [335, 139] on button "OK" at bounding box center [336, 132] width 22 height 13
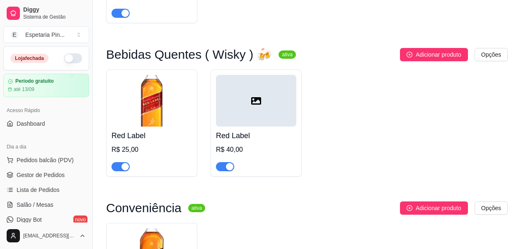
click at [271, 114] on div at bounding box center [256, 101] width 80 height 52
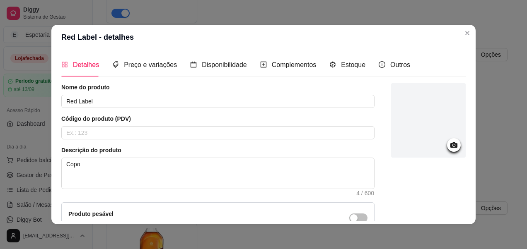
click at [449, 141] on icon at bounding box center [454, 145] width 10 height 10
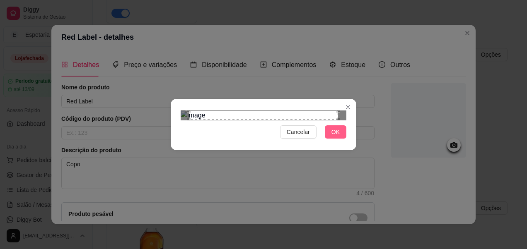
click at [335, 137] on span "OK" at bounding box center [335, 132] width 8 height 9
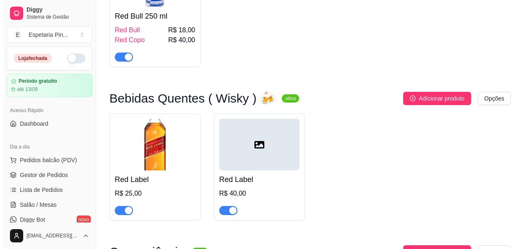
scroll to position [157, 0]
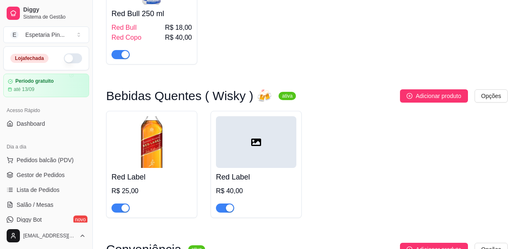
click at [255, 148] on icon at bounding box center [256, 143] width 10 height 10
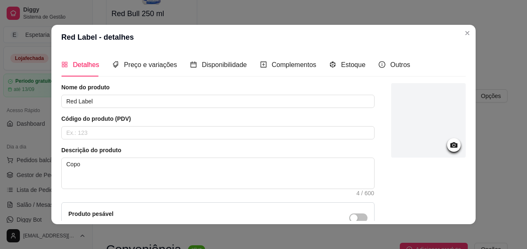
click at [449, 141] on icon at bounding box center [454, 145] width 10 height 10
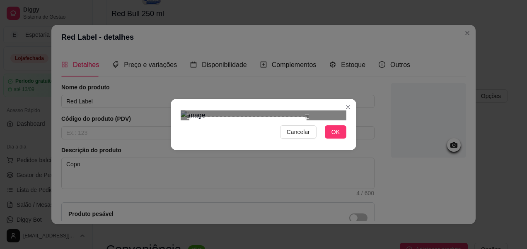
click at [311, 210] on div "Cancelar OK" at bounding box center [263, 124] width 527 height 249
click at [227, 160] on div "Use the arrow keys to move the crop selection area" at bounding box center [240, 176] width 118 height 118
click at [334, 137] on span "OK" at bounding box center [335, 132] width 8 height 9
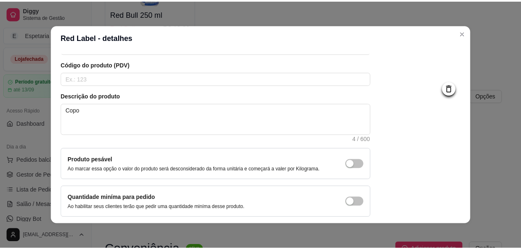
scroll to position [88, 0]
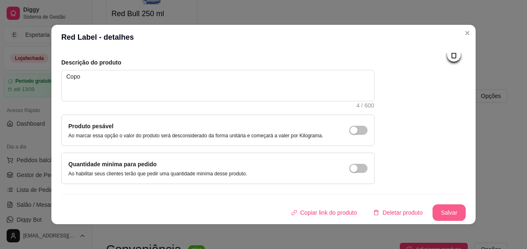
click at [433, 210] on button "Salvar" at bounding box center [449, 213] width 33 height 17
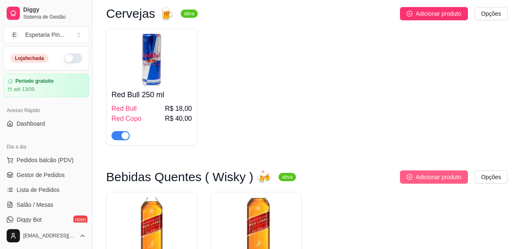
scroll to position [0, 0]
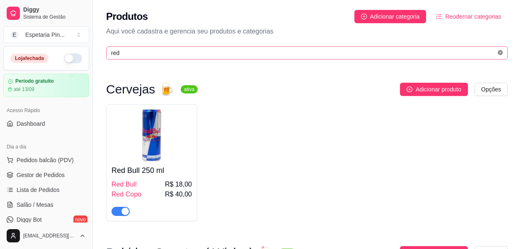
click at [501, 54] on icon "close-circle" at bounding box center [500, 52] width 5 height 5
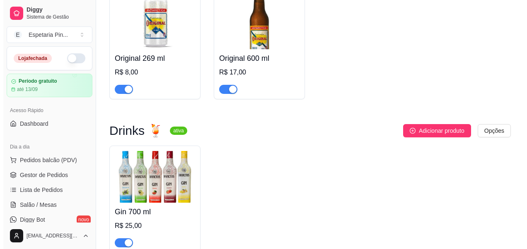
scroll to position [124, 0]
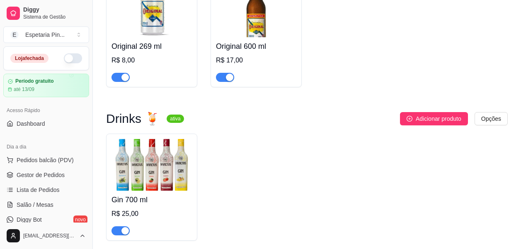
click at [123, 163] on img at bounding box center [151, 165] width 80 height 52
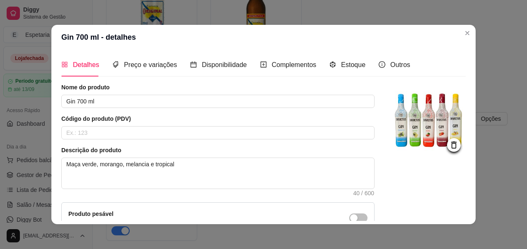
click at [437, 144] on img at bounding box center [428, 120] width 75 height 75
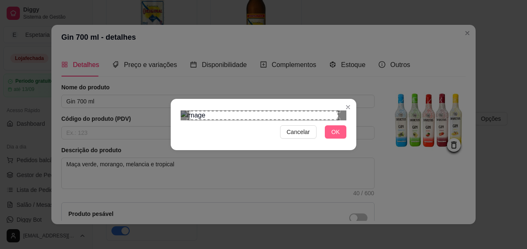
click at [331, 137] on span "OK" at bounding box center [335, 132] width 8 height 9
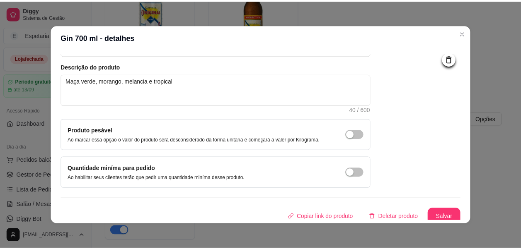
scroll to position [88, 0]
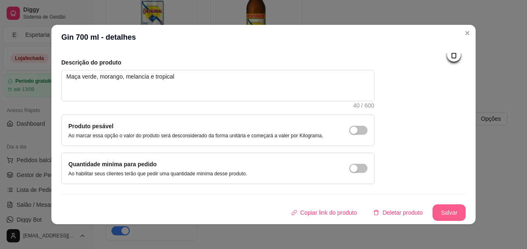
click at [435, 207] on button "Salvar" at bounding box center [449, 213] width 33 height 17
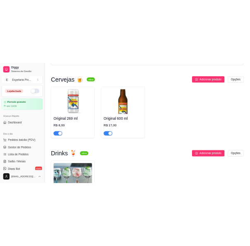
scroll to position [0, 0]
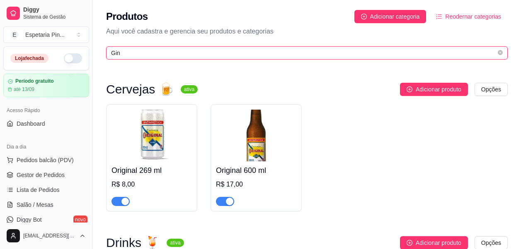
drag, startPoint x: 129, startPoint y: 51, endPoint x: 103, endPoint y: 65, distance: 29.5
click at [95, 64] on div "Diggy Sistema de Gestão E Espetaria Pin ... Loja fechada Período gratuito até 1…" at bounding box center [260, 203] width 521 height 407
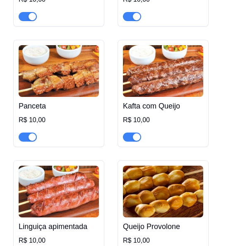
scroll to position [497, 0]
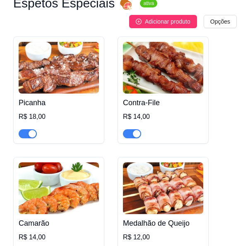
scroll to position [870, 0]
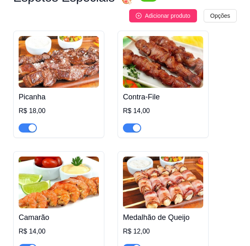
click at [136, 130] on div "button" at bounding box center [136, 127] width 7 height 7
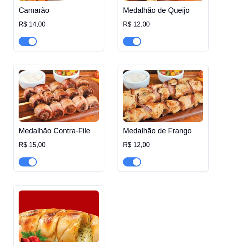
scroll to position [1036, 0]
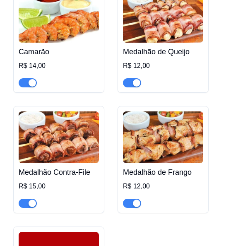
click at [233, 68] on div "Picanha R$ 18,00 Contra-File R$ 14,00 Camarão R$ 14,00 Medalhão de Queijo R$ 12…" at bounding box center [125, 99] width 224 height 469
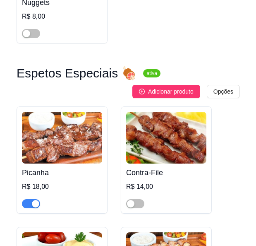
scroll to position [787, 0]
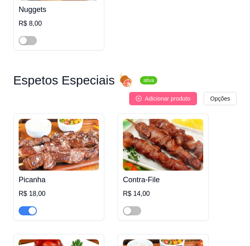
click at [157, 101] on span "Adicionar produto" at bounding box center [168, 98] width 46 height 9
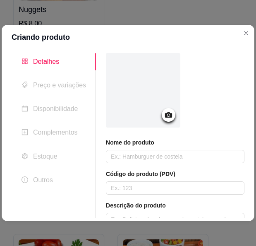
click at [159, 117] on div at bounding box center [143, 90] width 75 height 75
click at [169, 119] on icon at bounding box center [169, 115] width 10 height 10
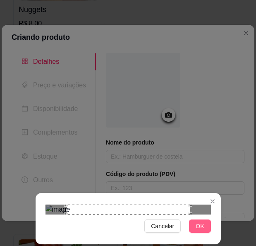
click at [203, 225] on span "OK" at bounding box center [200, 226] width 8 height 9
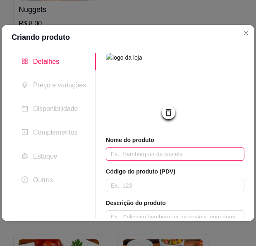
click at [185, 160] on input "text" at bounding box center [175, 154] width 139 height 13
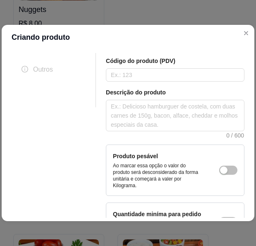
scroll to position [179, 0]
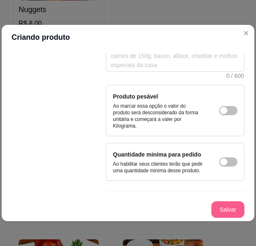
click at [212, 207] on button "Salvar" at bounding box center [228, 209] width 33 height 17
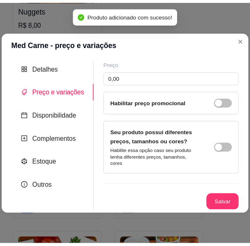
scroll to position [0, 0]
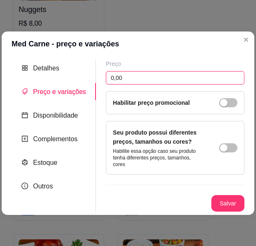
click at [224, 82] on input "0,00" at bounding box center [175, 77] width 139 height 13
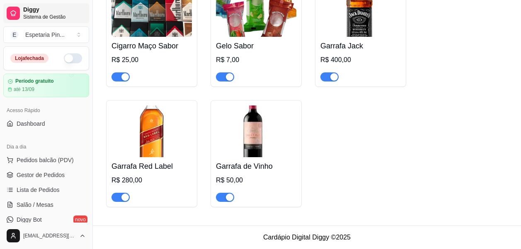
drag, startPoint x: 55, startPoint y: 10, endPoint x: 62, endPoint y: 18, distance: 11.2
click at [55, 10] on span "Diggy" at bounding box center [54, 9] width 63 height 7
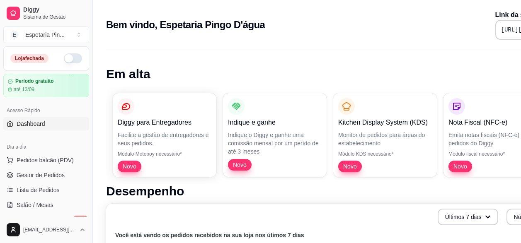
click at [201, 124] on p "Diggy para Entregadores" at bounding box center [165, 123] width 94 height 10
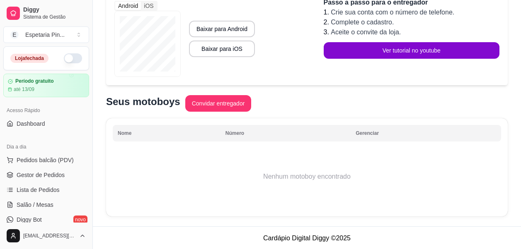
scroll to position [133, 0]
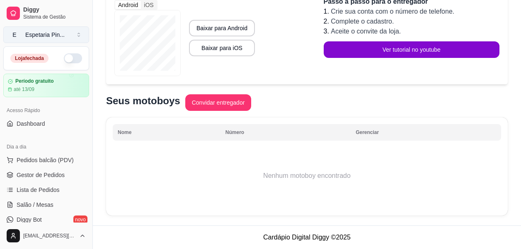
click at [52, 39] on div "Espetaria Pin ..." at bounding box center [44, 35] width 39 height 8
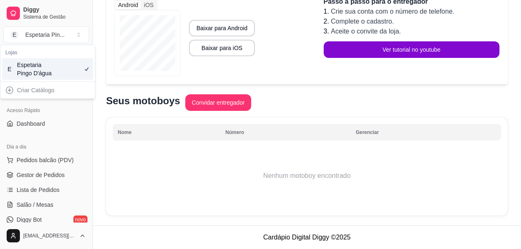
click at [56, 63] on div "E Espetaria Pingo D'água" at bounding box center [47, 69] width 91 height 22
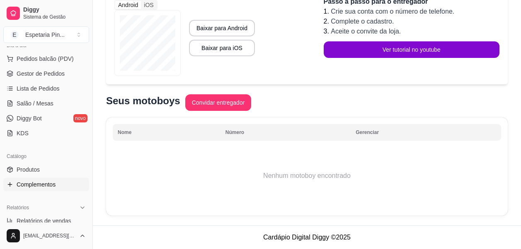
scroll to position [124, 0]
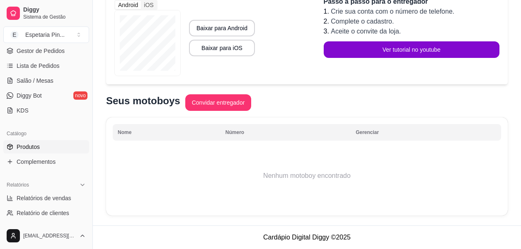
click at [46, 148] on link "Produtos" at bounding box center [46, 146] width 86 height 13
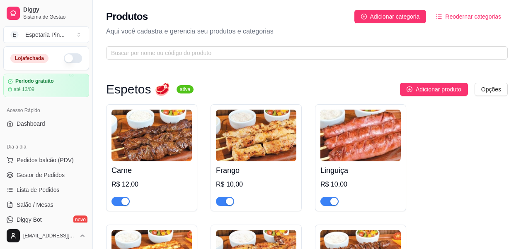
click at [66, 57] on button "button" at bounding box center [73, 58] width 18 height 10
click at [77, 60] on div "Loja aberta" at bounding box center [46, 58] width 85 height 23
click at [70, 61] on button "button" at bounding box center [73, 58] width 18 height 10
click at [22, 6] on link "Diggy Sistema de Gestão" at bounding box center [46, 13] width 86 height 20
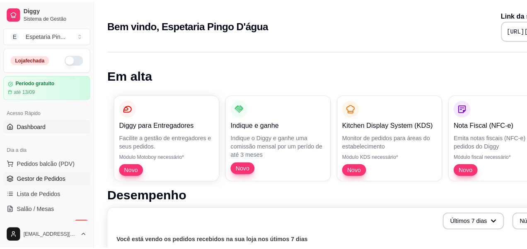
scroll to position [83, 0]
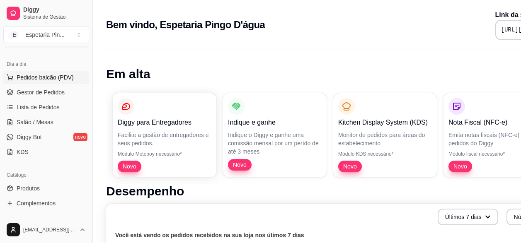
click at [31, 77] on span "Pedidos balcão (PDV)" at bounding box center [45, 77] width 57 height 8
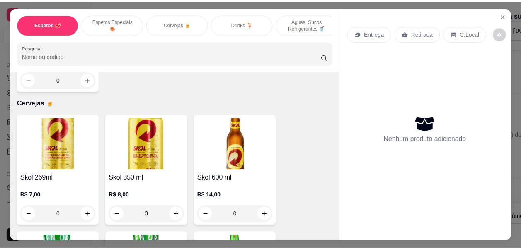
scroll to position [539, 0]
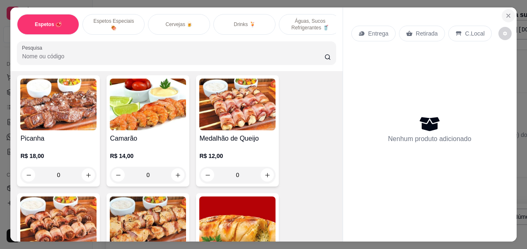
click at [506, 9] on button "Close" at bounding box center [508, 15] width 13 height 13
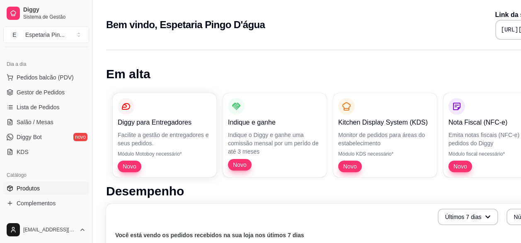
click at [31, 191] on span "Produtos" at bounding box center [28, 188] width 23 height 8
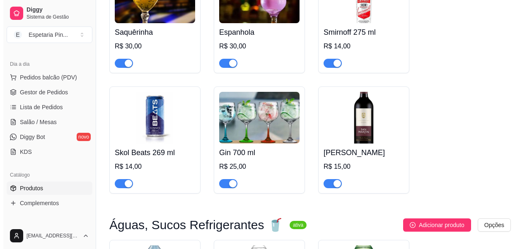
click span "Preço e variações"
click input "0,00"
click button "Salvar"
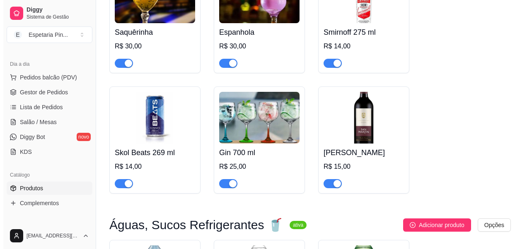
scroll to position [124, 0]
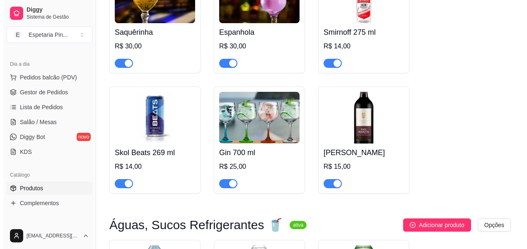
click textarea
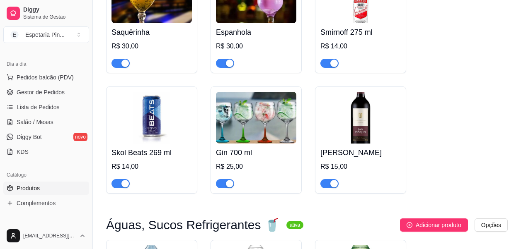
scroll to position [88, 0]
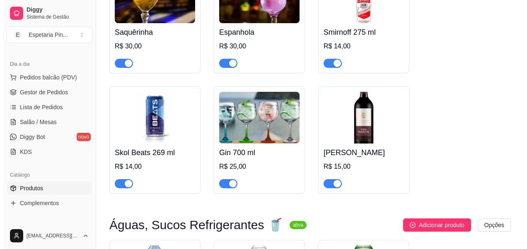
click button "Salvar"
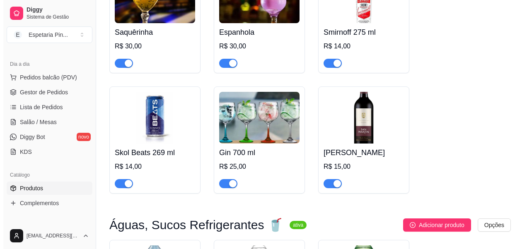
click span "Preço e variações"
click header "Heineken 330 ml - preço e variações"
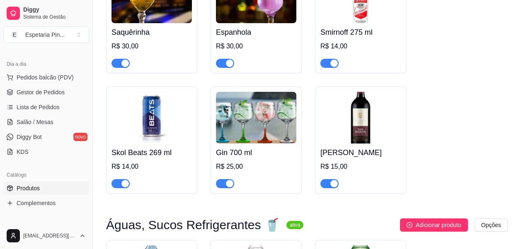
click at [31, 184] on span "Produtos" at bounding box center [28, 188] width 23 height 8
click at [34, 145] on link "KDS" at bounding box center [46, 151] width 86 height 13
click at [29, 184] on span "Produtos" at bounding box center [28, 188] width 23 height 8
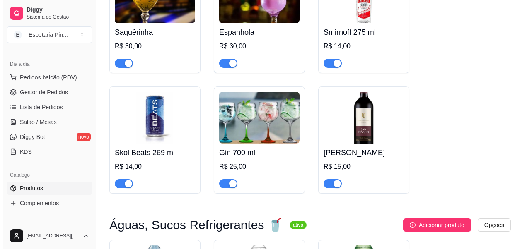
click div "Editar categoria"
